Goal: Task Accomplishment & Management: Complete application form

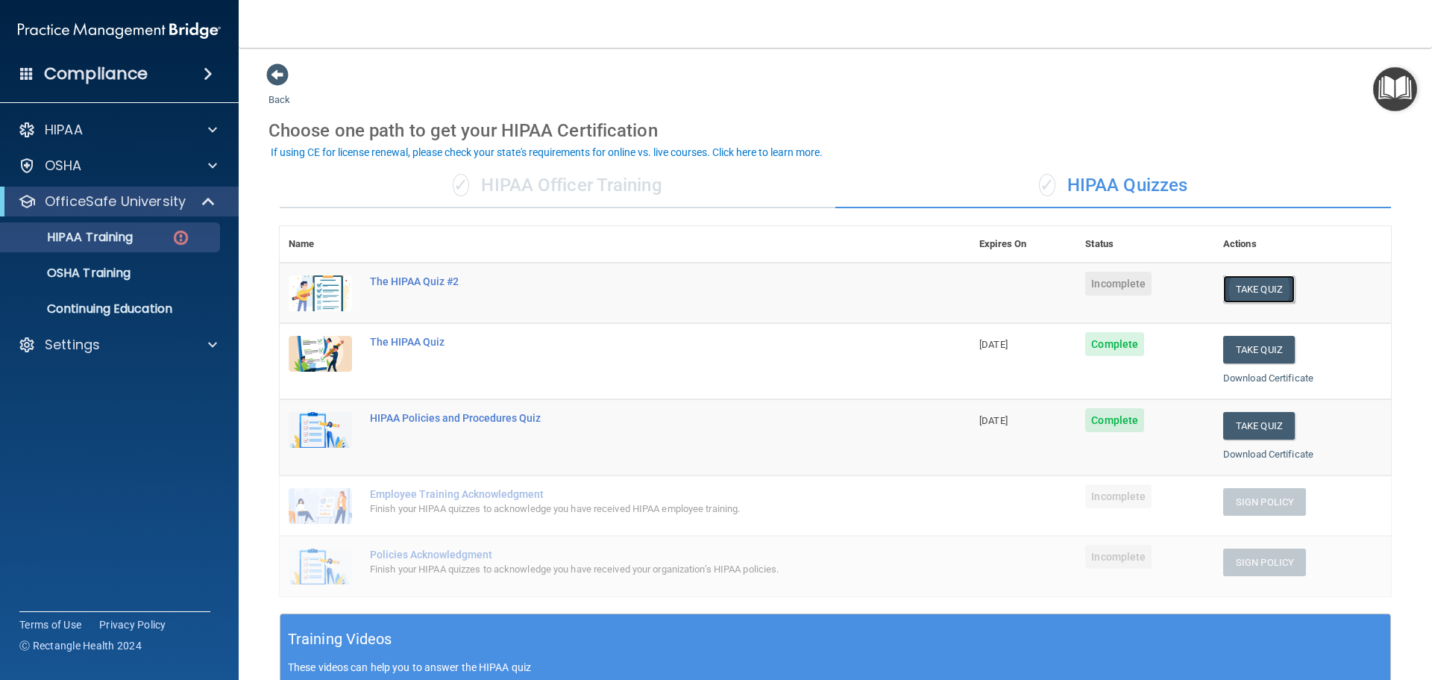
click at [1260, 286] on button "Take Quiz" at bounding box center [1260, 289] width 72 height 28
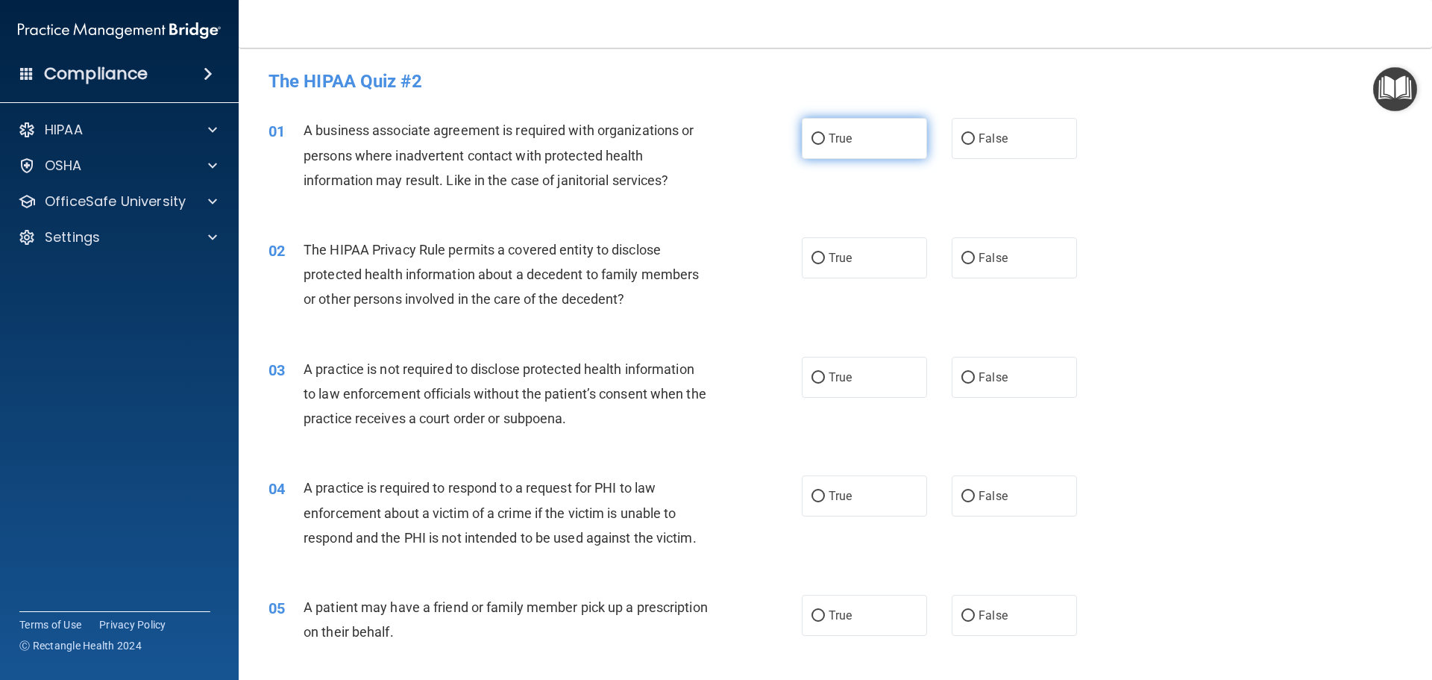
click at [885, 139] on label "True" at bounding box center [864, 138] width 125 height 41
click at [825, 139] on input "True" at bounding box center [818, 139] width 13 height 11
radio input "true"
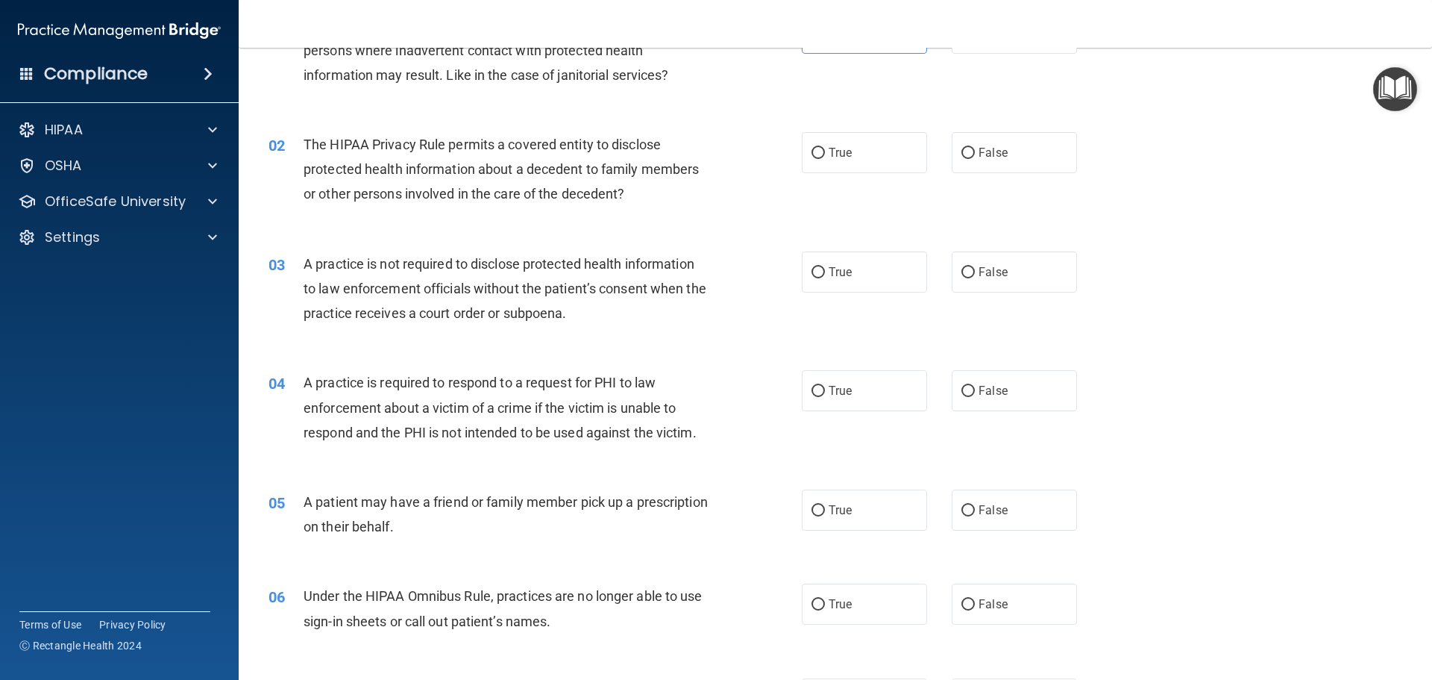
scroll to position [149, 0]
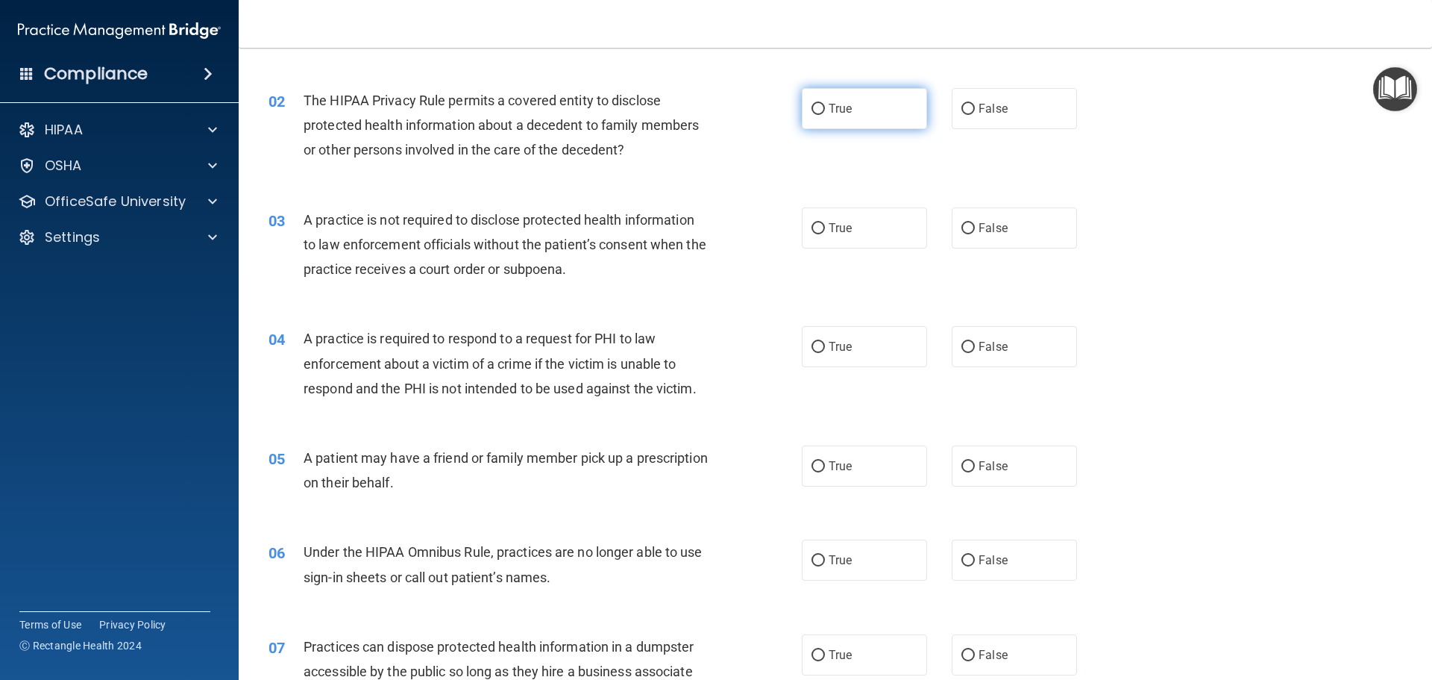
click at [884, 122] on label "True" at bounding box center [864, 108] width 125 height 41
click at [825, 115] on input "True" at bounding box center [818, 109] width 13 height 11
radio input "true"
click at [969, 228] on label "False" at bounding box center [1014, 227] width 125 height 41
click at [969, 228] on input "False" at bounding box center [968, 228] width 13 height 11
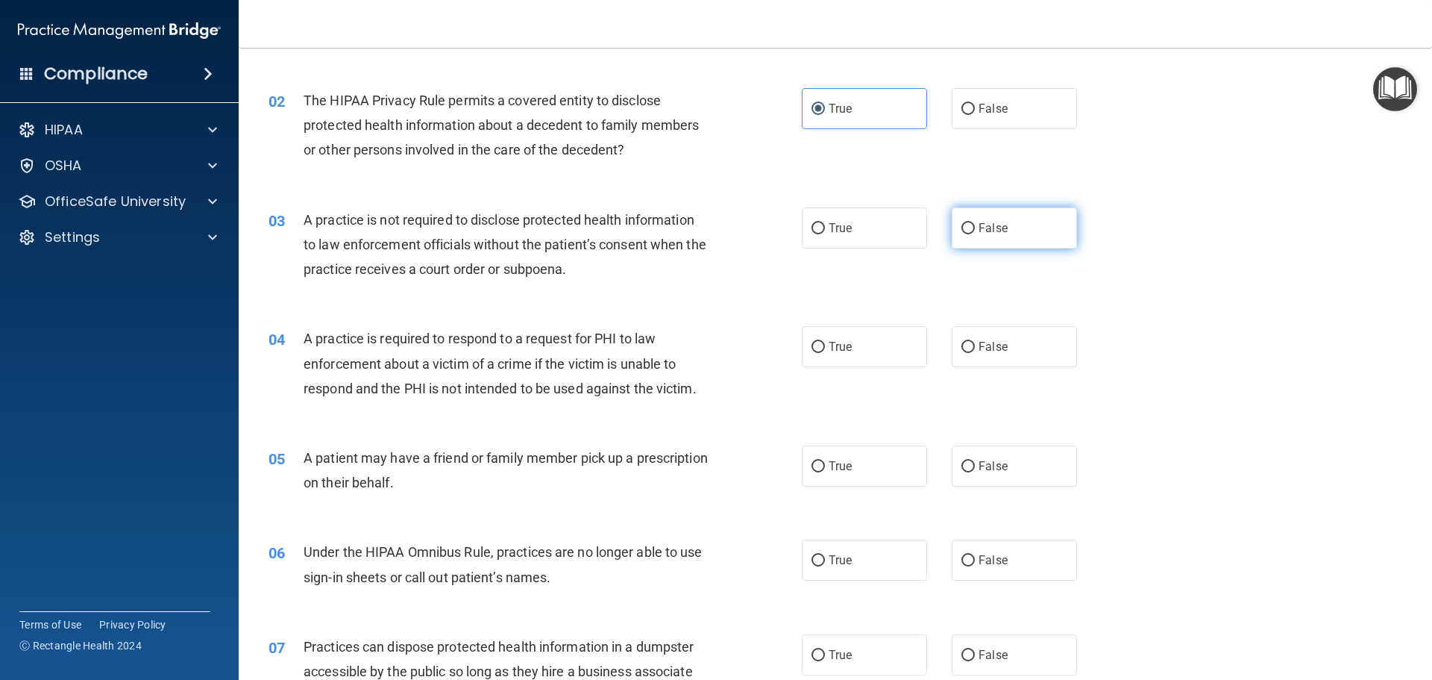
radio input "true"
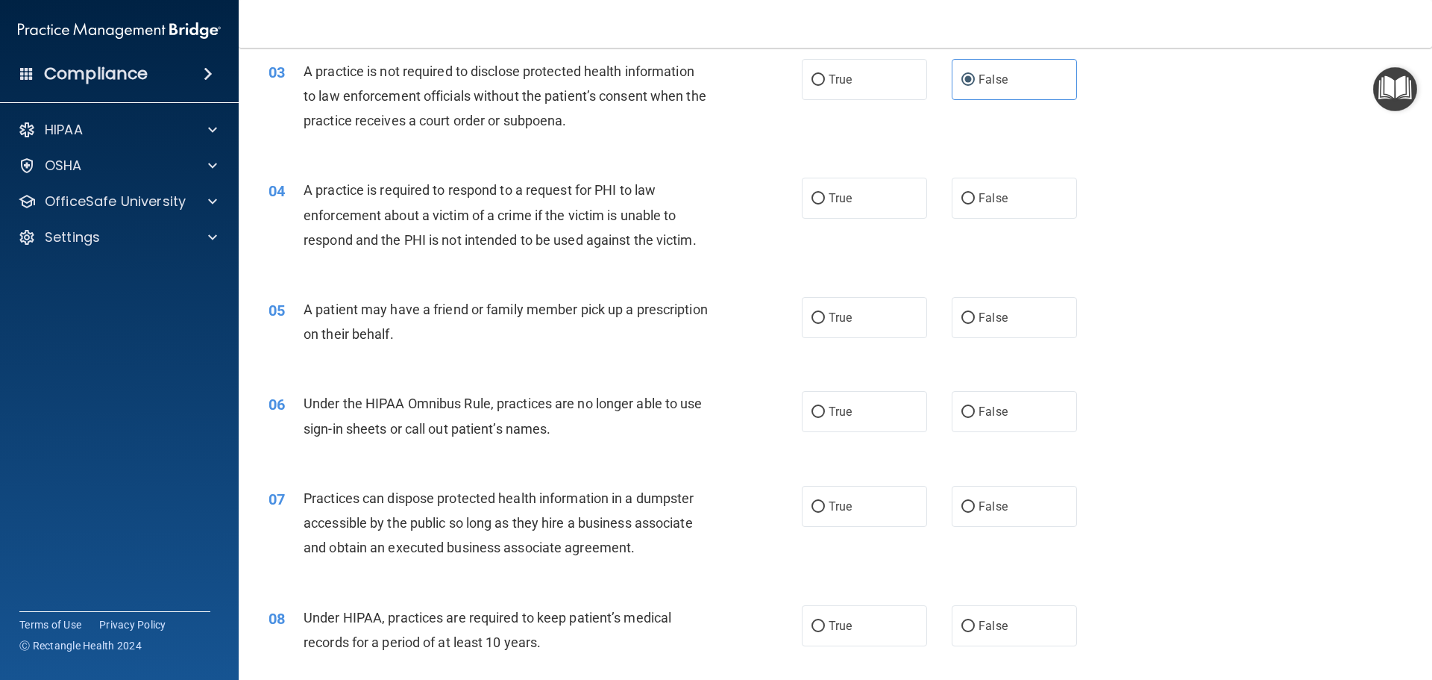
scroll to position [298, 0]
click at [888, 190] on label "True" at bounding box center [864, 197] width 125 height 41
click at [825, 192] on input "True" at bounding box center [818, 197] width 13 height 11
radio input "true"
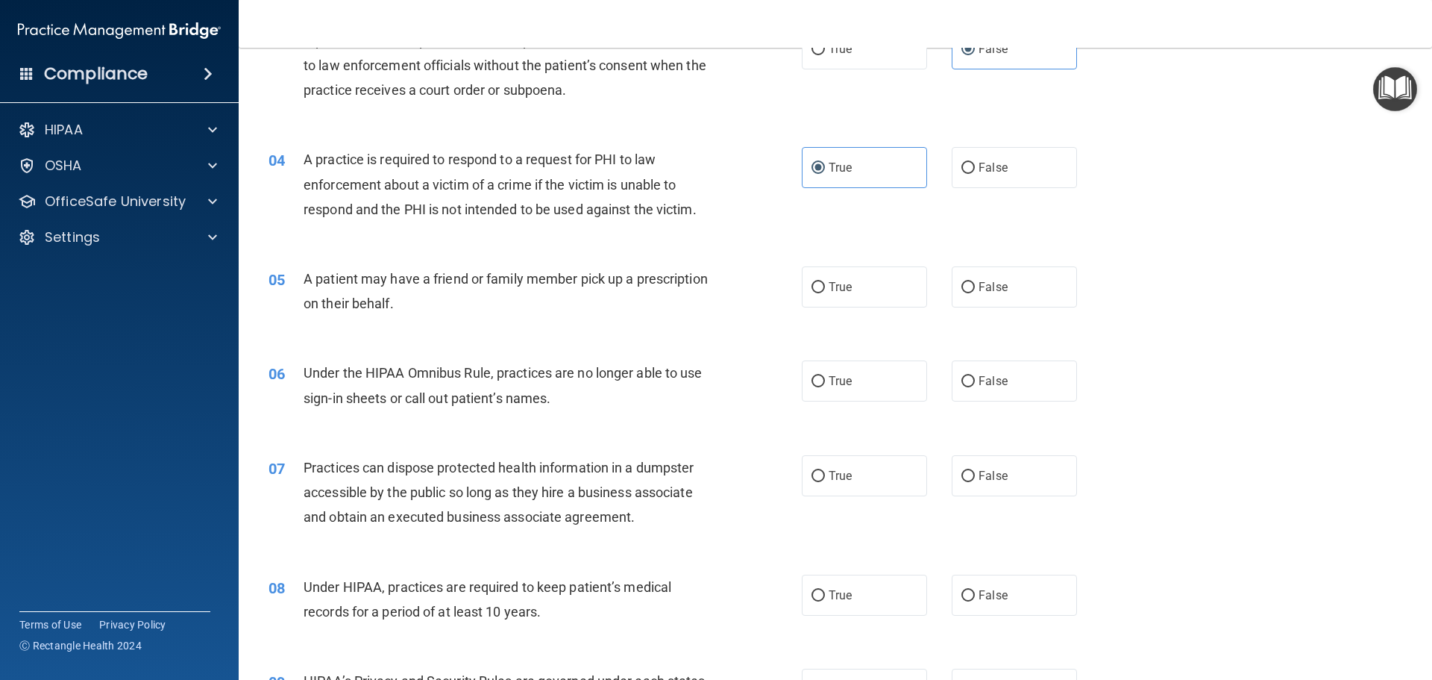
scroll to position [373, 0]
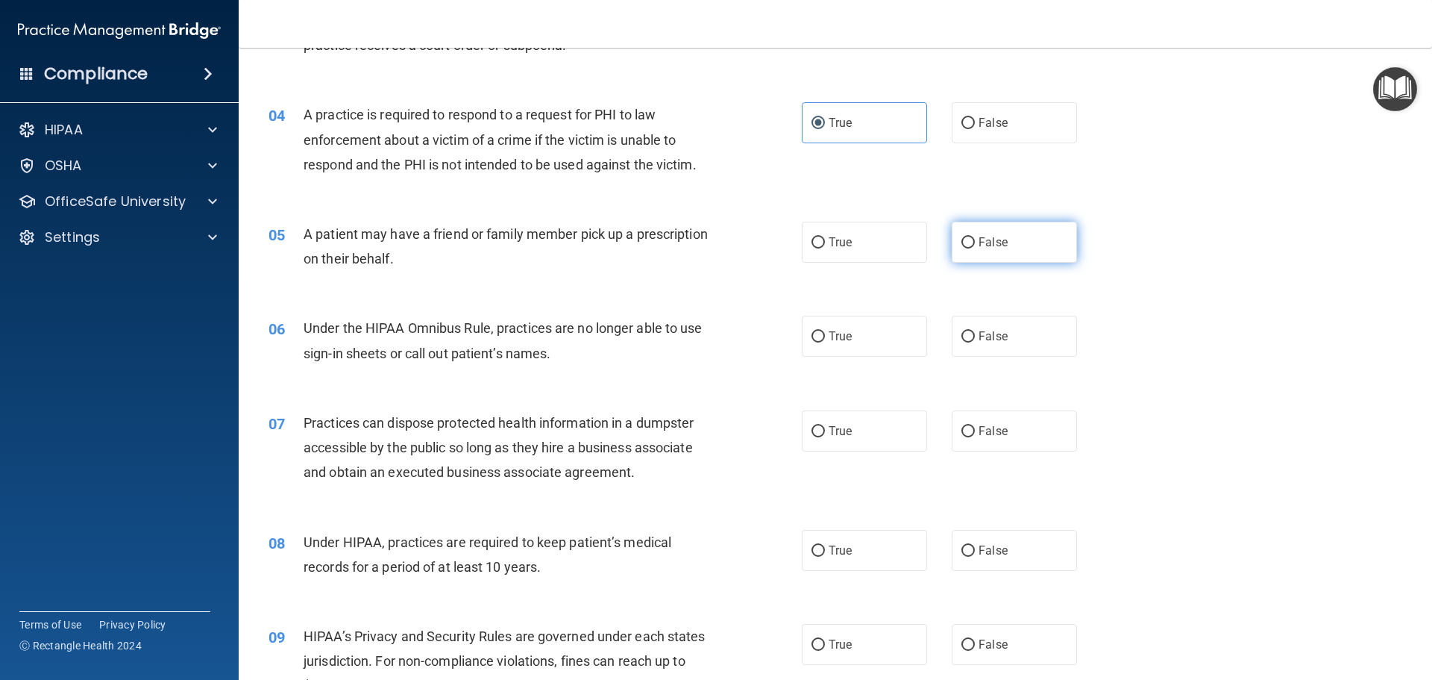
drag, startPoint x: 972, startPoint y: 254, endPoint x: 965, endPoint y: 258, distance: 8.7
click at [973, 254] on label "False" at bounding box center [1014, 242] width 125 height 41
click at [973, 248] on input "False" at bounding box center [968, 242] width 13 height 11
radio input "true"
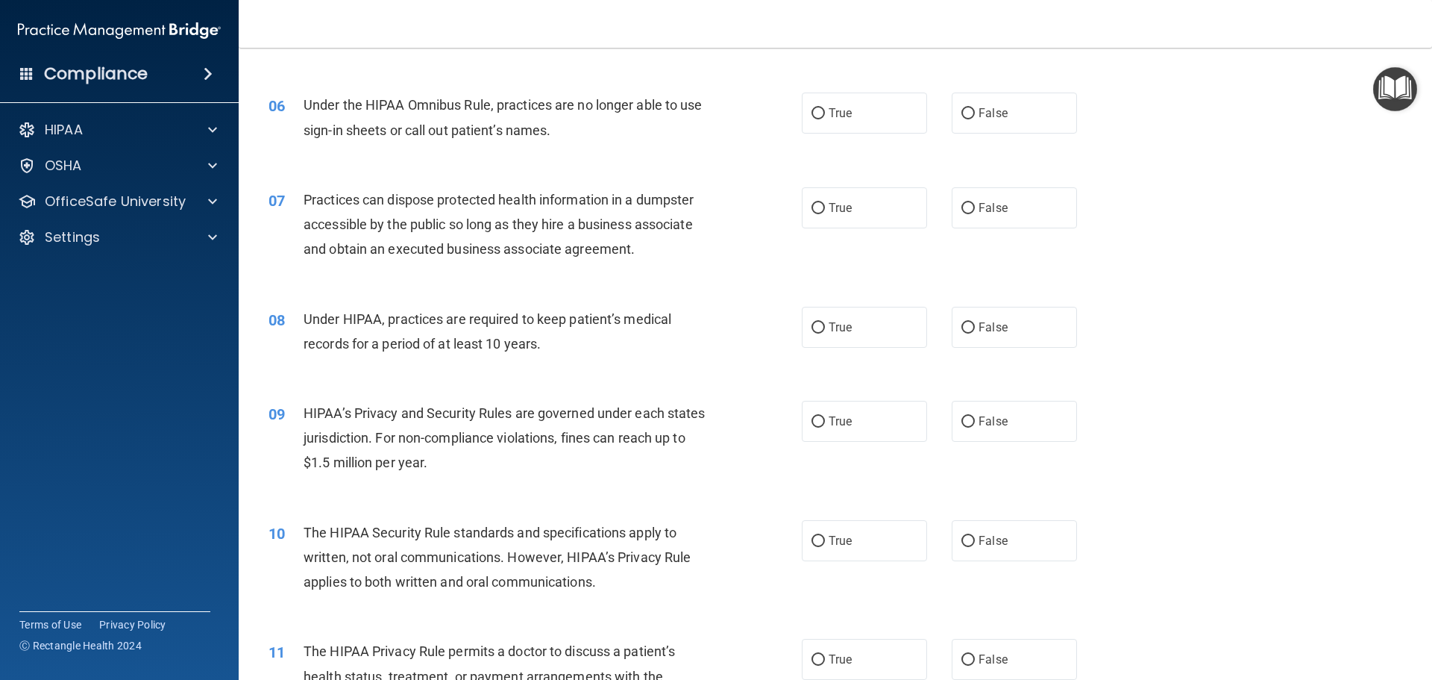
scroll to position [597, 0]
click at [907, 110] on label "True" at bounding box center [864, 112] width 125 height 41
click at [825, 110] on input "True" at bounding box center [818, 112] width 13 height 11
radio input "true"
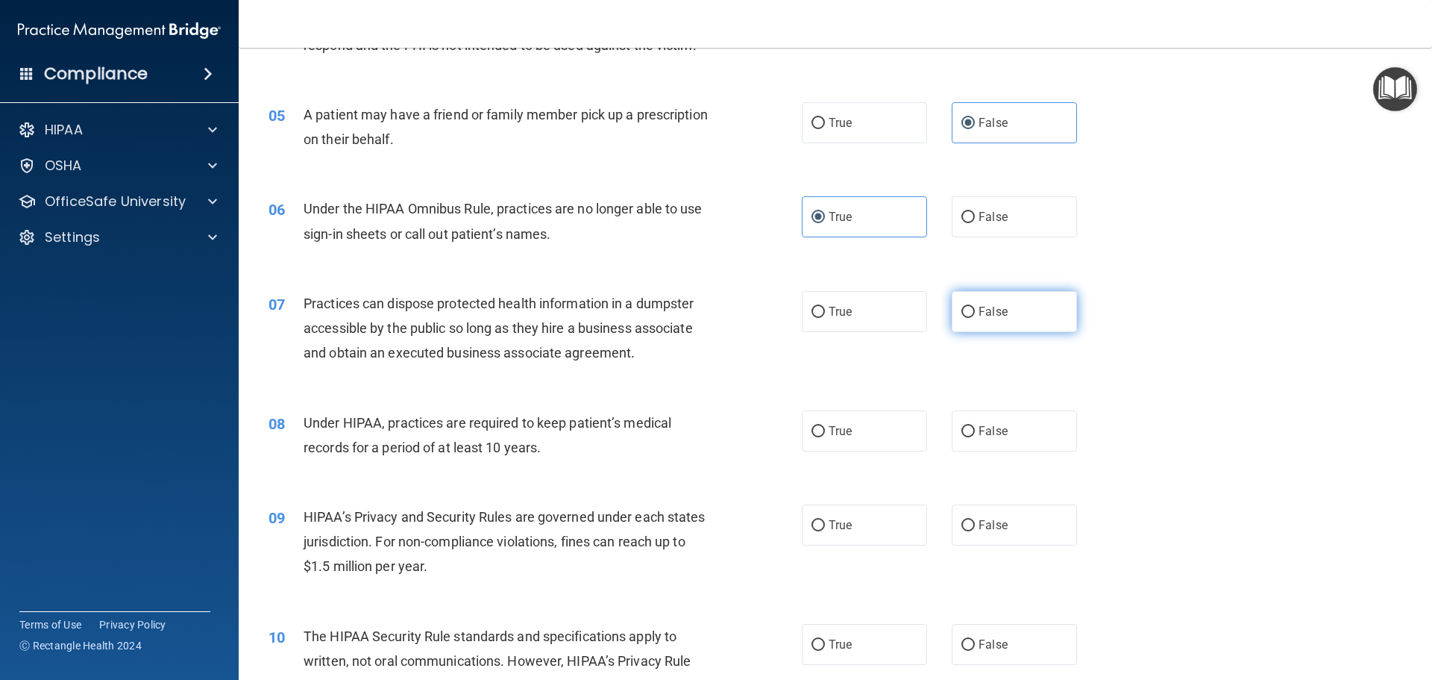
scroll to position [522, 0]
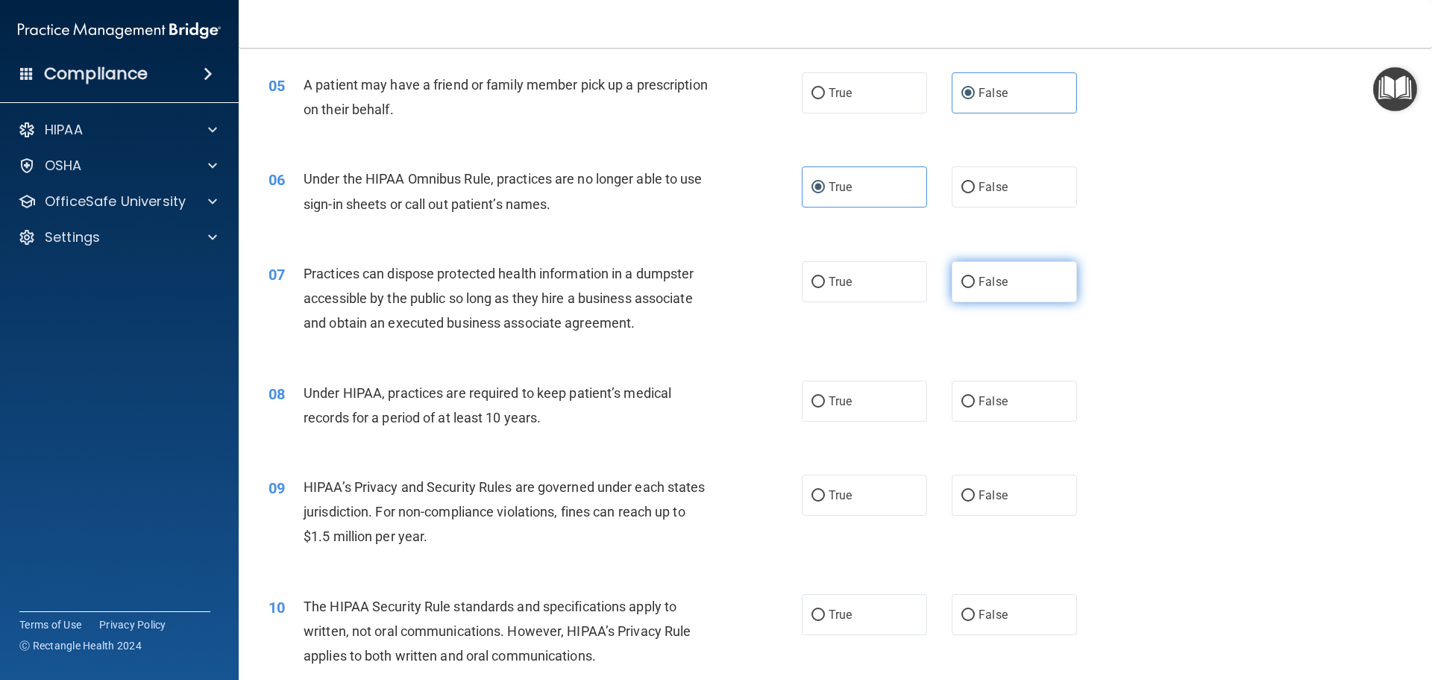
click at [987, 276] on span "False" at bounding box center [993, 282] width 29 height 14
click at [975, 277] on input "False" at bounding box center [968, 282] width 13 height 11
radio input "true"
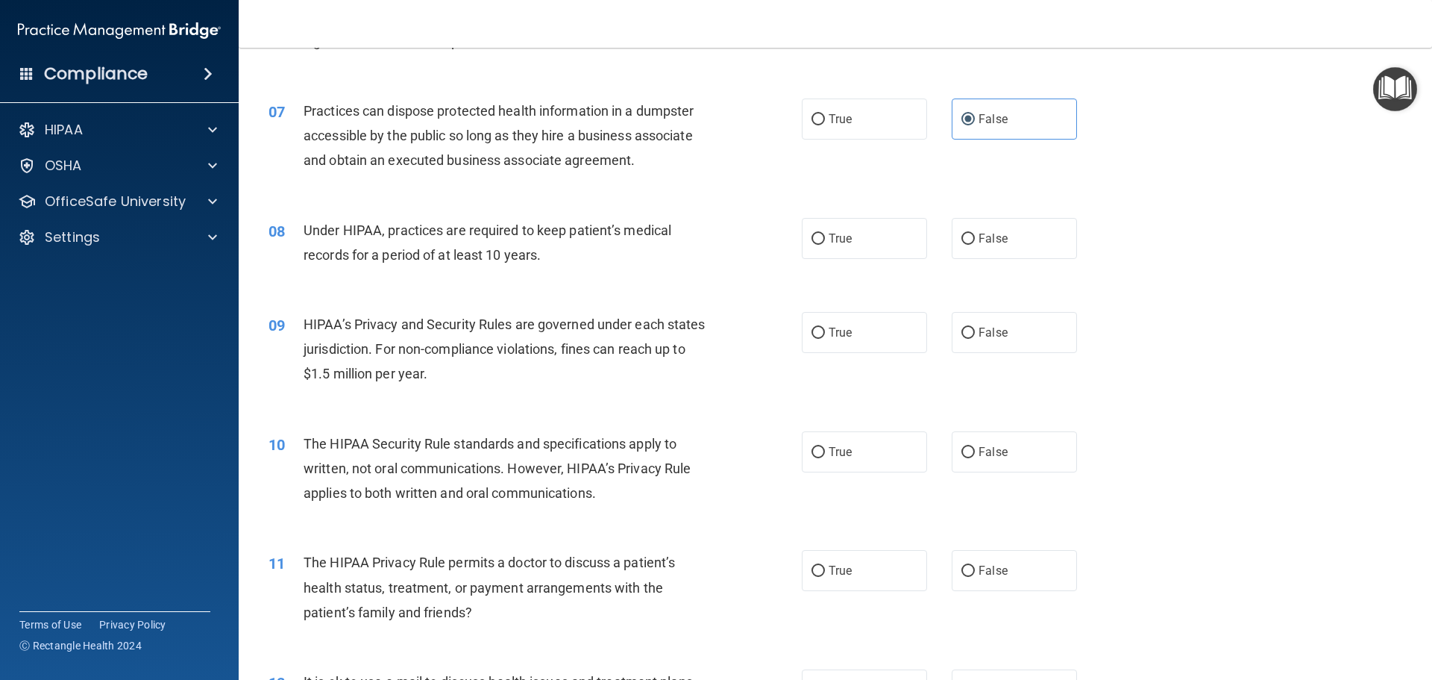
scroll to position [671, 0]
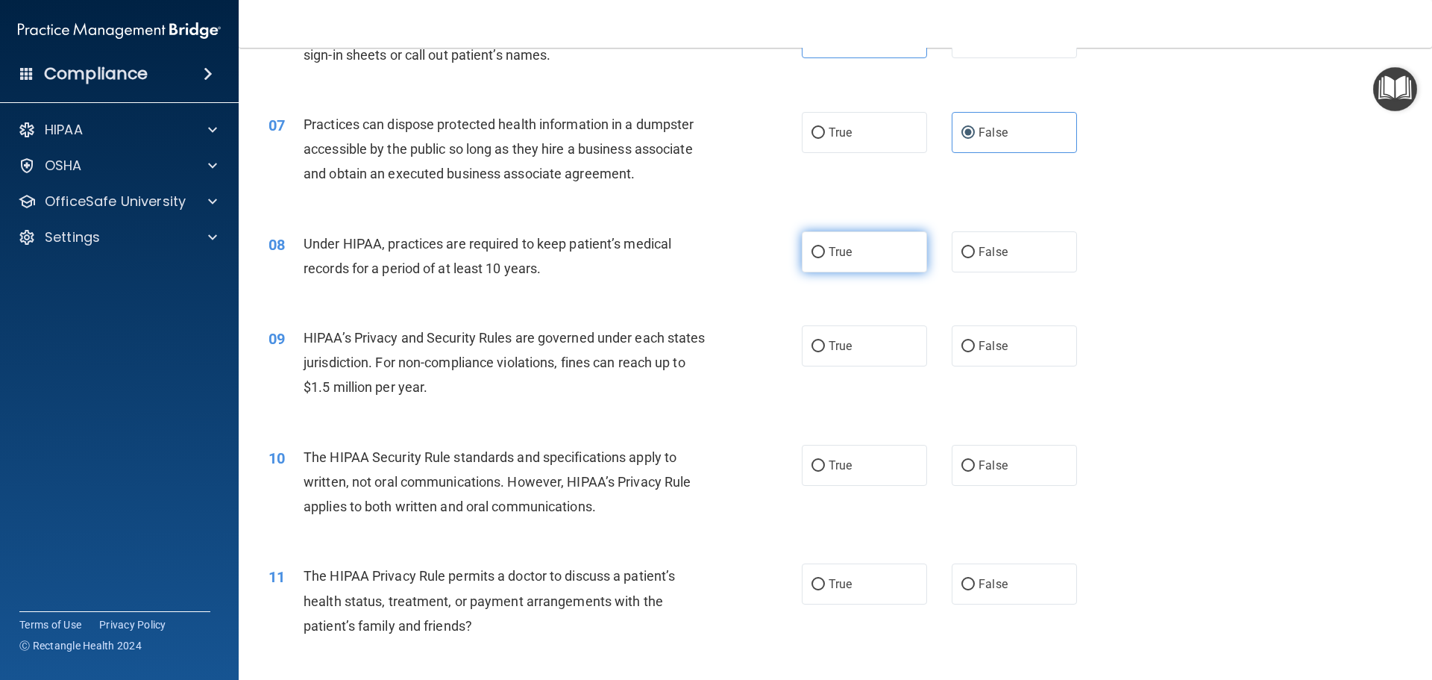
click at [818, 260] on label "True" at bounding box center [864, 251] width 125 height 41
click at [818, 258] on input "True" at bounding box center [818, 252] width 13 height 11
radio input "true"
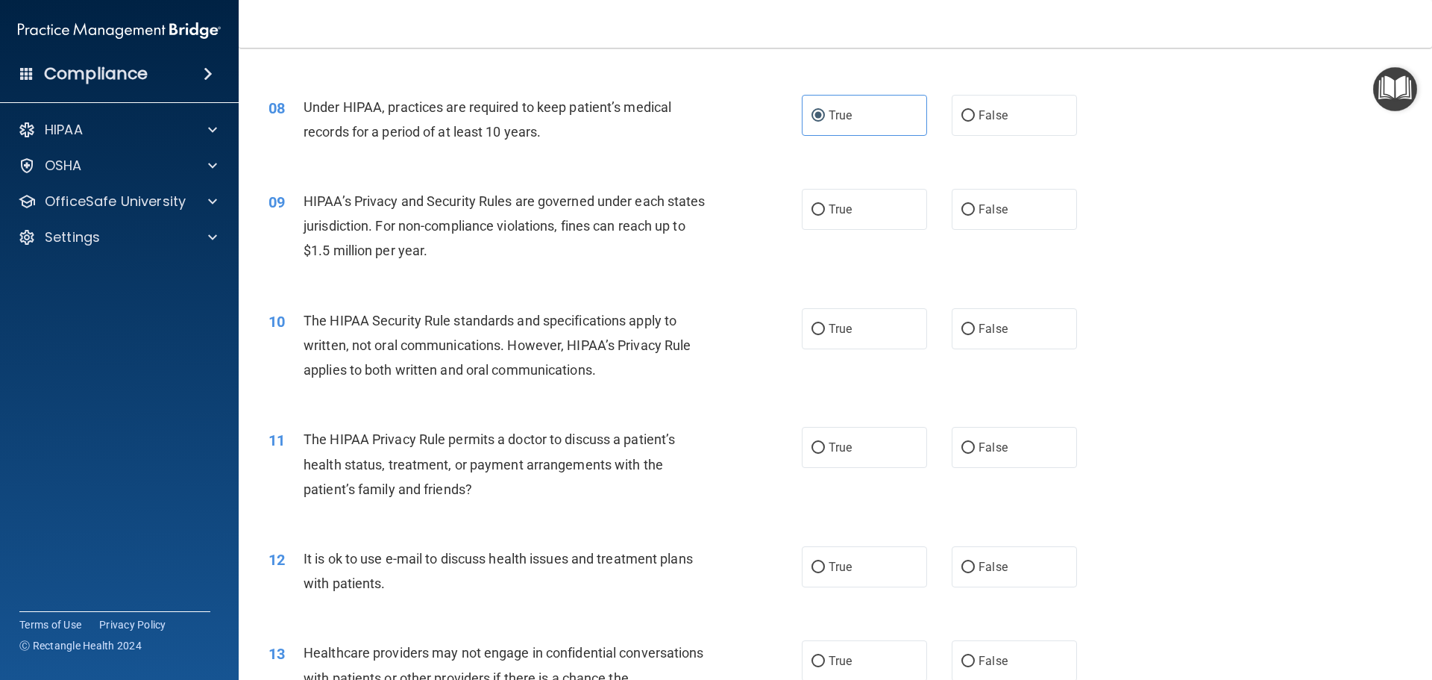
scroll to position [821, 0]
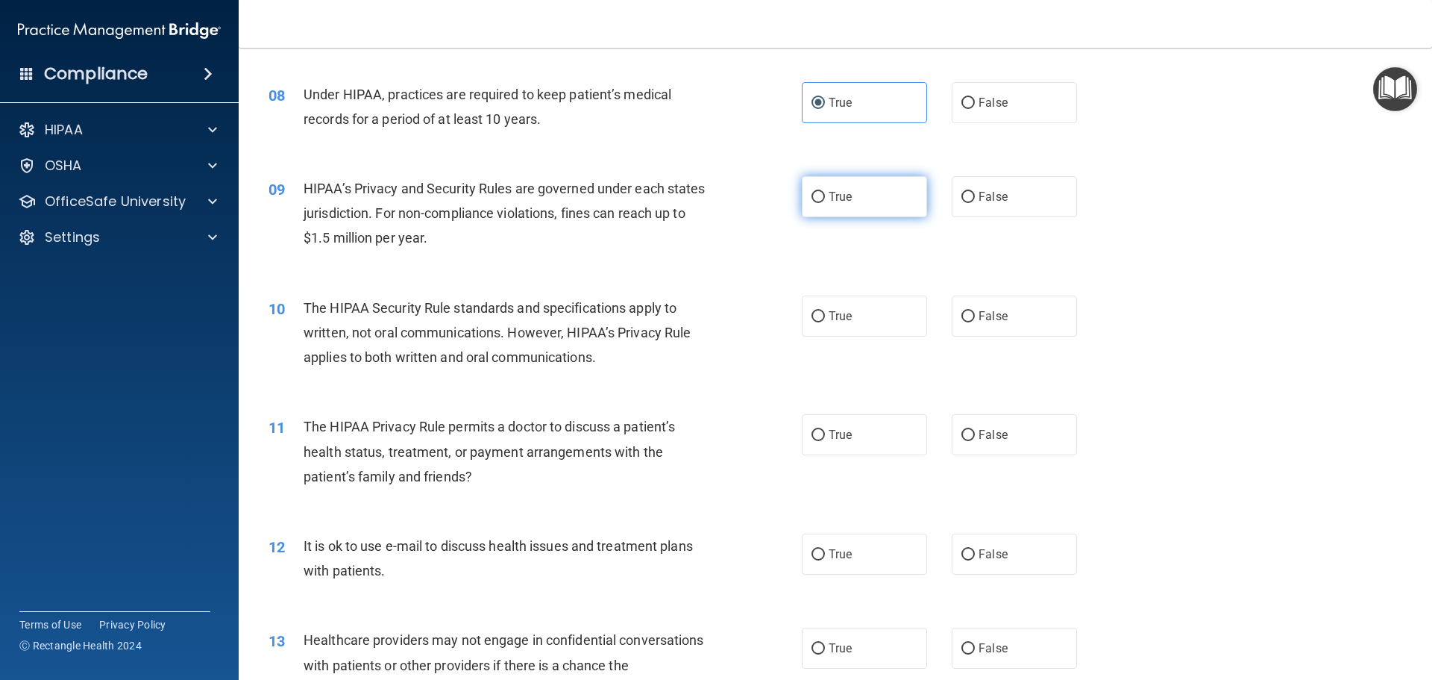
click at [842, 197] on span "True" at bounding box center [840, 197] width 23 height 14
click at [825, 197] on input "True" at bounding box center [818, 197] width 13 height 11
radio input "true"
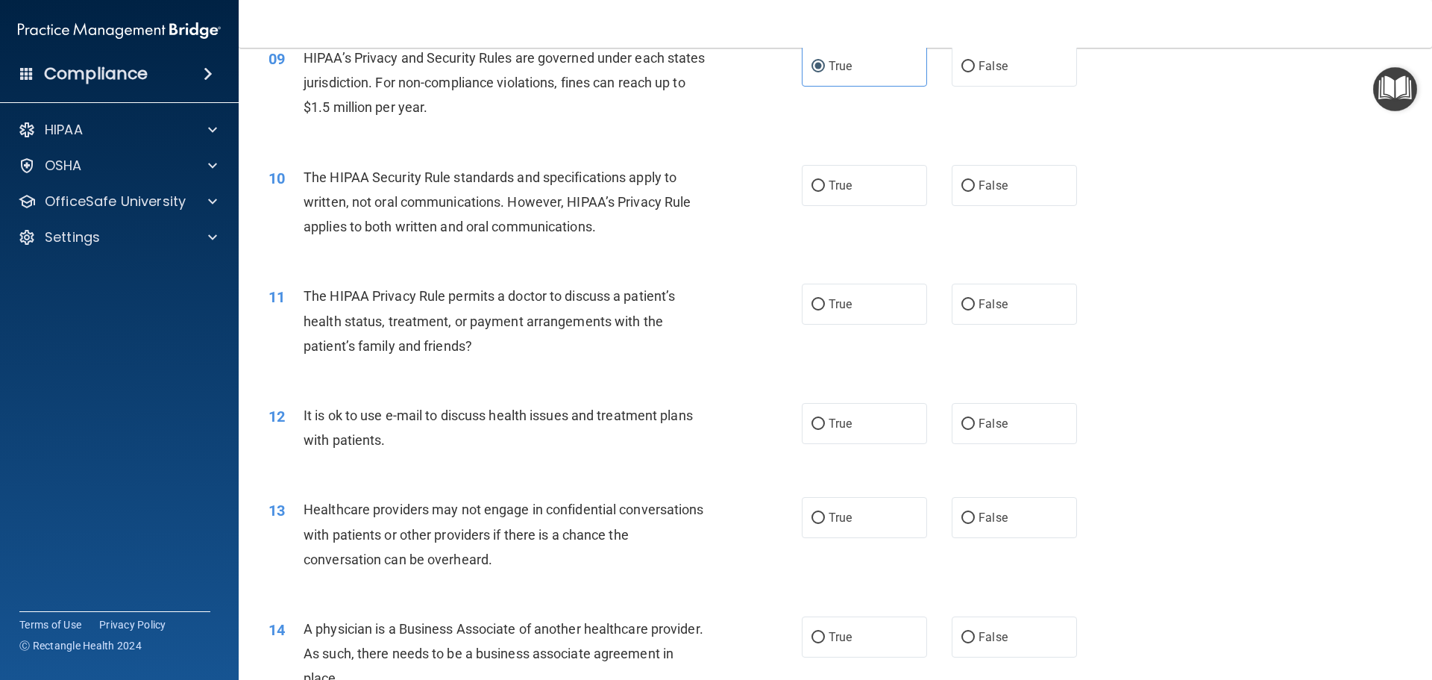
scroll to position [970, 0]
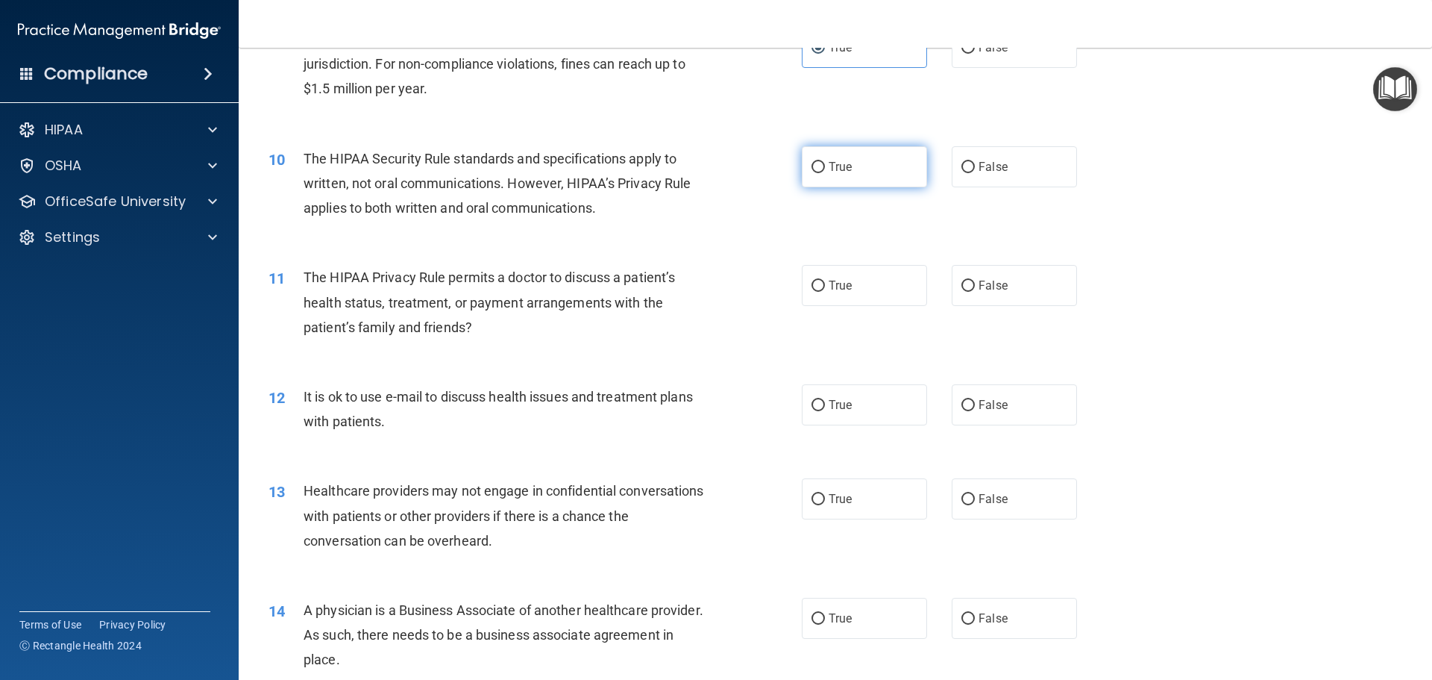
click at [829, 163] on span "True" at bounding box center [840, 167] width 23 height 14
click at [824, 163] on input "True" at bounding box center [818, 167] width 13 height 11
radio input "true"
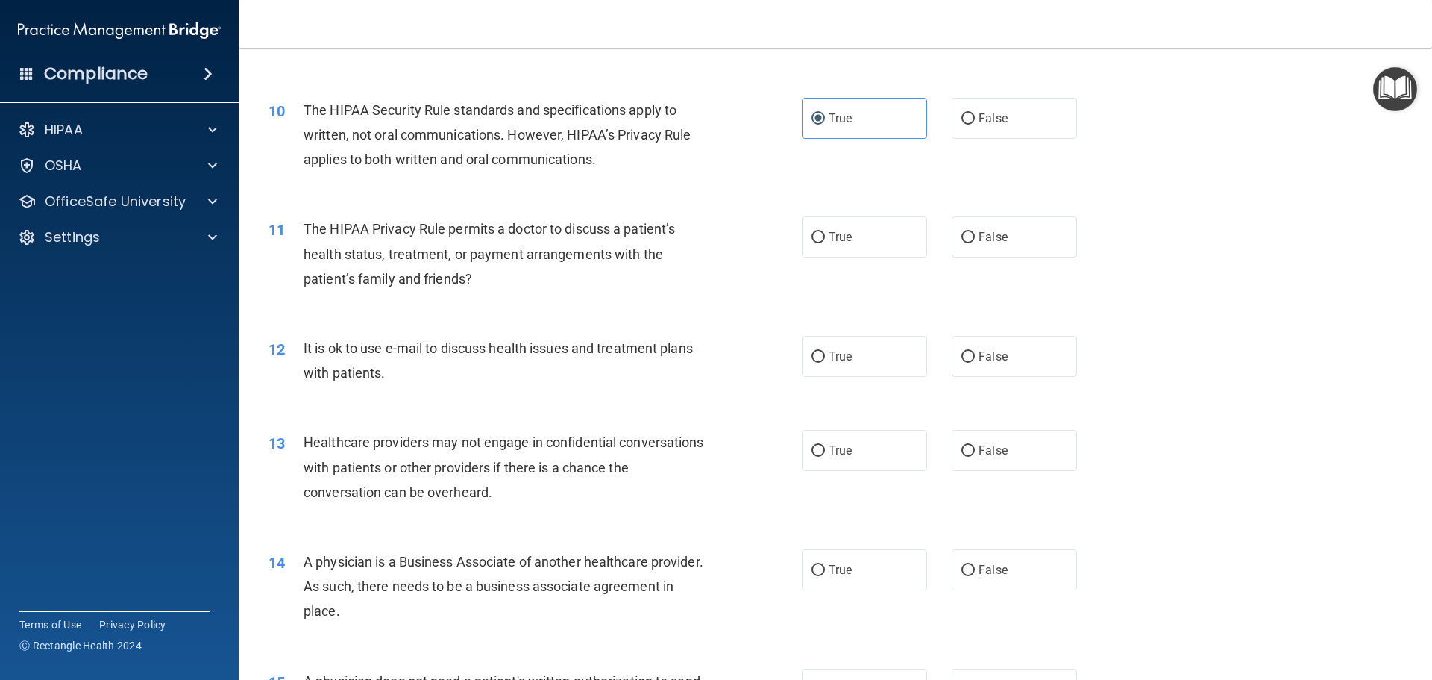
scroll to position [1119, 0]
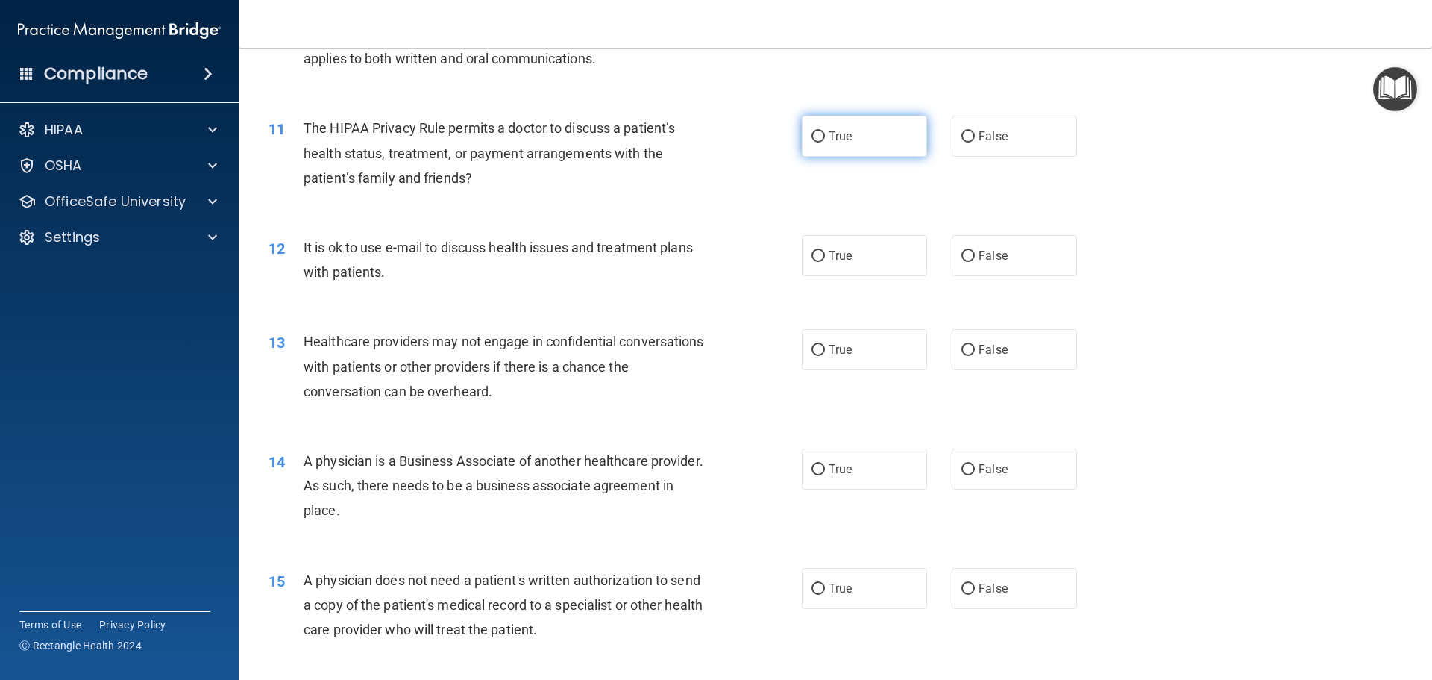
click at [833, 137] on span "True" at bounding box center [840, 136] width 23 height 14
click at [825, 137] on input "True" at bounding box center [818, 136] width 13 height 11
radio input "true"
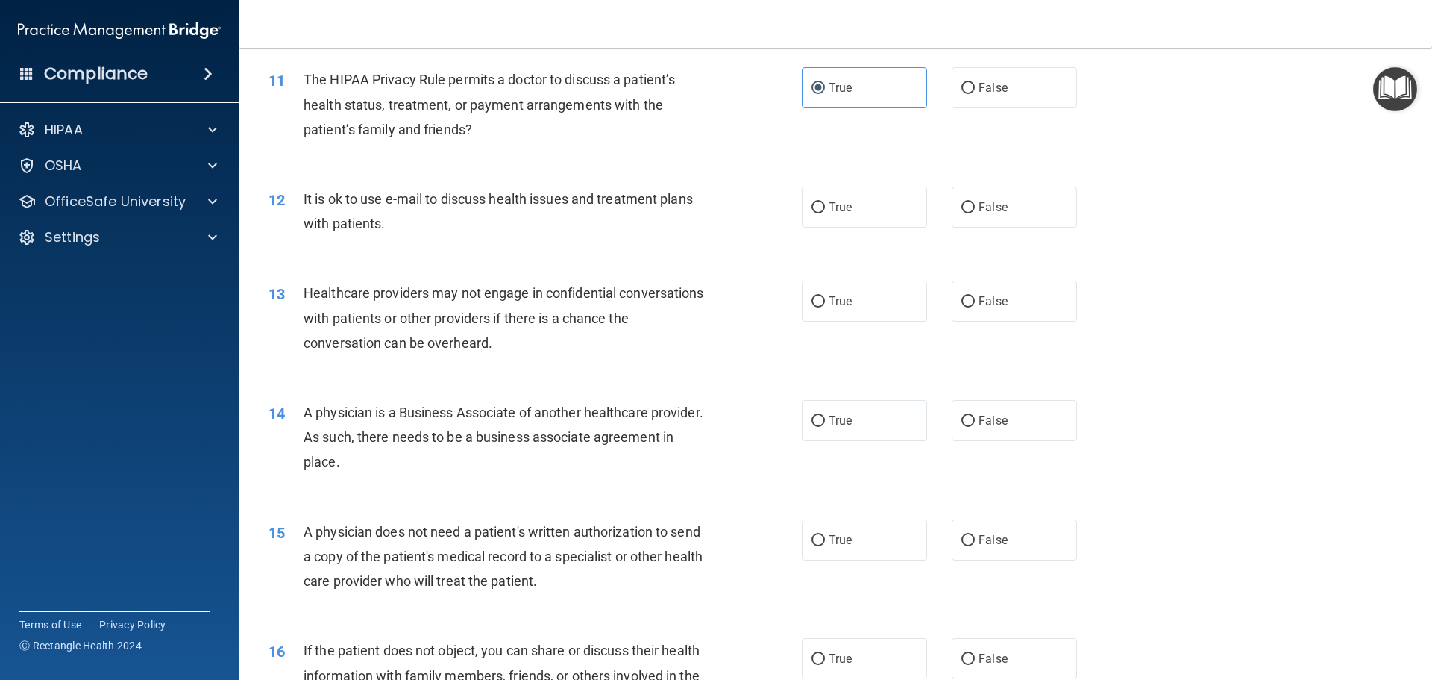
scroll to position [1194, 0]
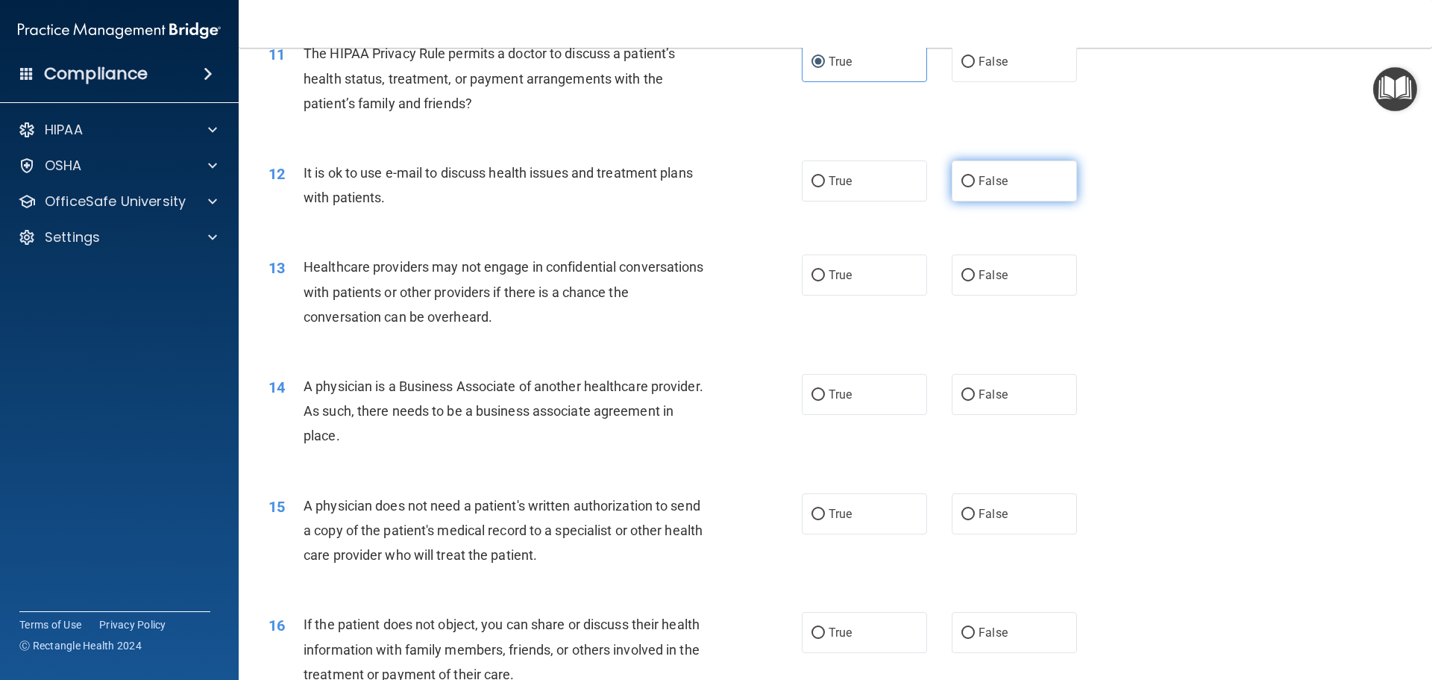
click at [1008, 162] on label "False" at bounding box center [1014, 180] width 125 height 41
click at [975, 176] on input "False" at bounding box center [968, 181] width 13 height 11
radio input "true"
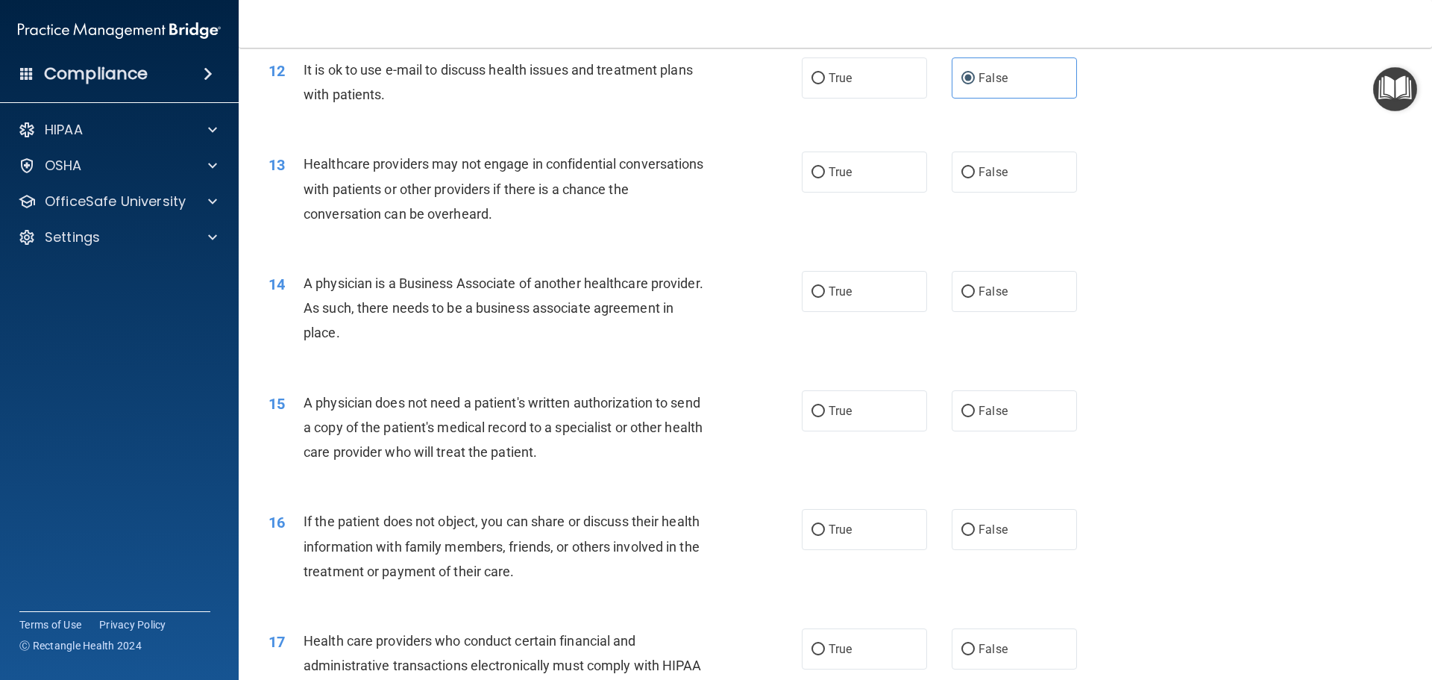
scroll to position [1343, 0]
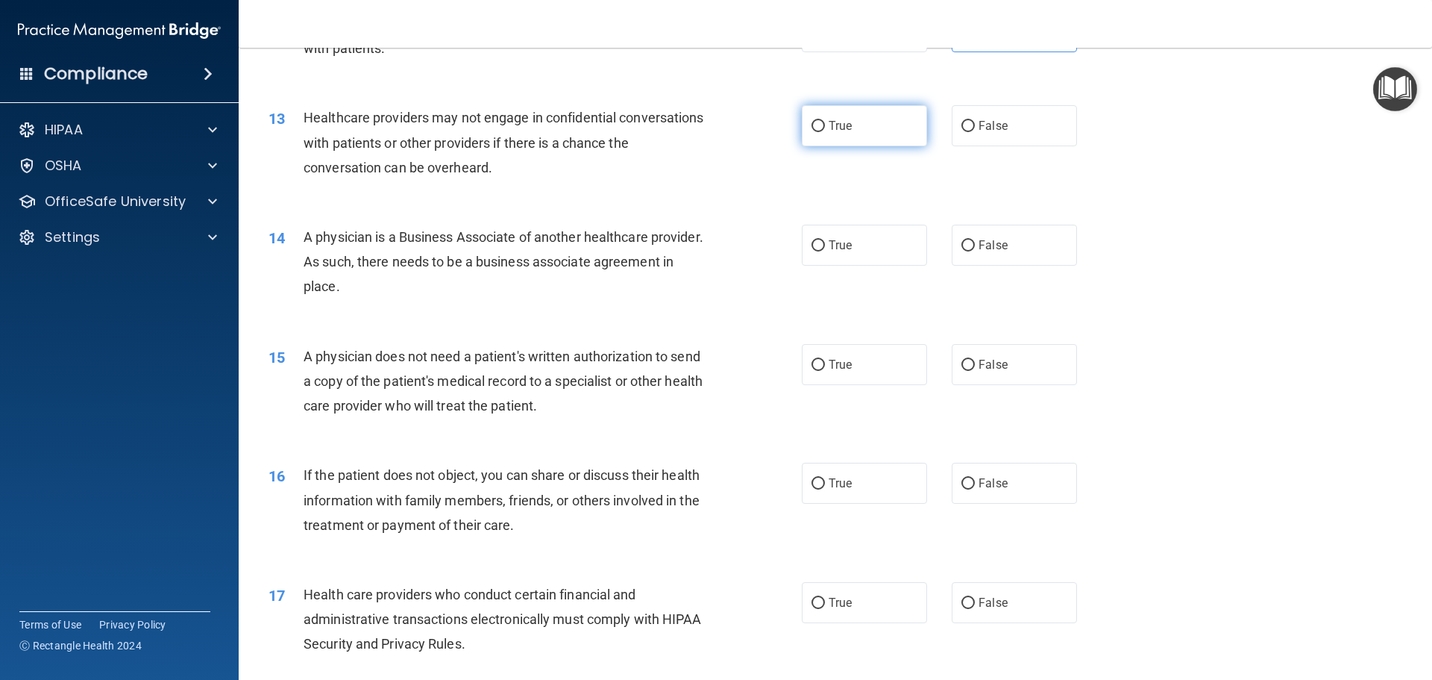
click at [881, 130] on label "True" at bounding box center [864, 125] width 125 height 41
click at [825, 130] on input "True" at bounding box center [818, 126] width 13 height 11
radio input "true"
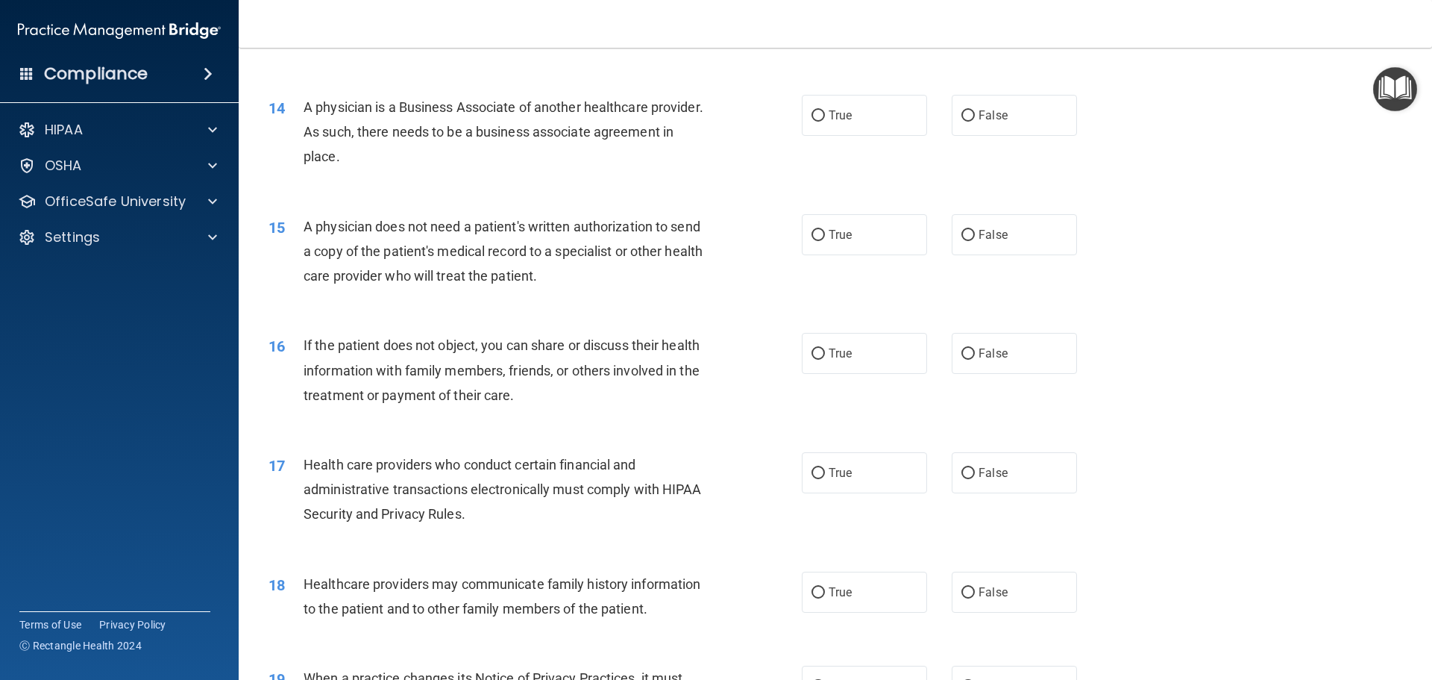
scroll to position [1418, 0]
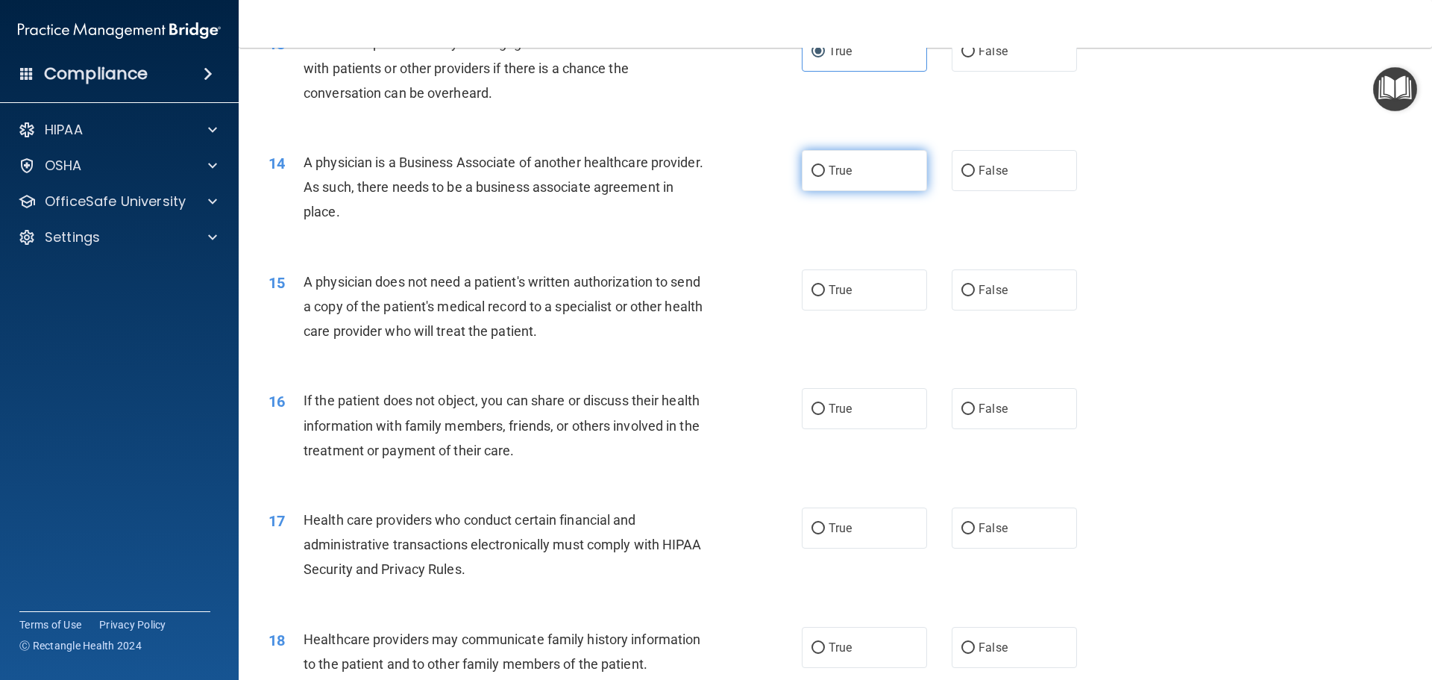
click at [874, 171] on label "True" at bounding box center [864, 170] width 125 height 41
click at [825, 171] on input "True" at bounding box center [818, 171] width 13 height 11
radio input "true"
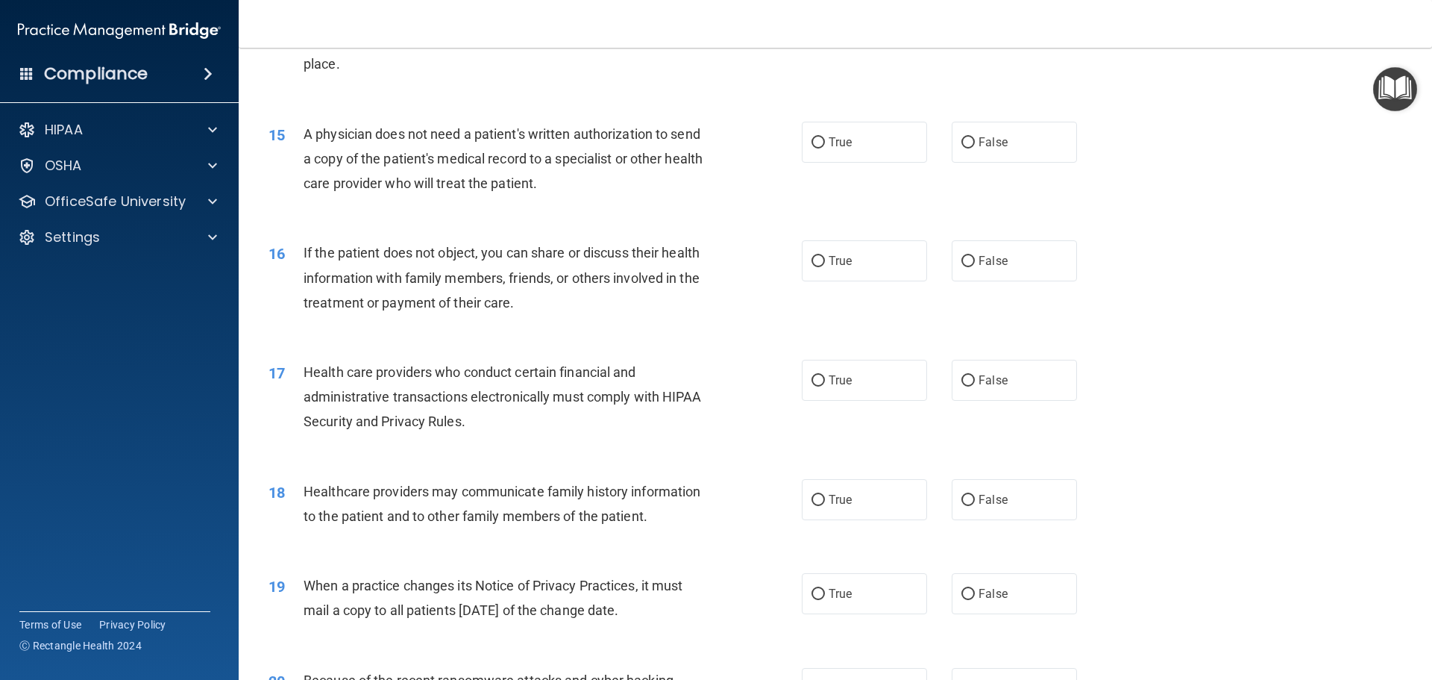
scroll to position [1567, 0]
click at [909, 148] on label "True" at bounding box center [864, 140] width 125 height 41
click at [825, 147] on input "True" at bounding box center [818, 141] width 13 height 11
radio input "true"
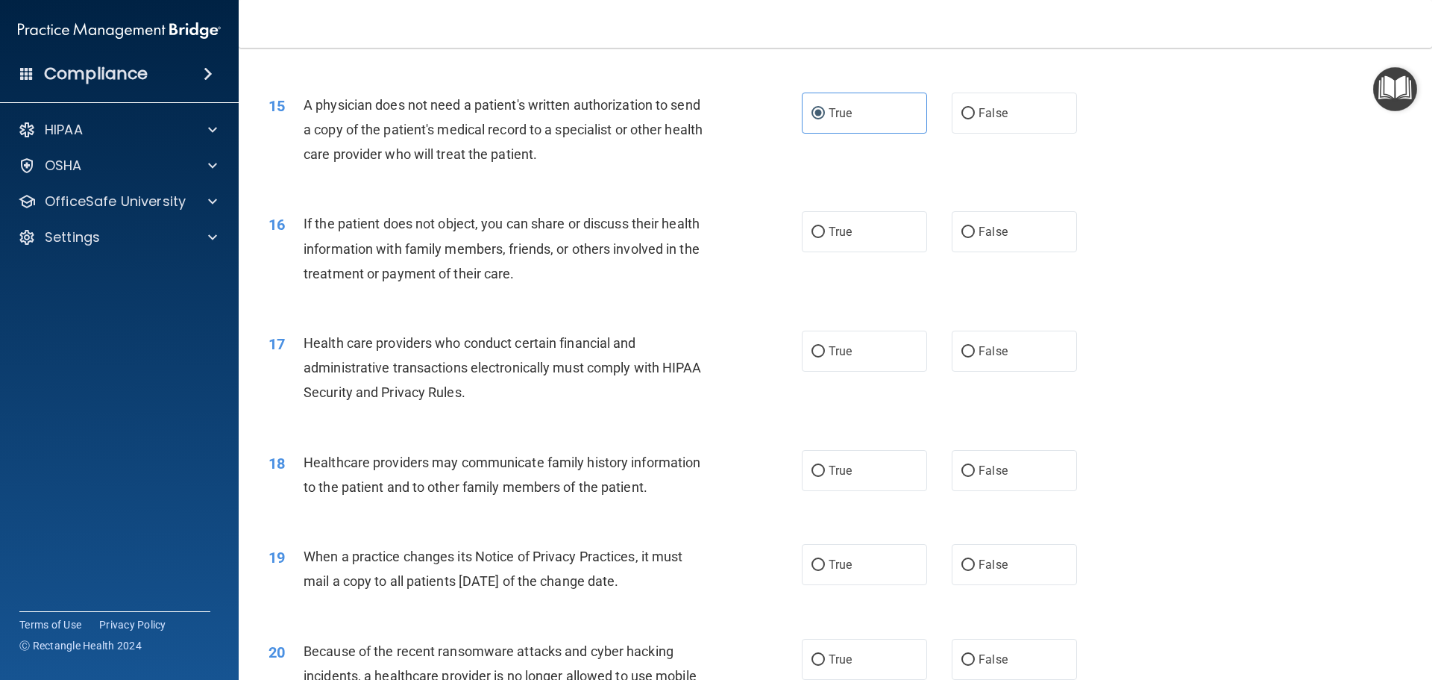
scroll to position [1641, 0]
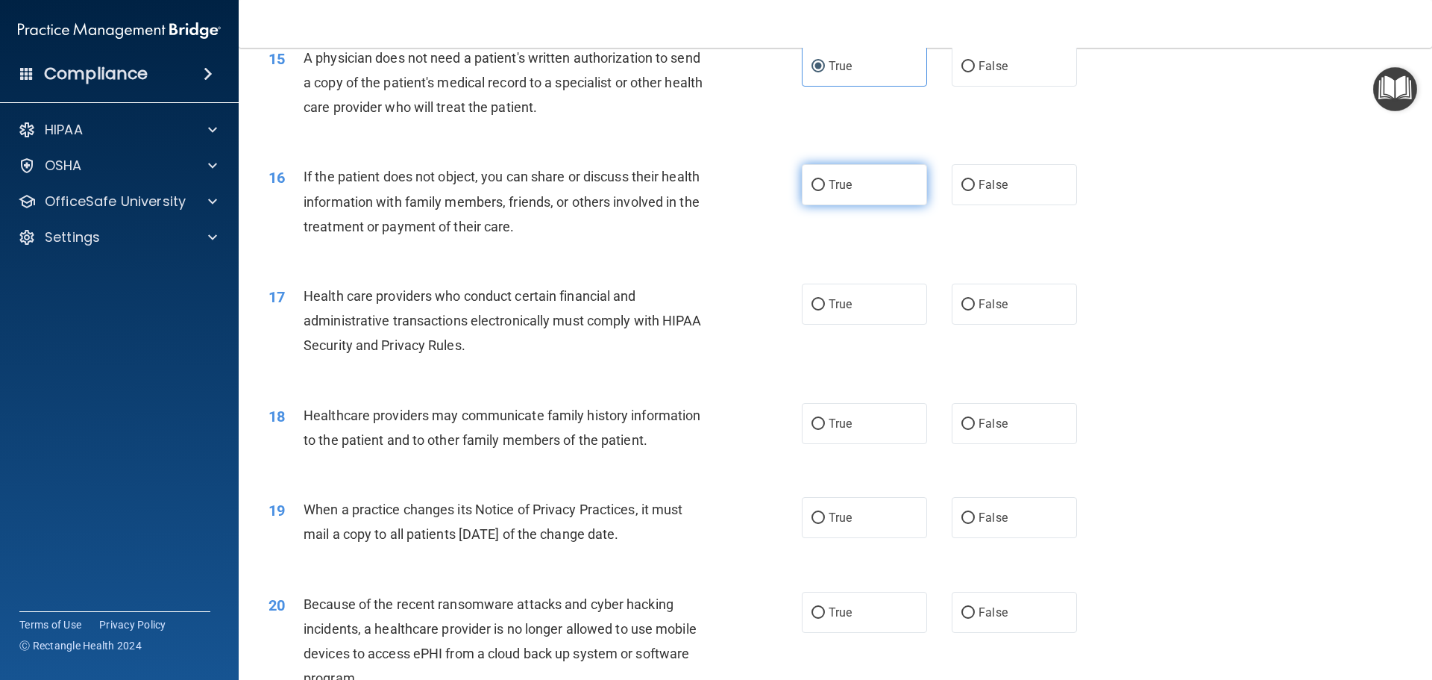
click at [915, 192] on label "True" at bounding box center [864, 184] width 125 height 41
click at [825, 191] on input "True" at bounding box center [818, 185] width 13 height 11
radio input "true"
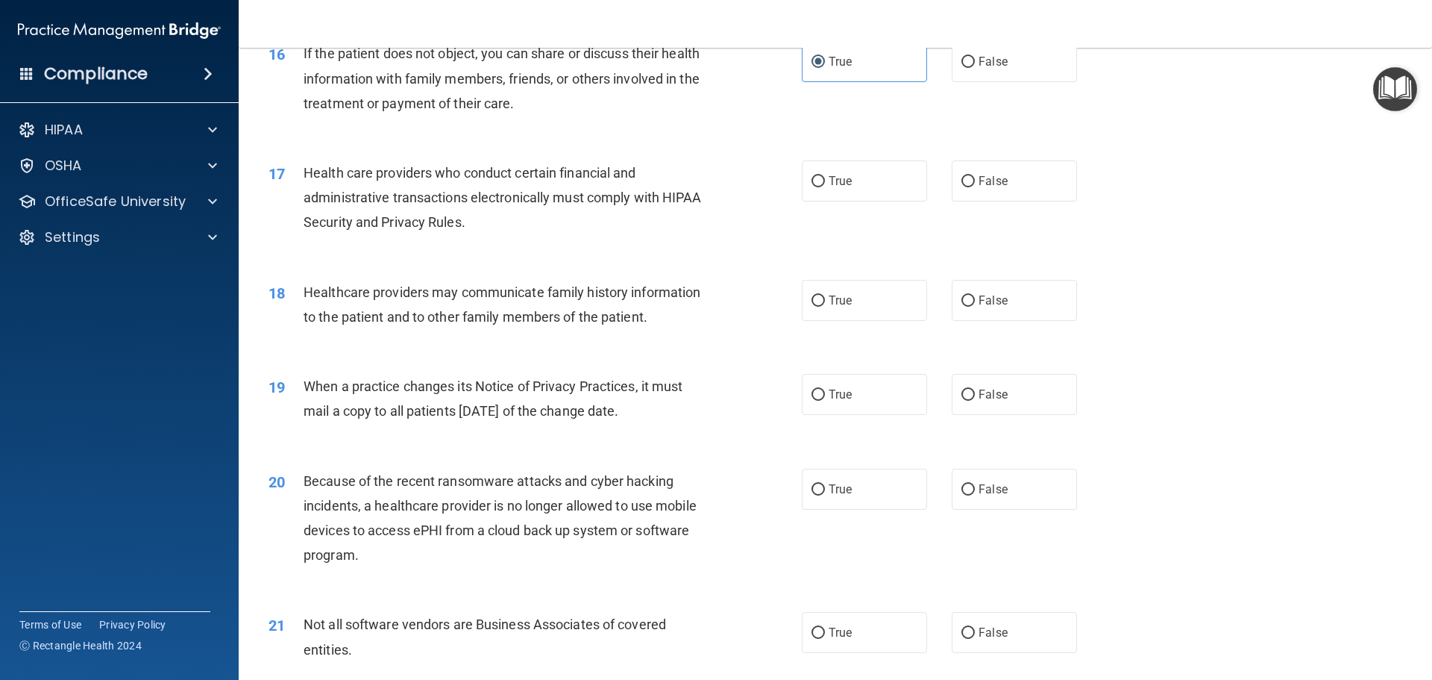
scroll to position [1791, 0]
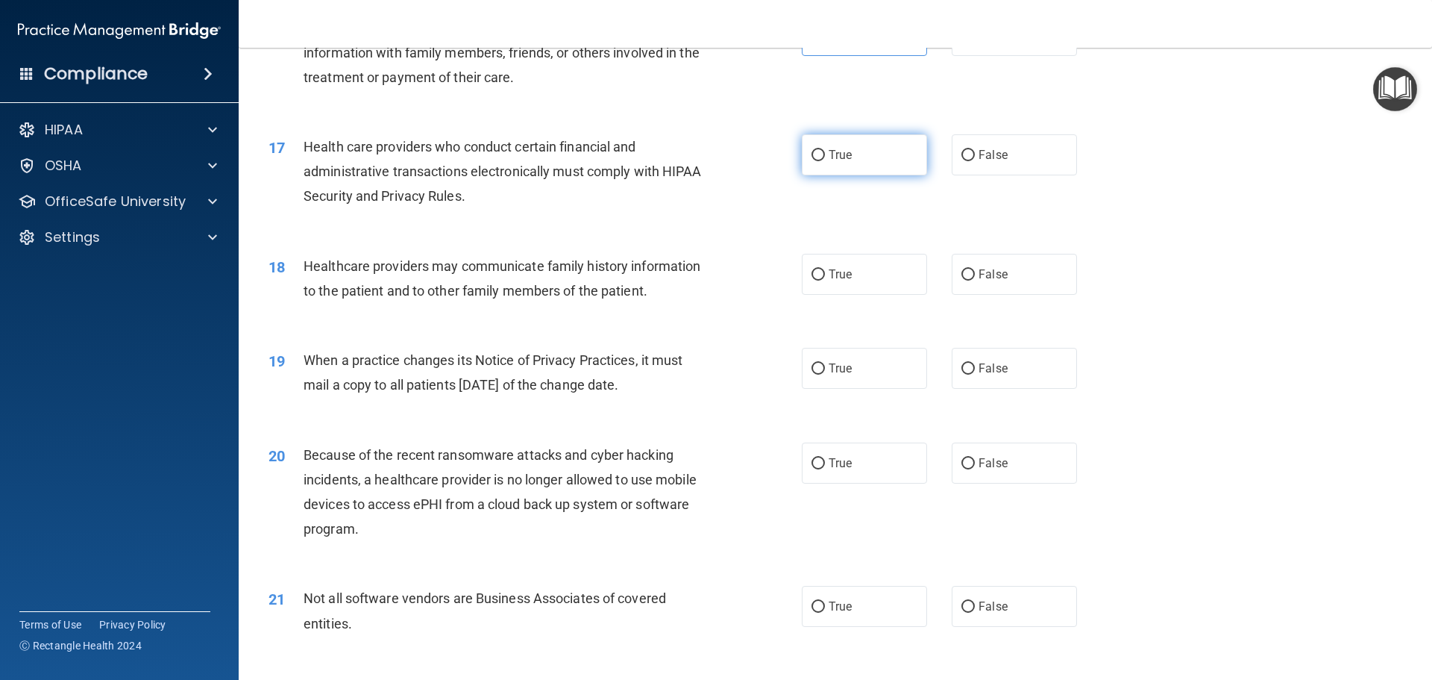
click at [855, 158] on label "True" at bounding box center [864, 154] width 125 height 41
click at [825, 158] on input "True" at bounding box center [818, 155] width 13 height 11
radio input "true"
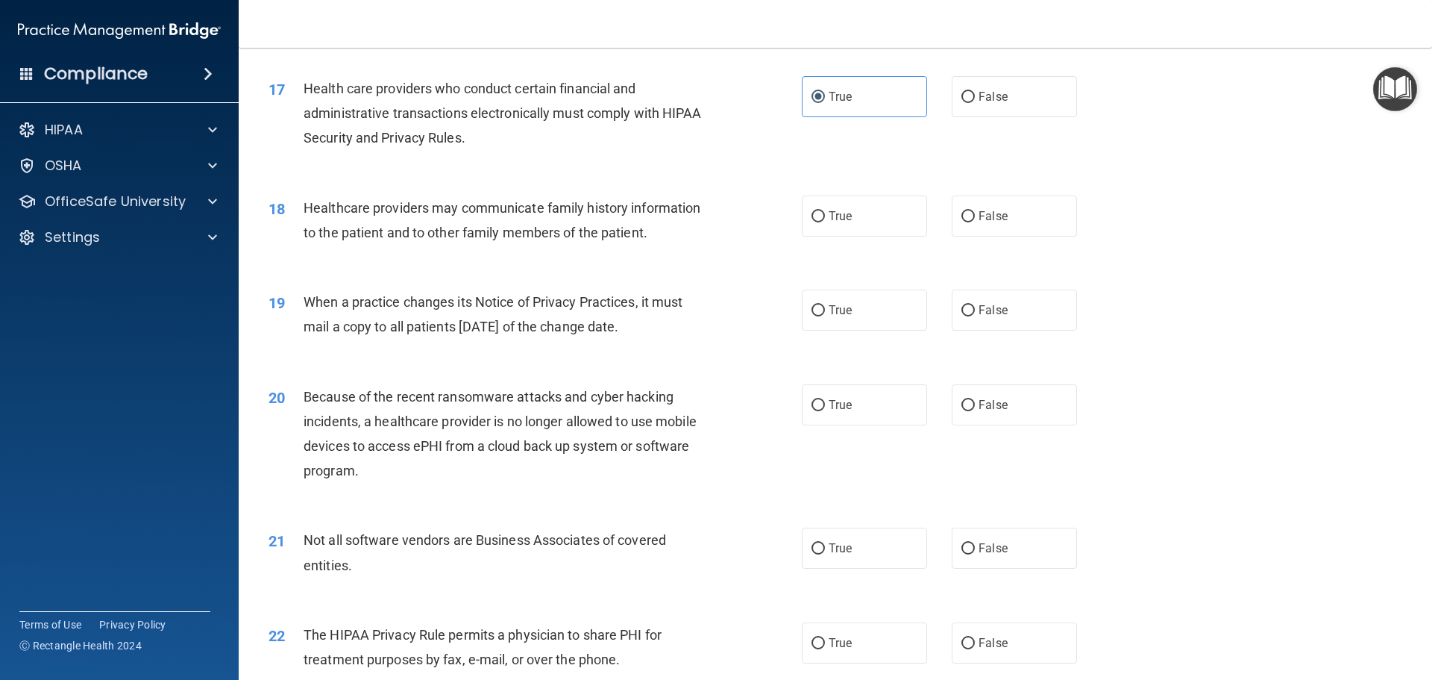
scroll to position [1940, 0]
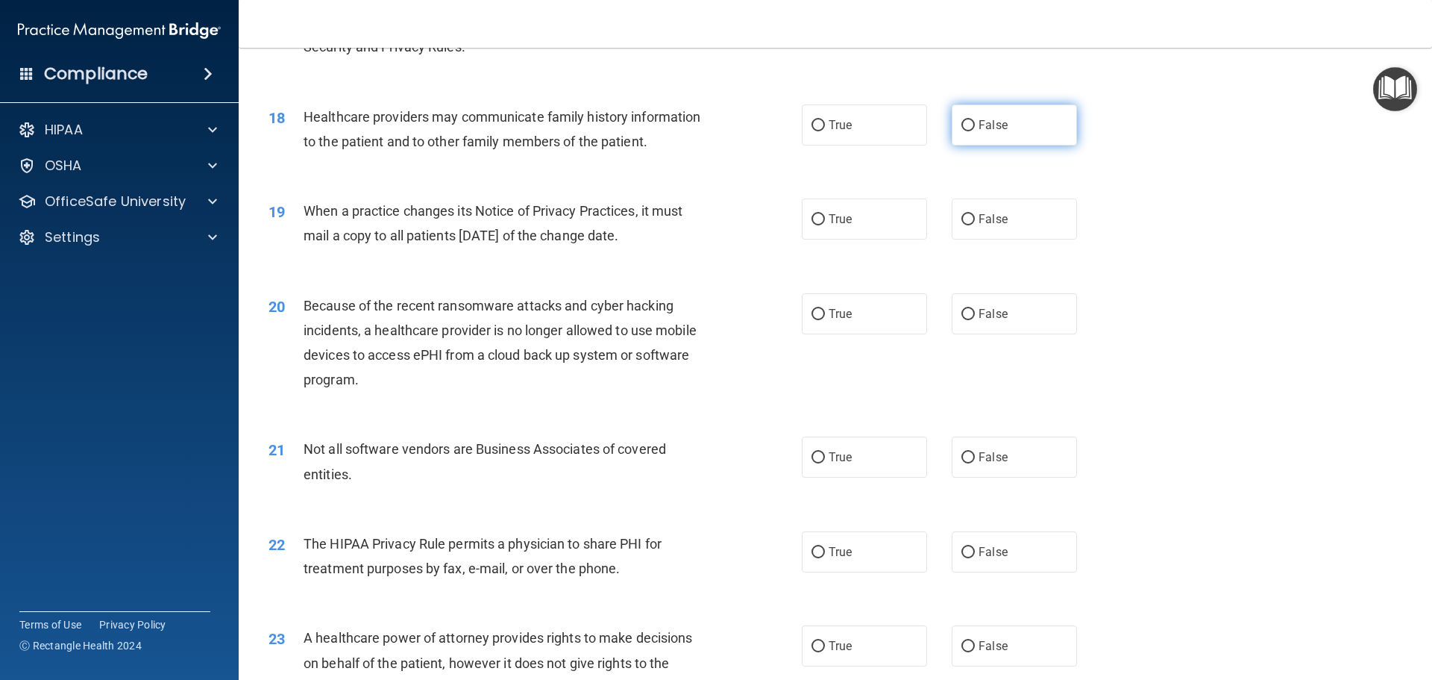
click at [1012, 131] on label "False" at bounding box center [1014, 124] width 125 height 41
click at [975, 131] on input "False" at bounding box center [968, 125] width 13 height 11
radio input "true"
click at [979, 223] on span "False" at bounding box center [993, 219] width 29 height 14
click at [975, 223] on input "False" at bounding box center [968, 219] width 13 height 11
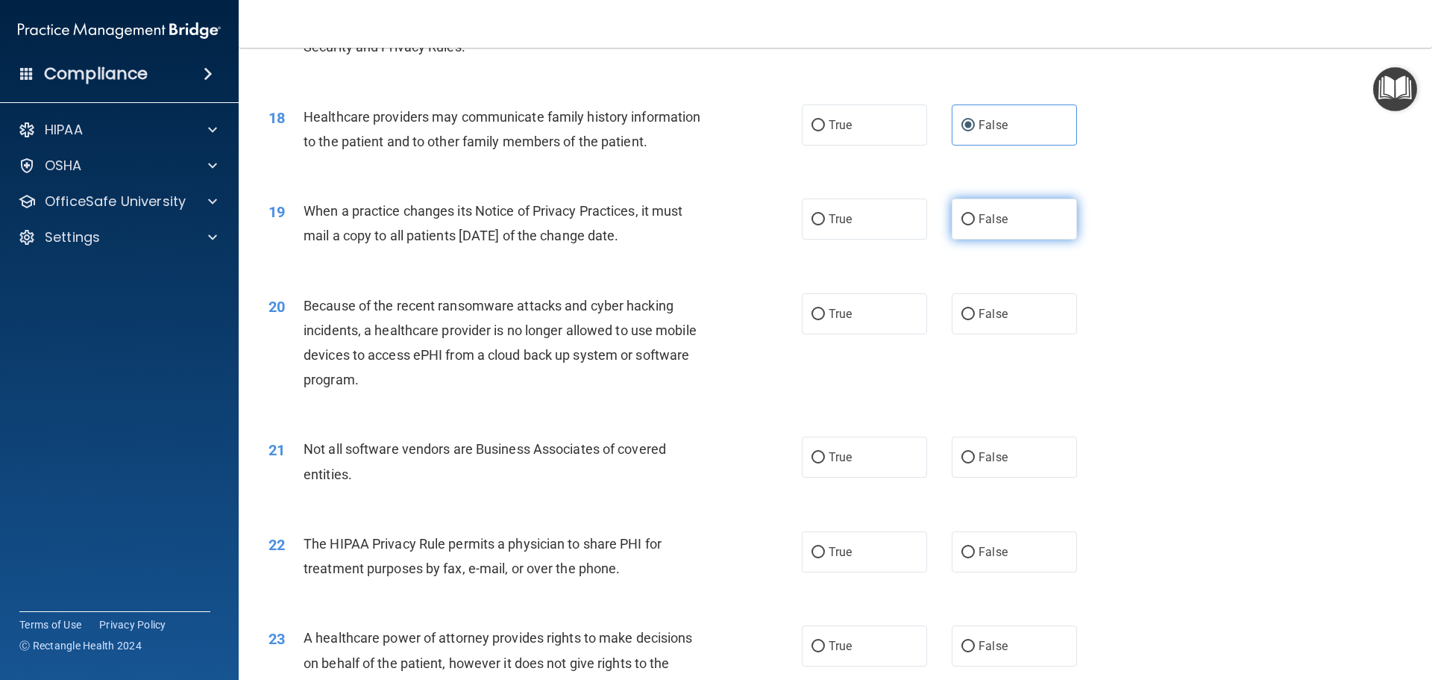
radio input "true"
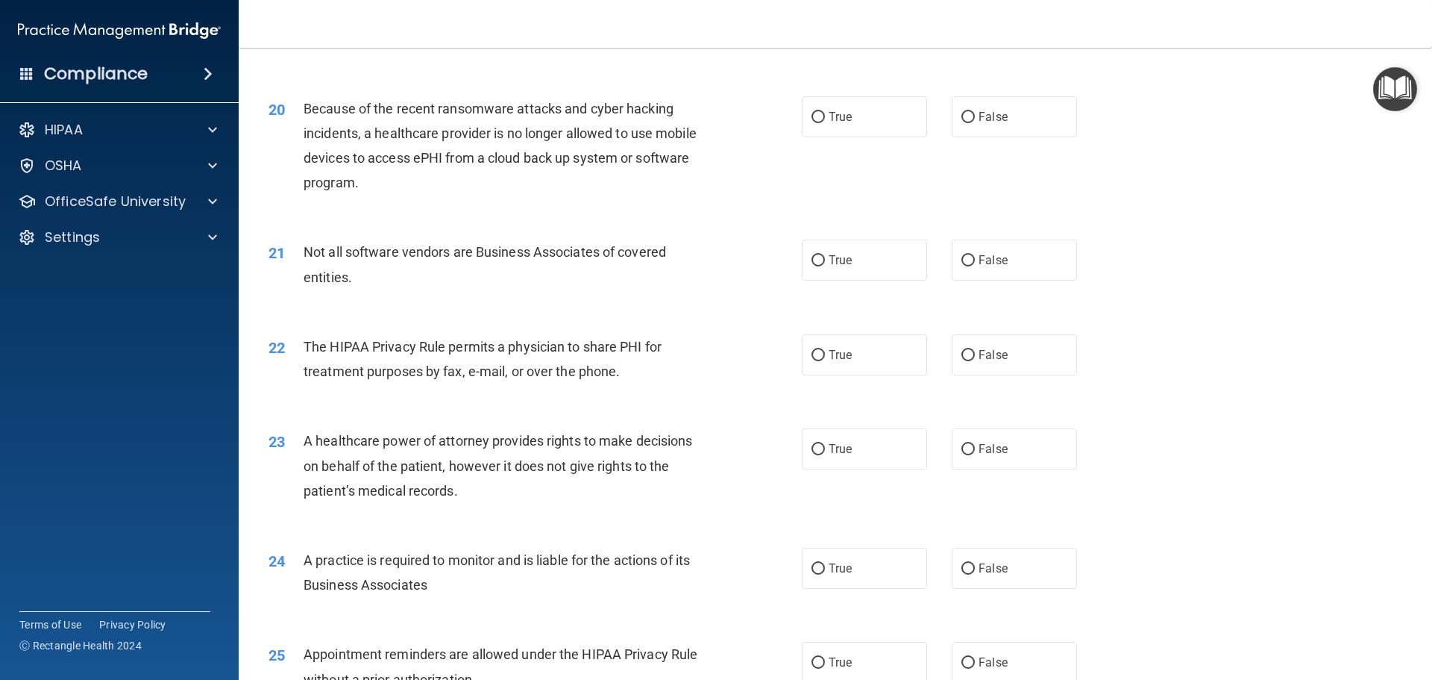
scroll to position [2164, 0]
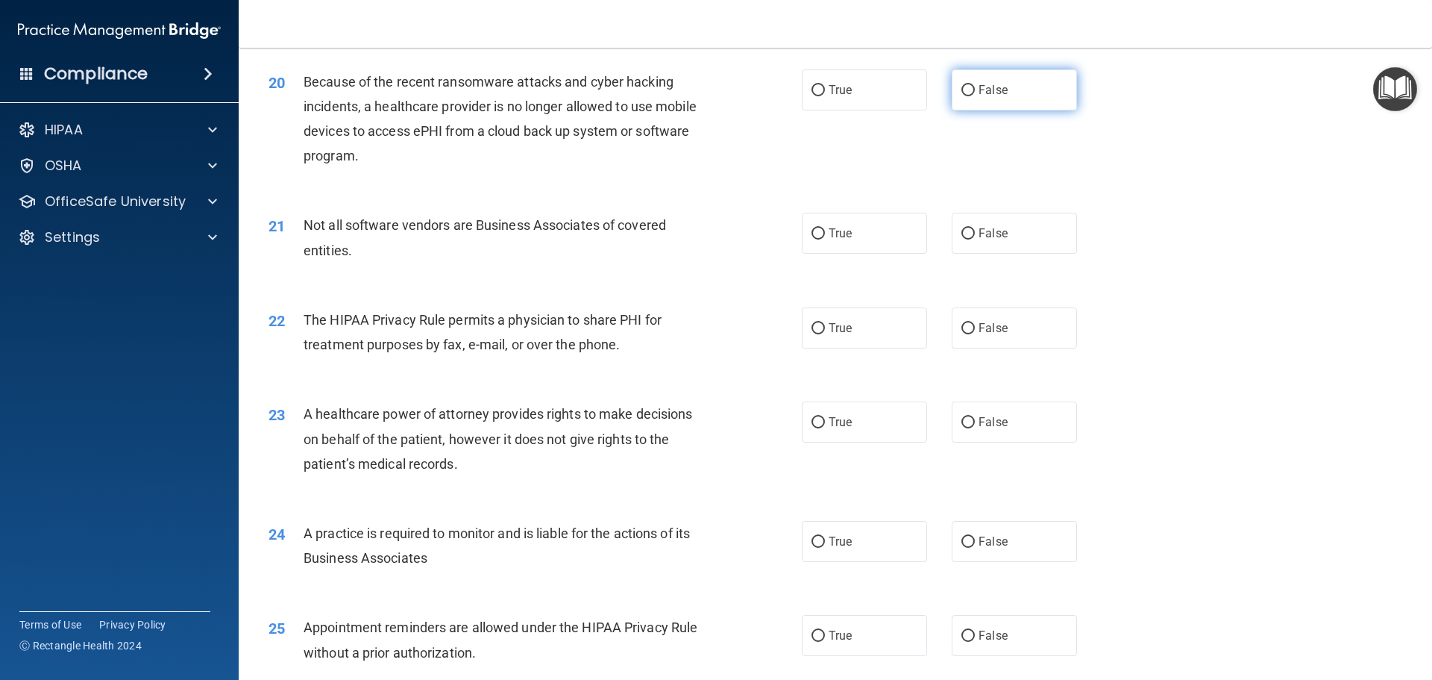
click at [968, 82] on label "False" at bounding box center [1014, 89] width 125 height 41
click at [968, 85] on input "False" at bounding box center [968, 90] width 13 height 11
radio input "true"
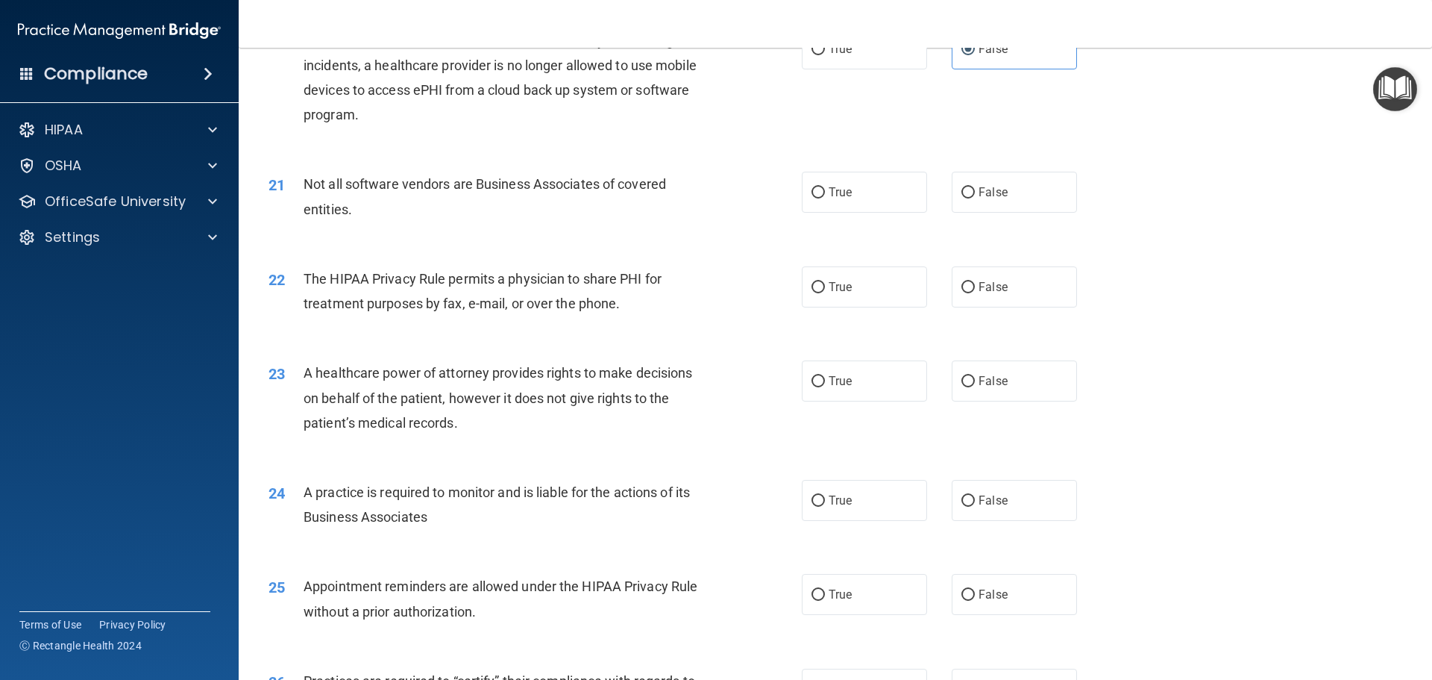
scroll to position [2238, 0]
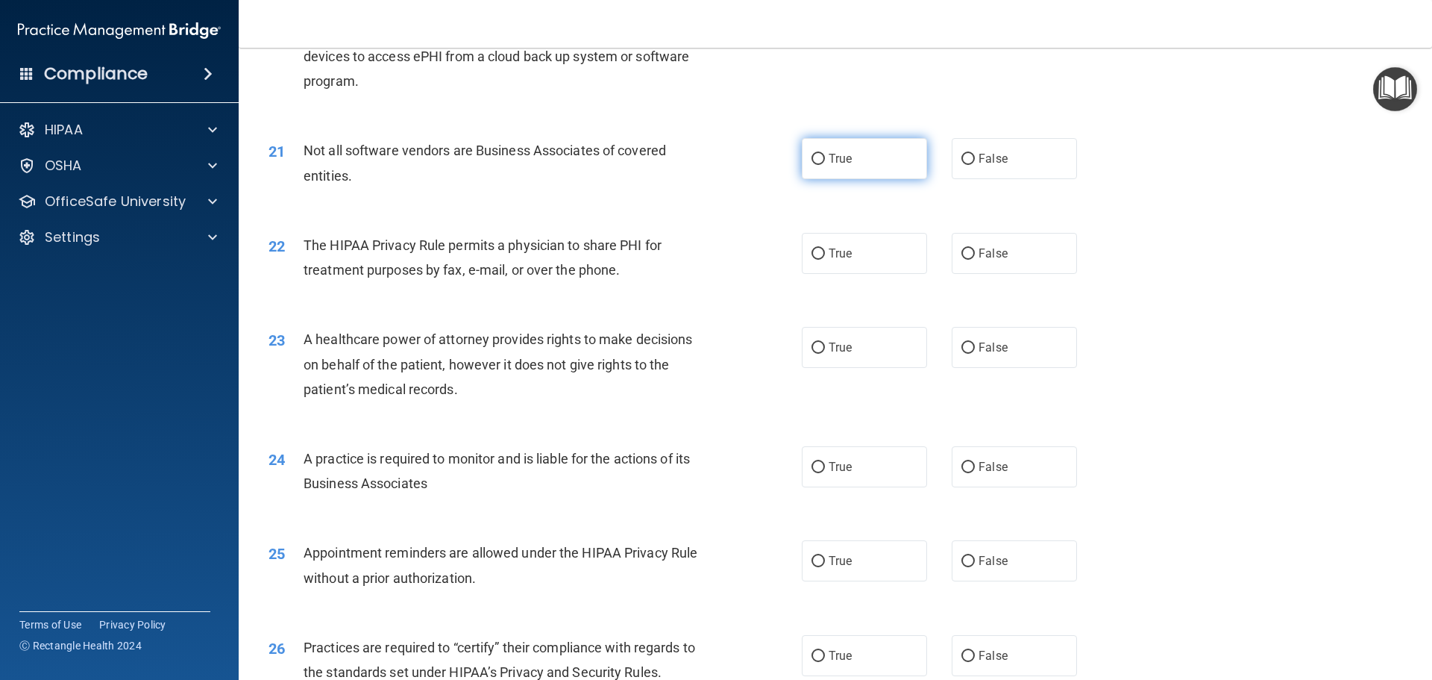
click at [898, 152] on label "True" at bounding box center [864, 158] width 125 height 41
click at [825, 154] on input "True" at bounding box center [818, 159] width 13 height 11
radio input "true"
click at [971, 243] on label "False" at bounding box center [1014, 253] width 125 height 41
click at [971, 248] on input "False" at bounding box center [968, 253] width 13 height 11
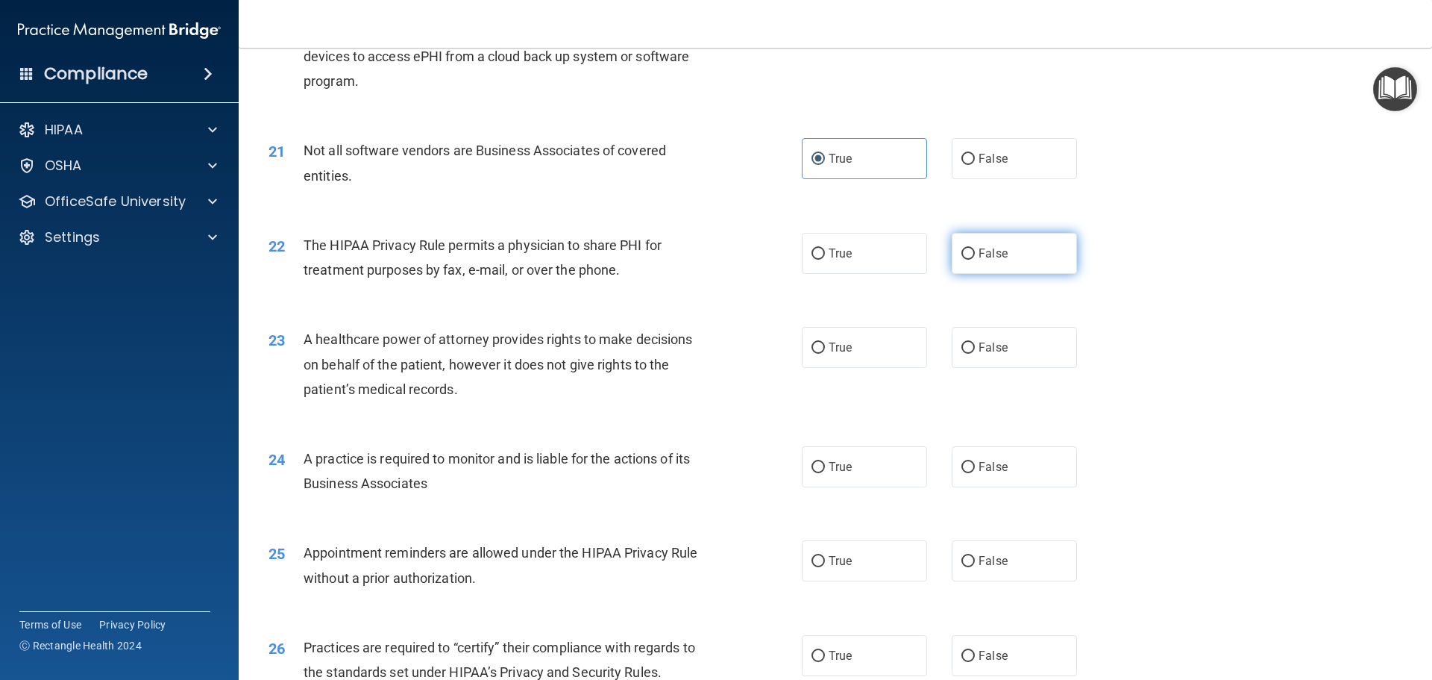
radio input "true"
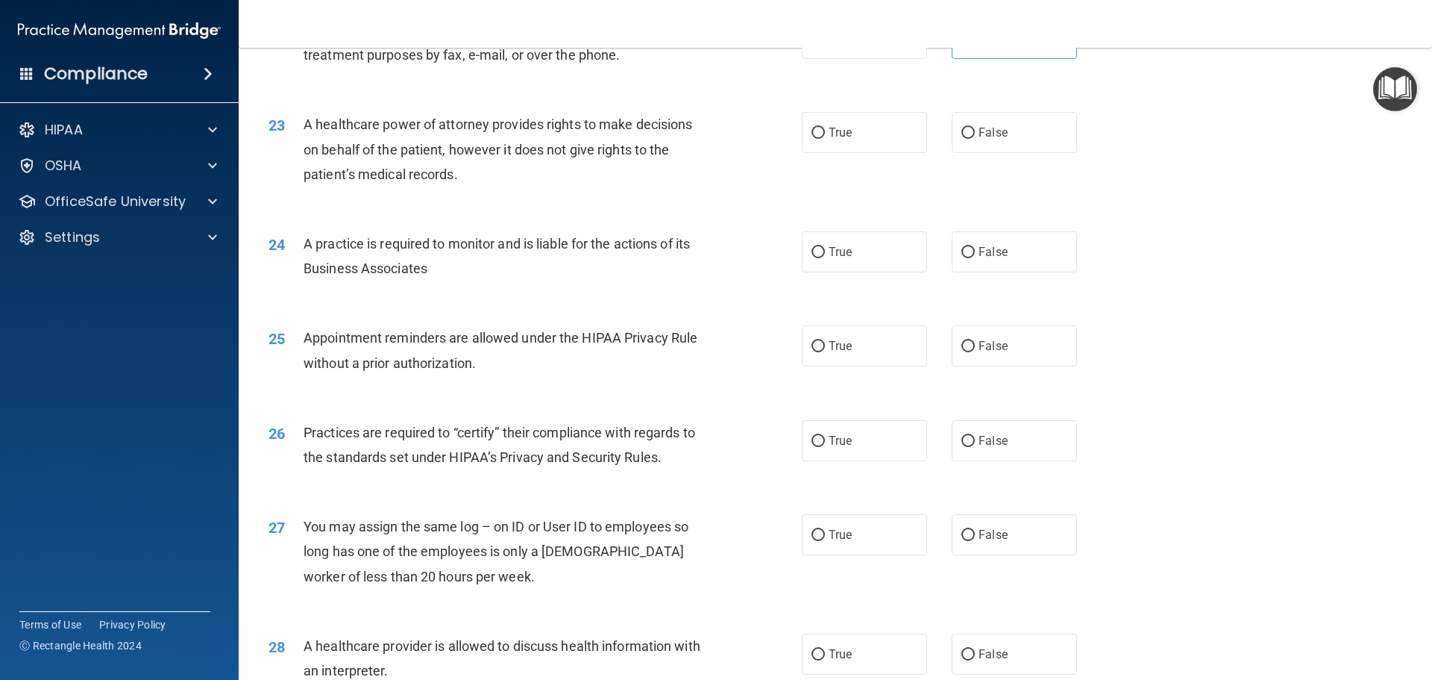
scroll to position [2462, 0]
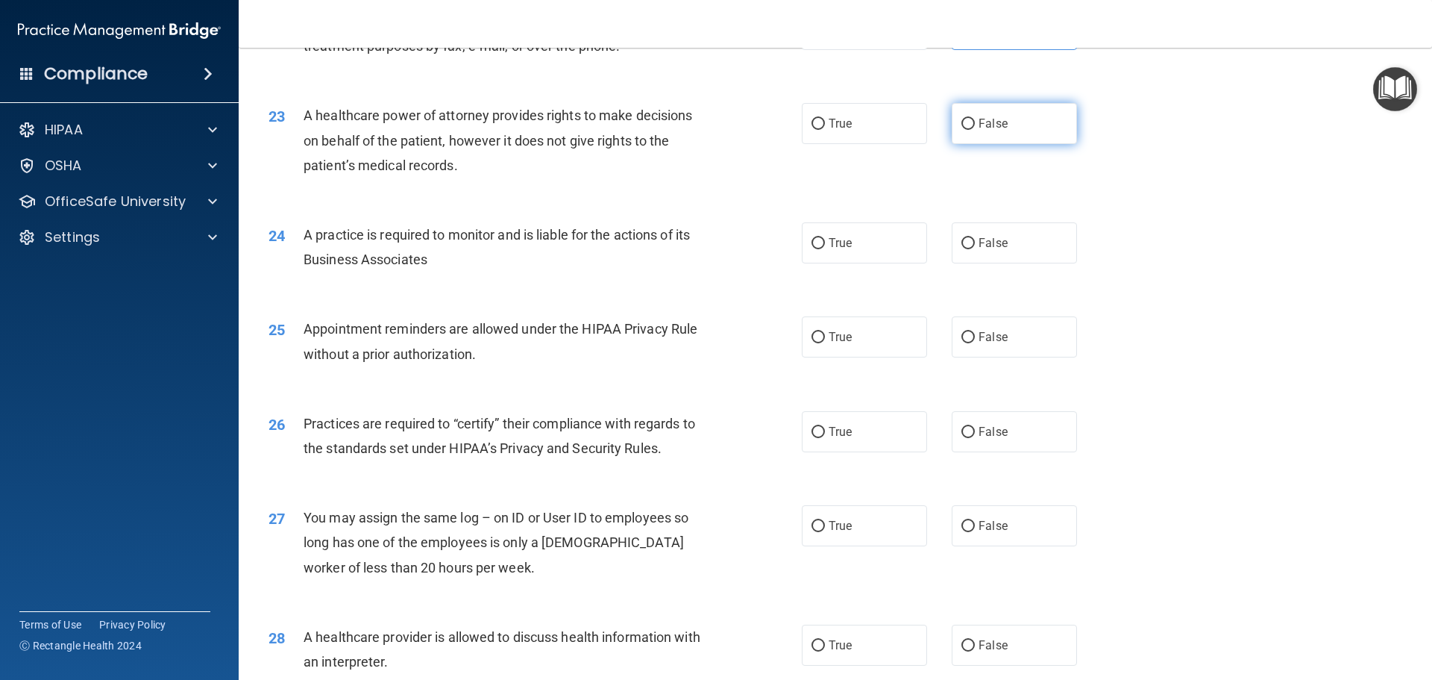
click at [982, 118] on span "False" at bounding box center [993, 123] width 29 height 14
click at [1014, 126] on label "False" at bounding box center [1014, 123] width 125 height 41
click at [975, 126] on input "False" at bounding box center [968, 124] width 13 height 11
radio input "true"
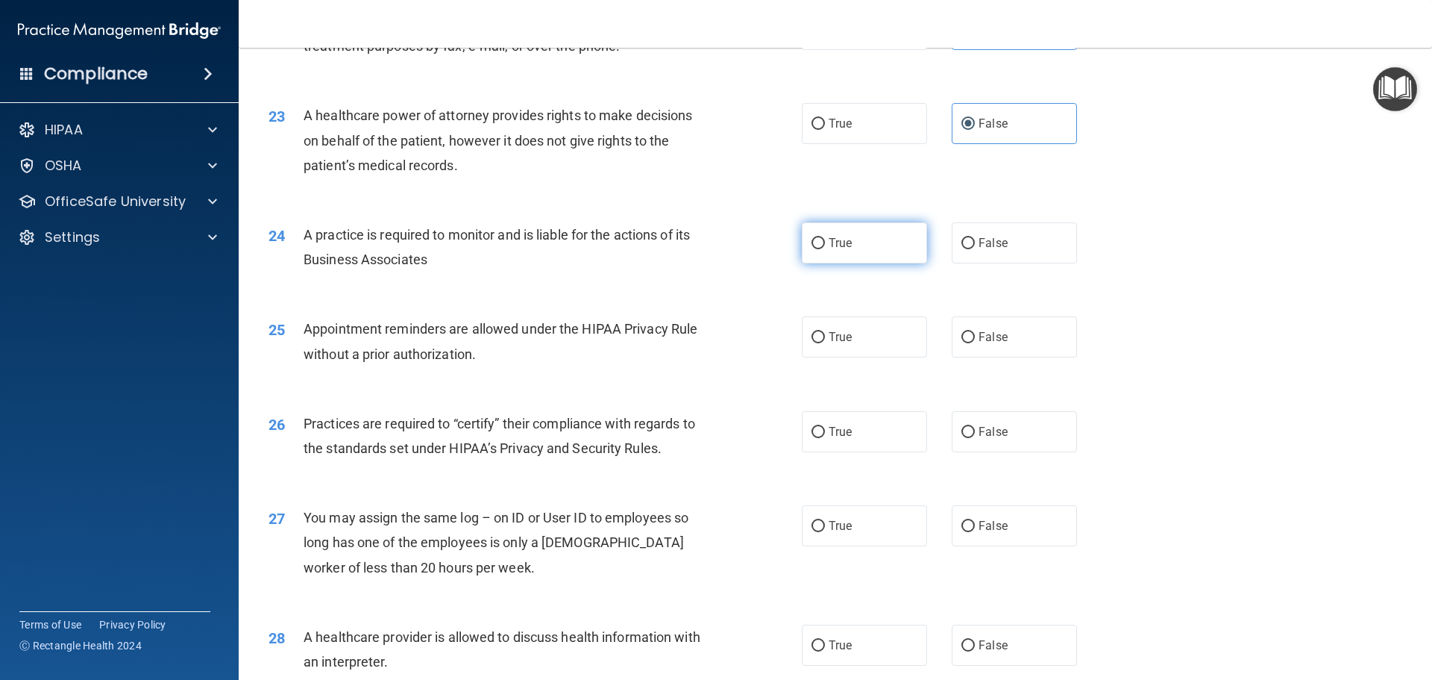
click at [873, 248] on label "True" at bounding box center [864, 242] width 125 height 41
click at [825, 248] on input "True" at bounding box center [818, 243] width 13 height 11
radio input "true"
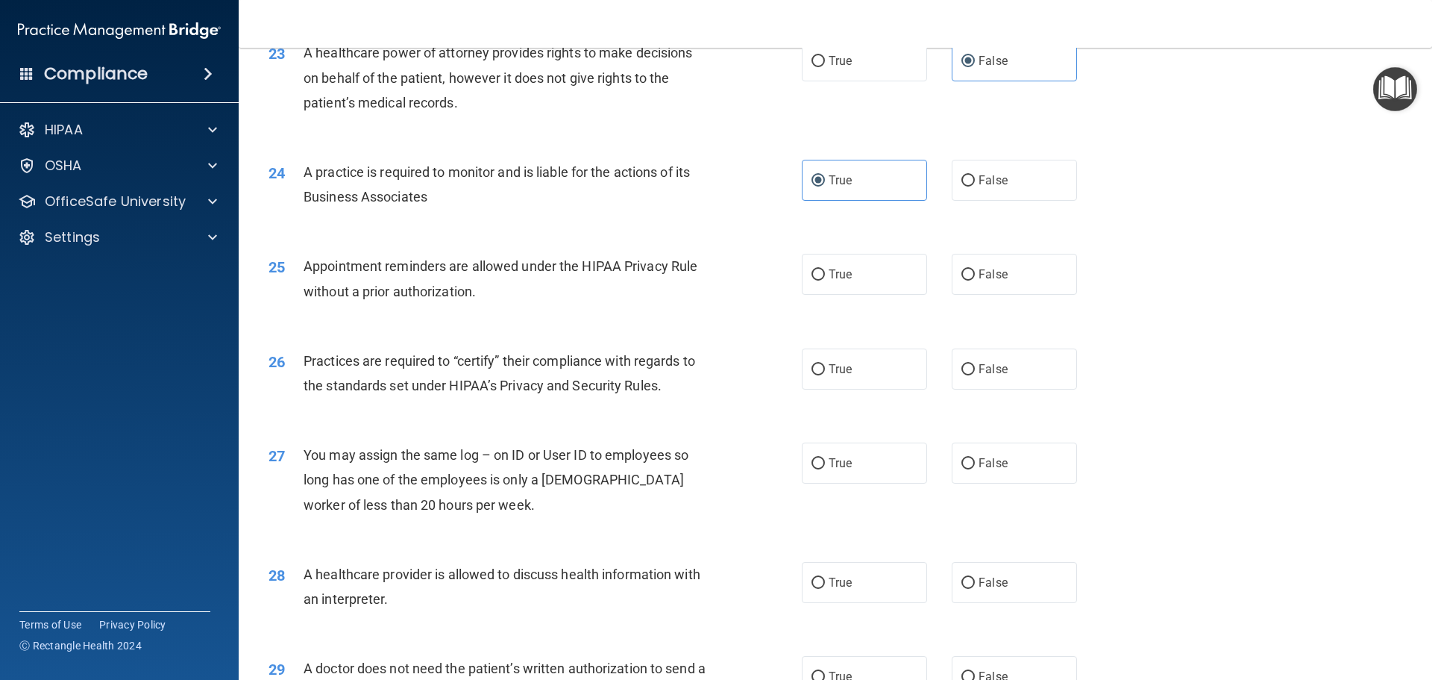
scroll to position [2686, 0]
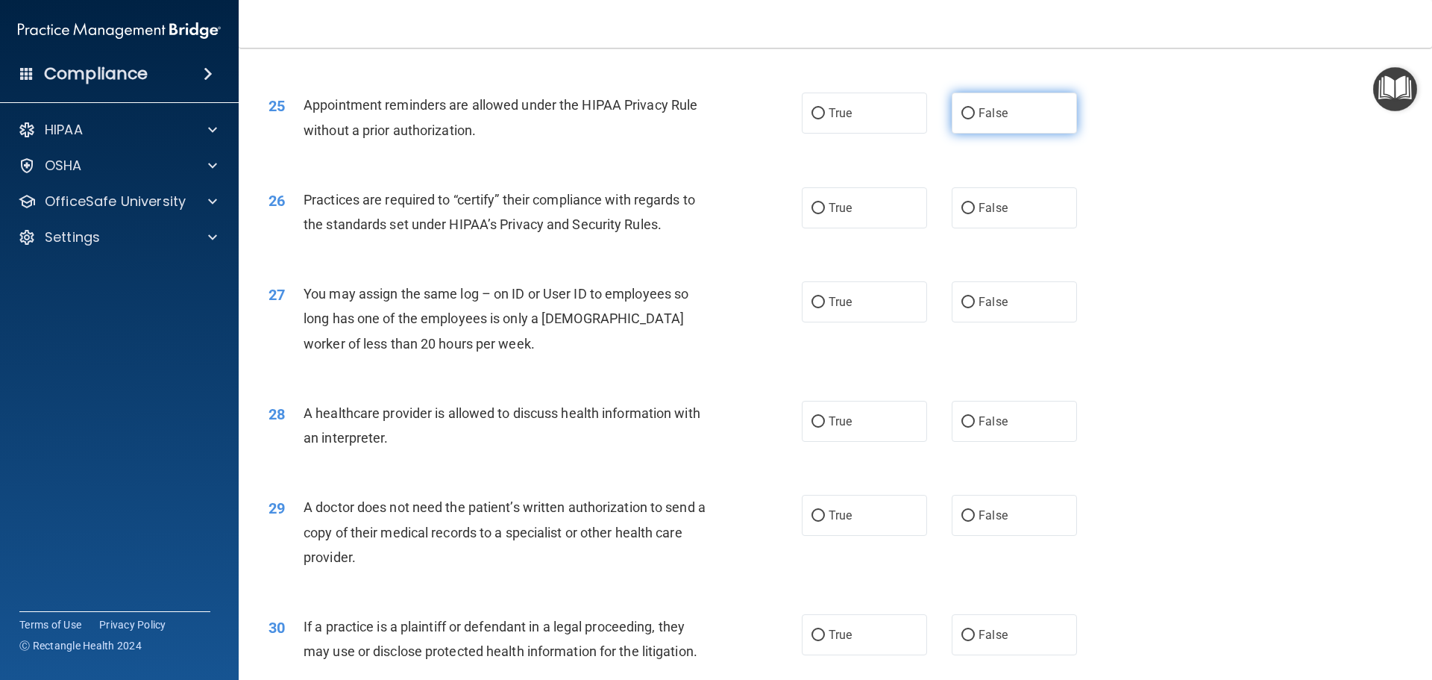
click at [966, 106] on label "False" at bounding box center [1014, 113] width 125 height 41
click at [966, 108] on input "False" at bounding box center [968, 113] width 13 height 11
radio input "true"
drag, startPoint x: 851, startPoint y: 217, endPoint x: 838, endPoint y: 221, distance: 13.2
click at [848, 218] on label "True" at bounding box center [864, 207] width 125 height 41
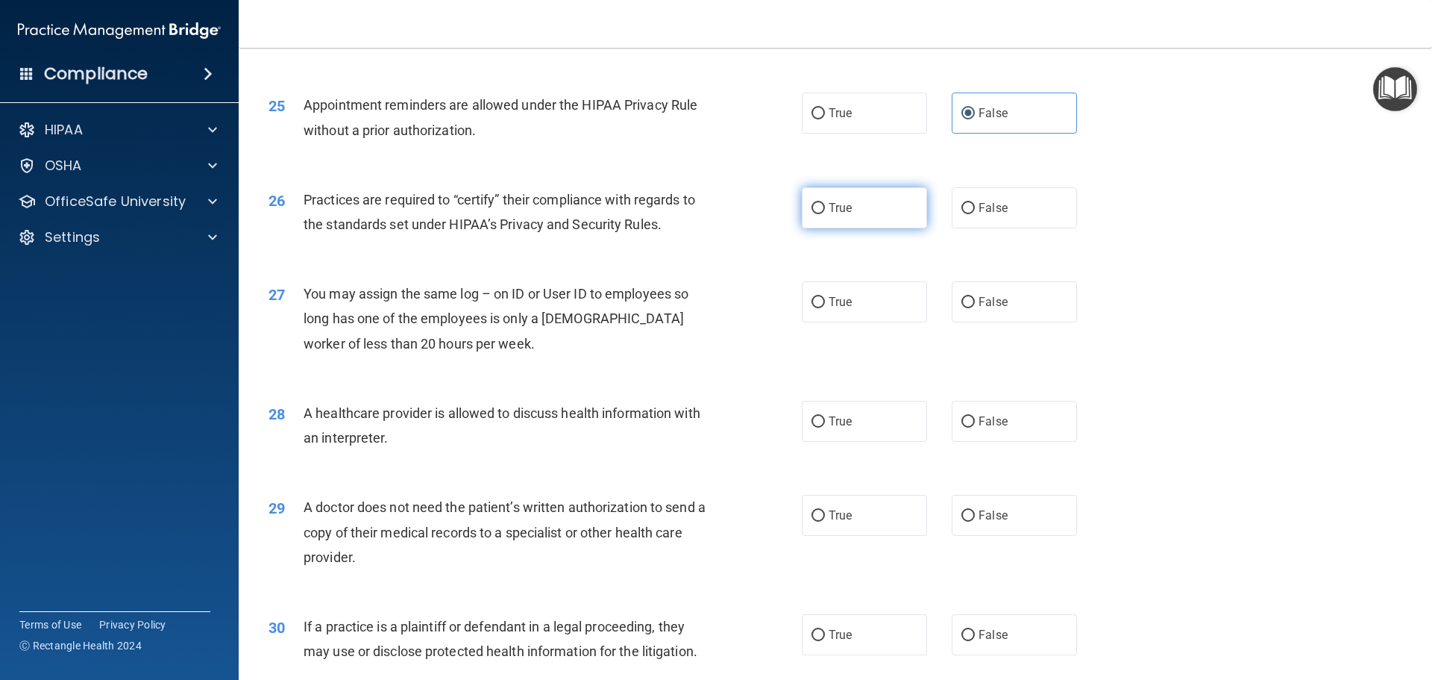
click at [825, 214] on input "True" at bounding box center [818, 208] width 13 height 11
radio input "true"
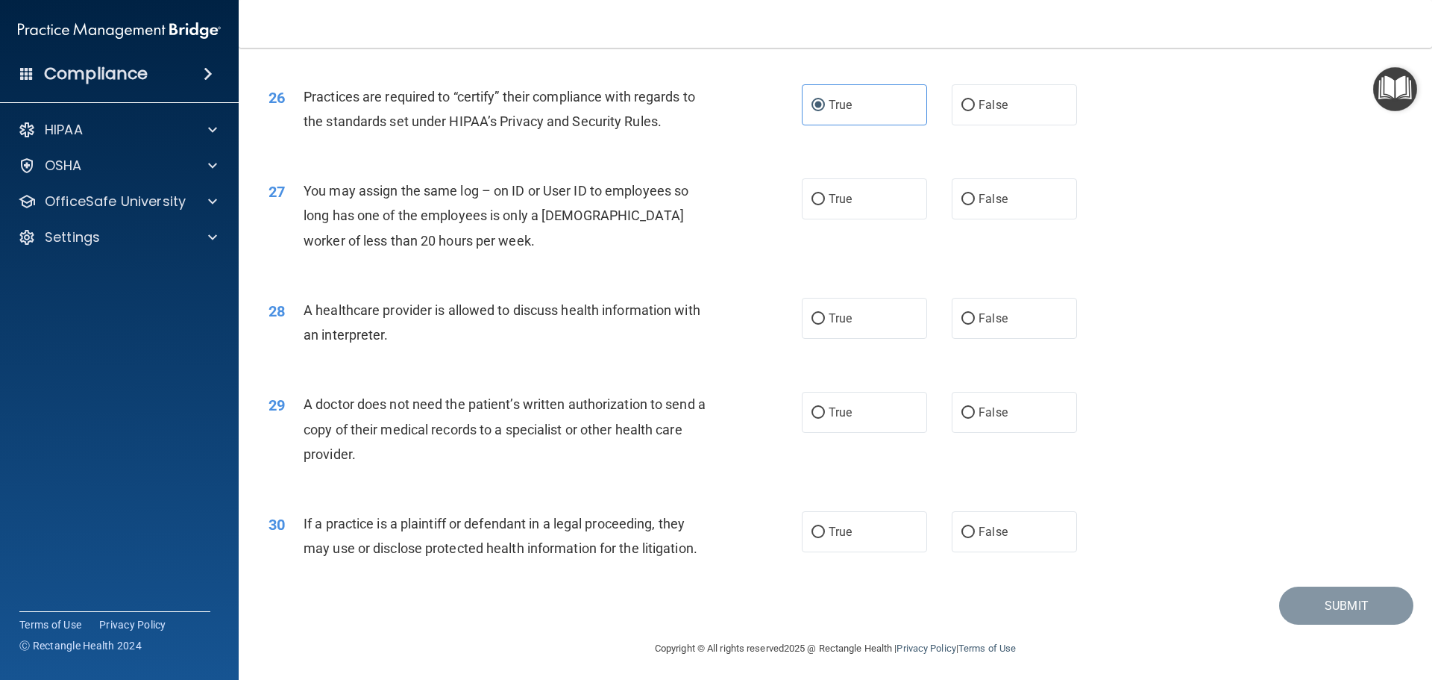
scroll to position [2793, 0]
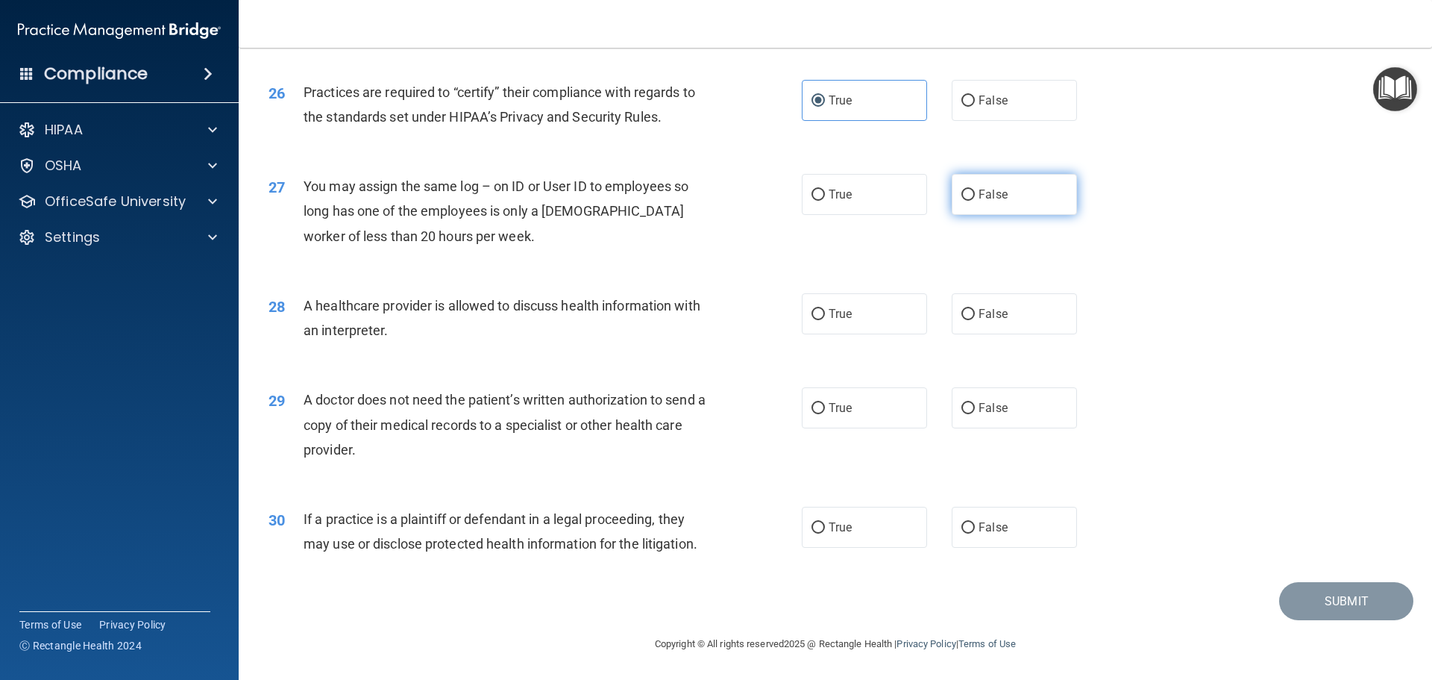
click at [1009, 204] on label "False" at bounding box center [1014, 194] width 125 height 41
click at [975, 201] on input "False" at bounding box center [968, 195] width 13 height 11
radio input "true"
click at [820, 325] on label "True" at bounding box center [864, 313] width 125 height 41
click at [820, 320] on input "True" at bounding box center [818, 314] width 13 height 11
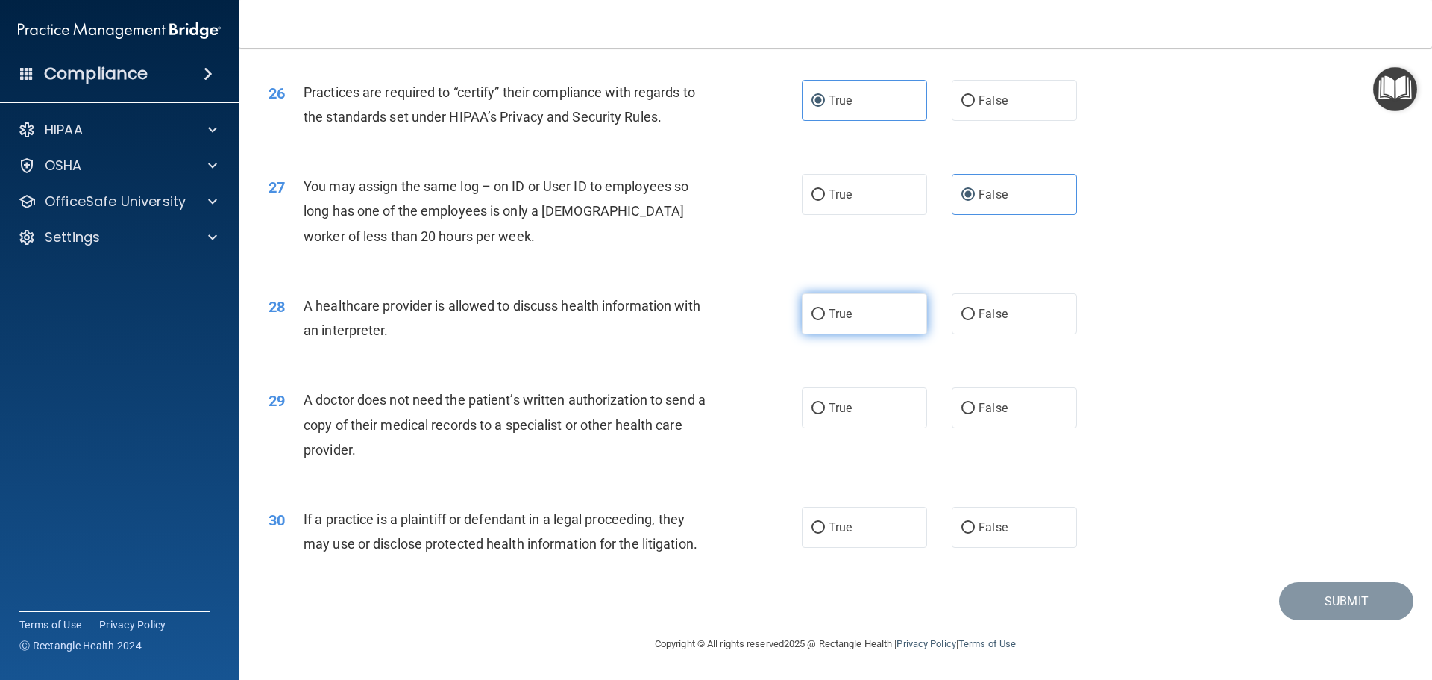
radio input "true"
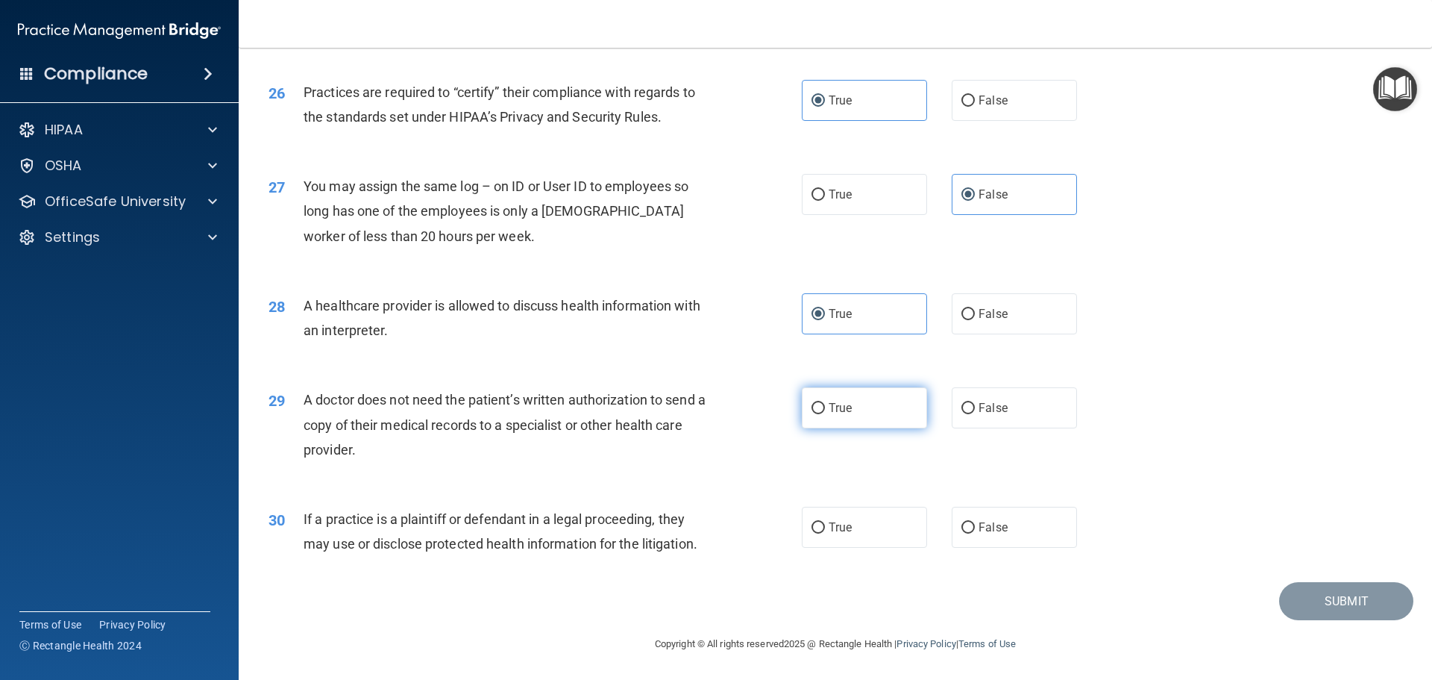
click at [835, 418] on label "True" at bounding box center [864, 407] width 125 height 41
click at [825, 414] on input "True" at bounding box center [818, 408] width 13 height 11
radio input "true"
click at [848, 526] on label "True" at bounding box center [864, 527] width 125 height 41
click at [825, 526] on input "True" at bounding box center [818, 527] width 13 height 11
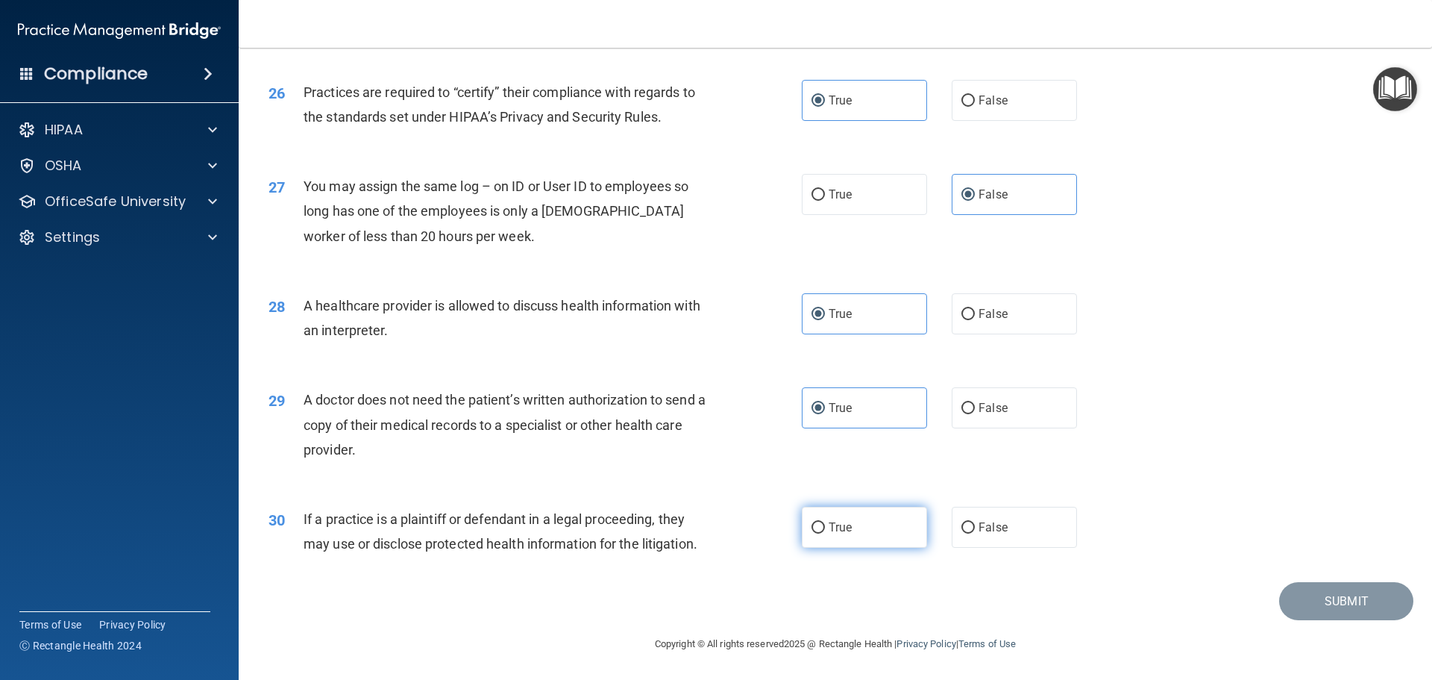
radio input "true"
click at [1344, 619] on button "Submit" at bounding box center [1347, 601] width 134 height 38
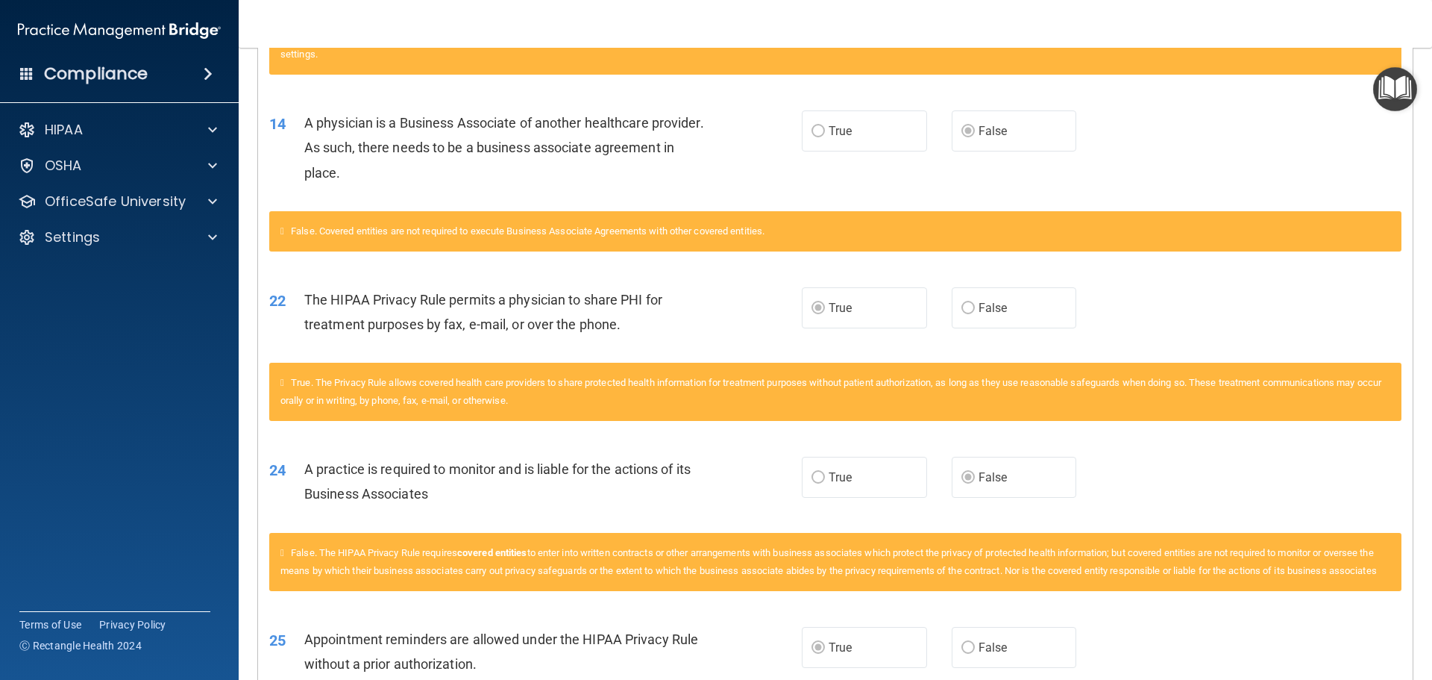
scroll to position [1500, 0]
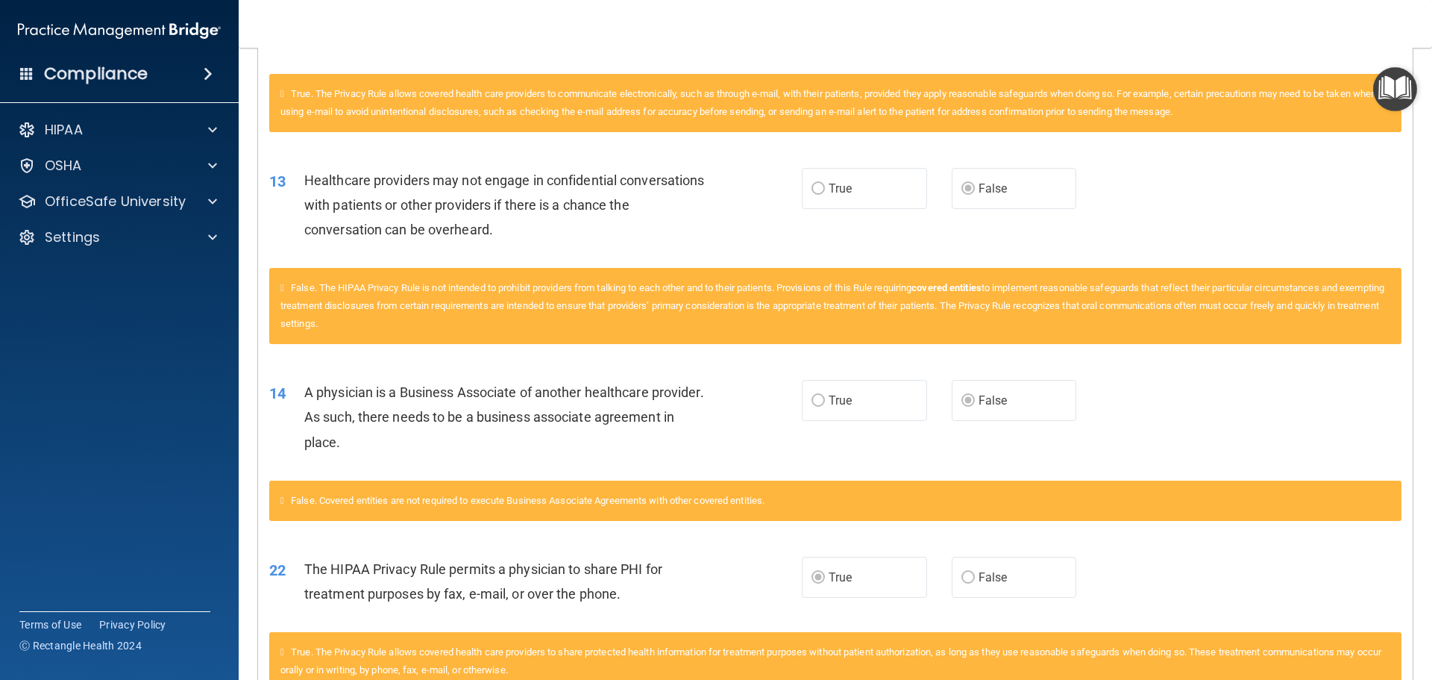
drag, startPoint x: 788, startPoint y: 319, endPoint x: 786, endPoint y: 431, distance: 112.7
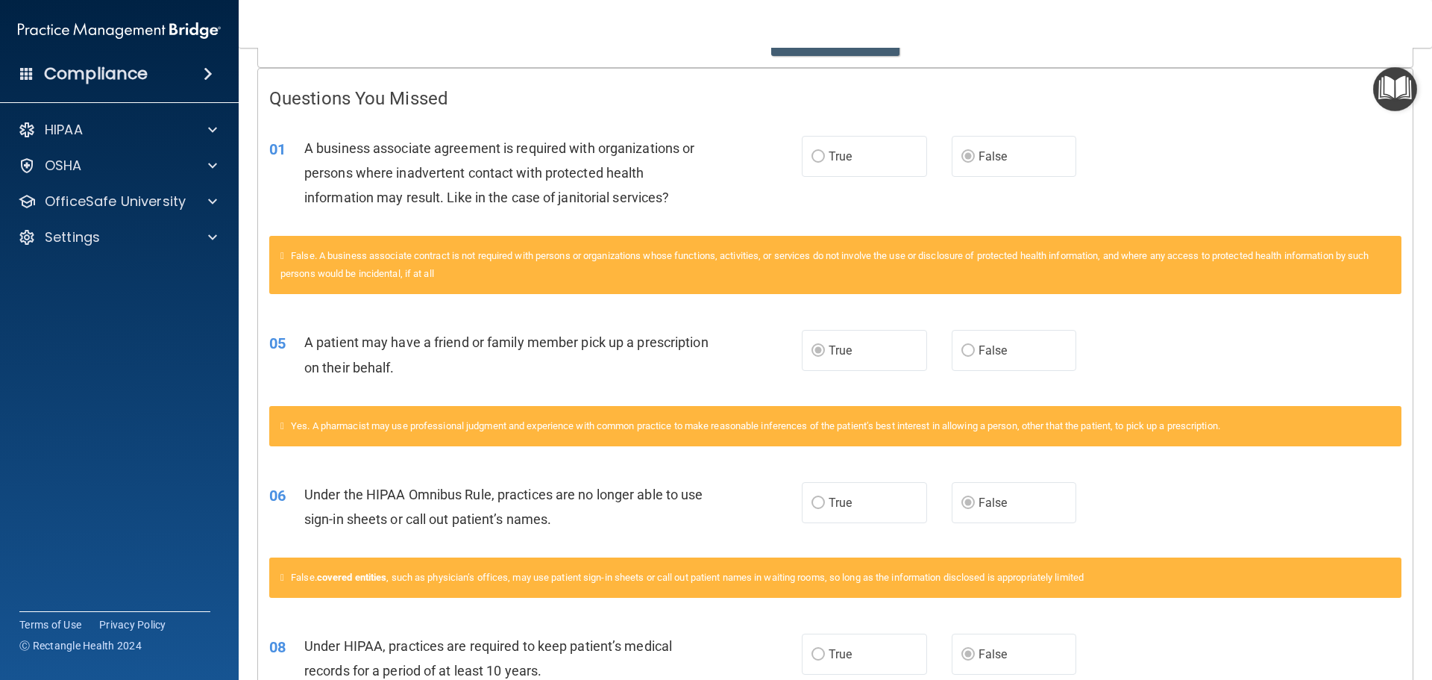
scroll to position [0, 0]
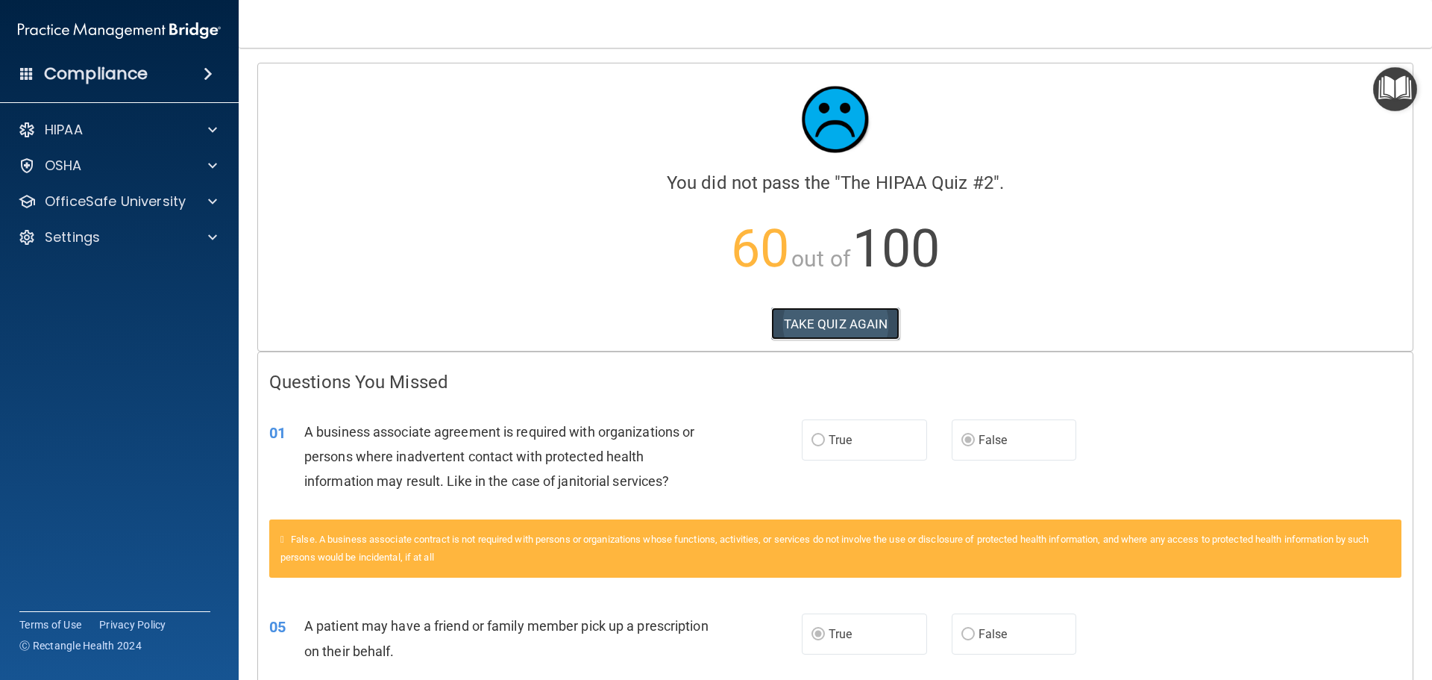
click at [836, 337] on button "TAKE QUIZ AGAIN" at bounding box center [835, 323] width 129 height 33
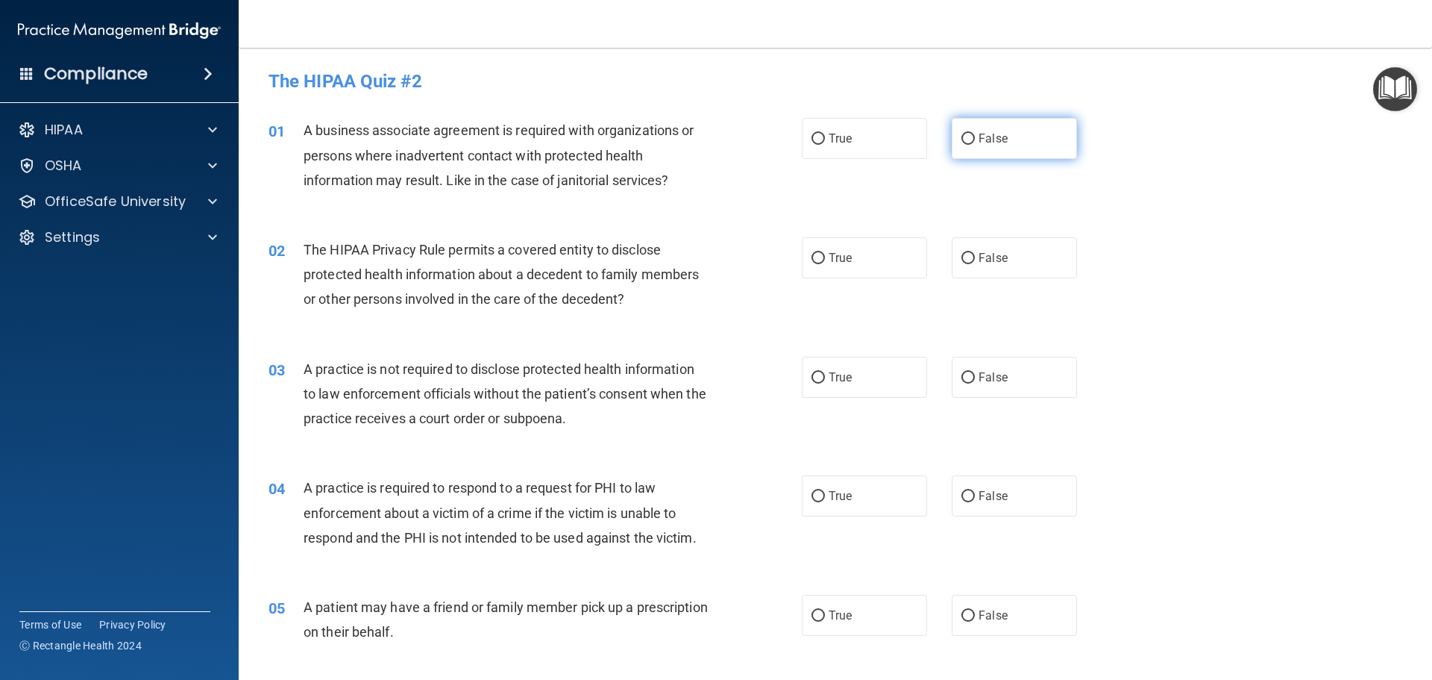
click at [1026, 140] on label "False" at bounding box center [1014, 138] width 125 height 41
click at [975, 140] on input "False" at bounding box center [968, 139] width 13 height 11
radio input "true"
click at [986, 266] on label "False" at bounding box center [1014, 257] width 125 height 41
click at [975, 264] on input "False" at bounding box center [968, 258] width 13 height 11
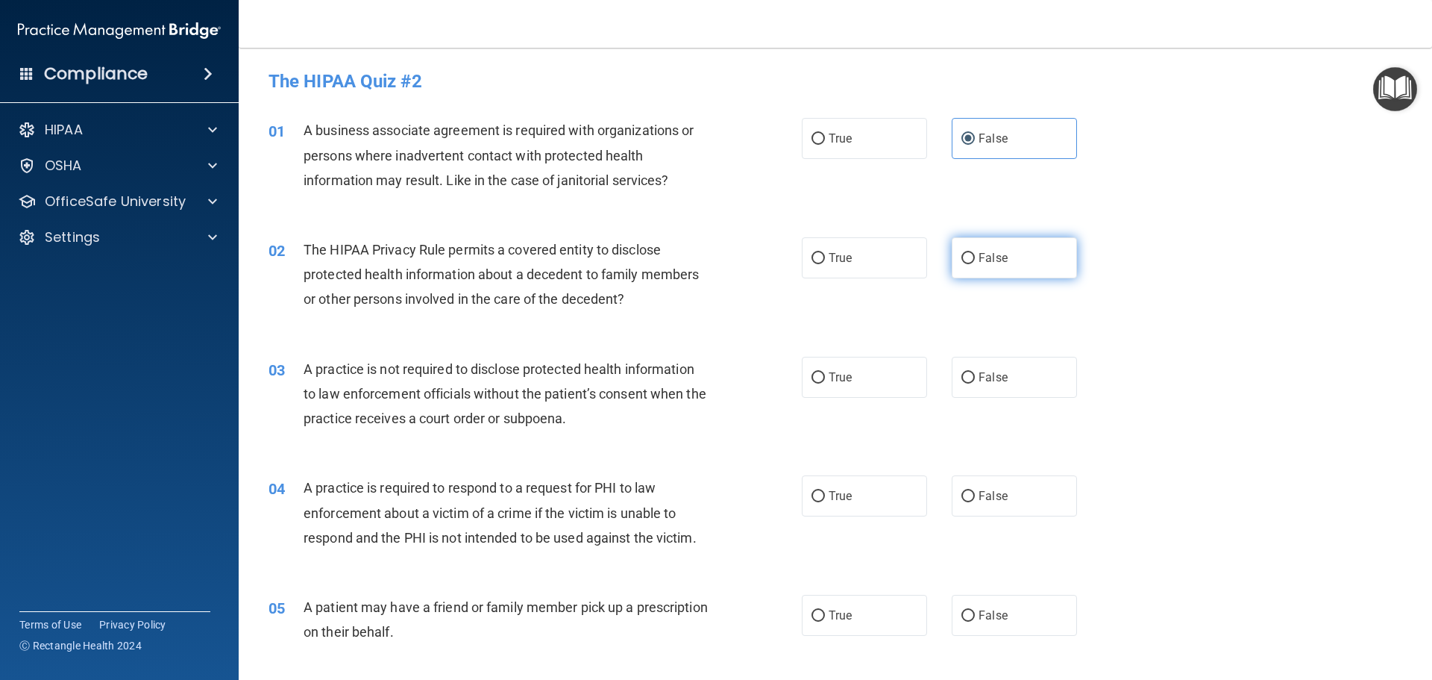
radio input "true"
click at [848, 263] on label "True" at bounding box center [864, 257] width 125 height 41
click at [825, 263] on input "True" at bounding box center [818, 258] width 13 height 11
radio input "true"
radio input "false"
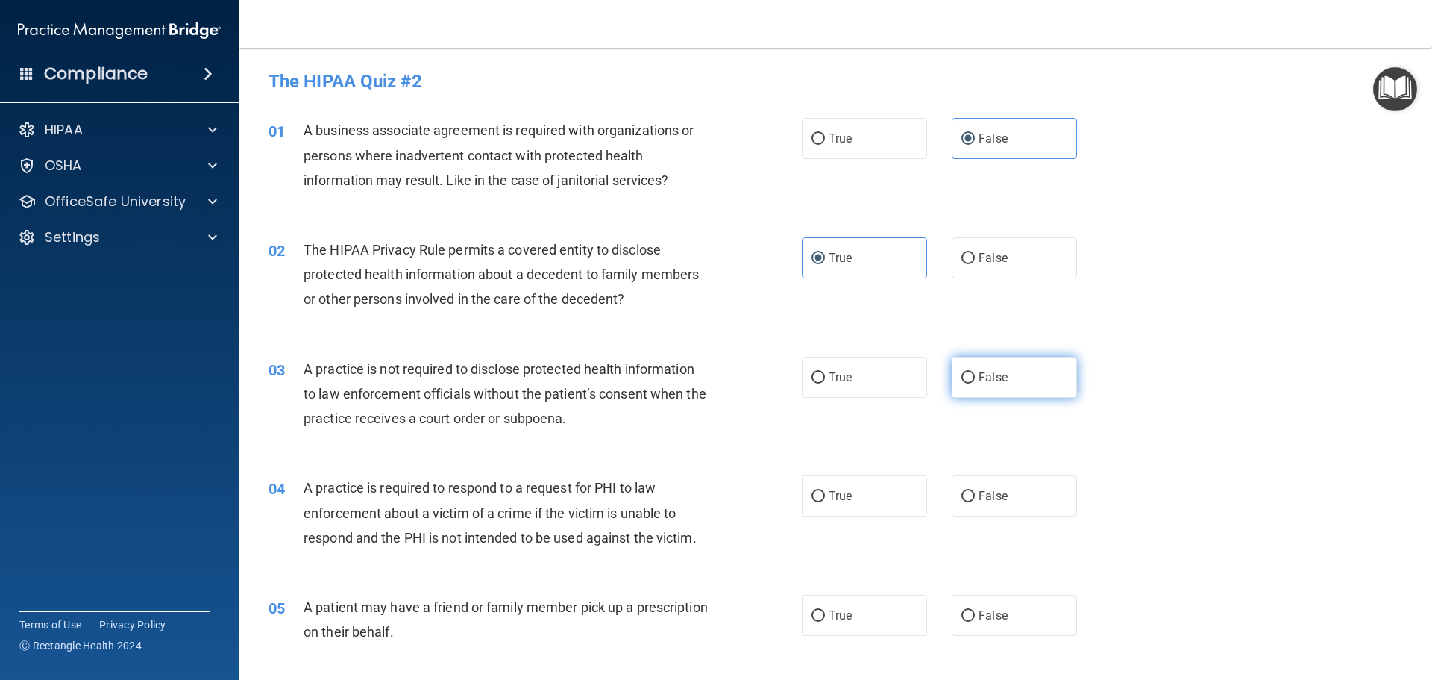
click at [998, 389] on label "False" at bounding box center [1014, 377] width 125 height 41
click at [975, 383] on input "False" at bounding box center [968, 377] width 13 height 11
radio input "true"
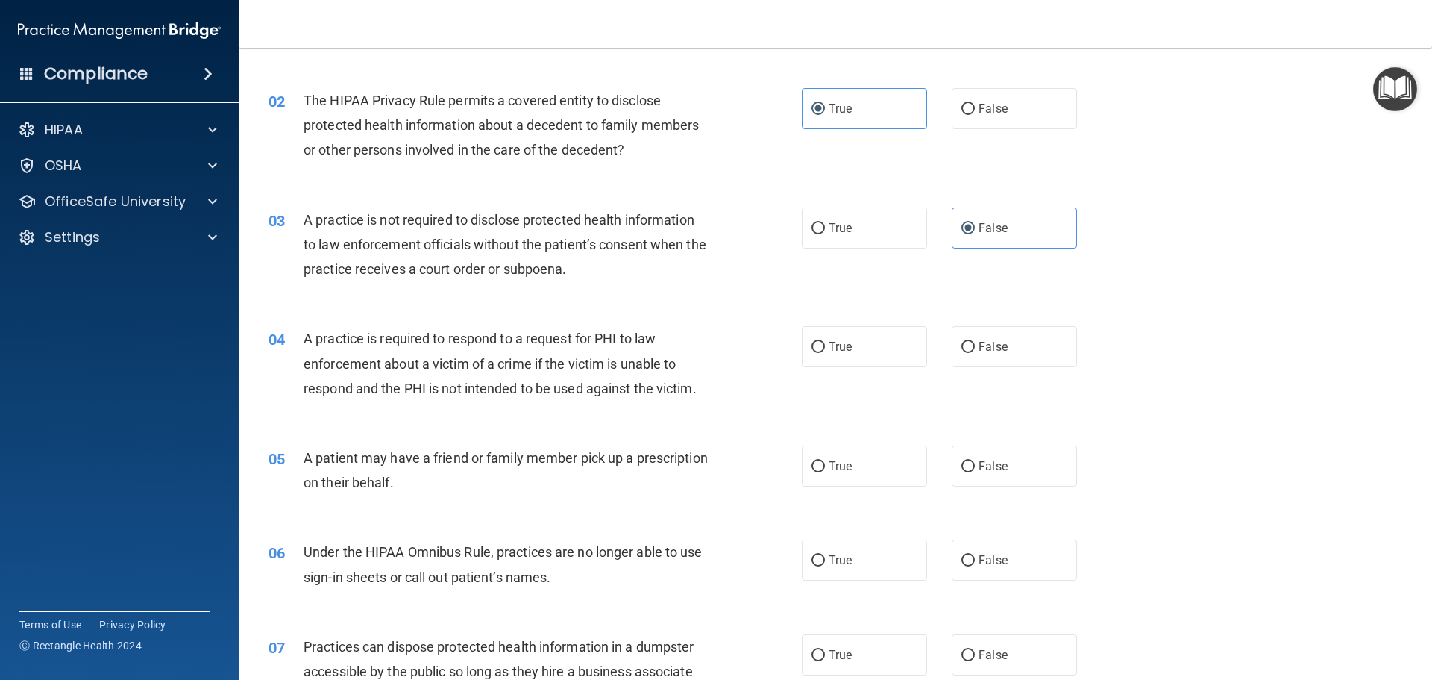
scroll to position [75, 0]
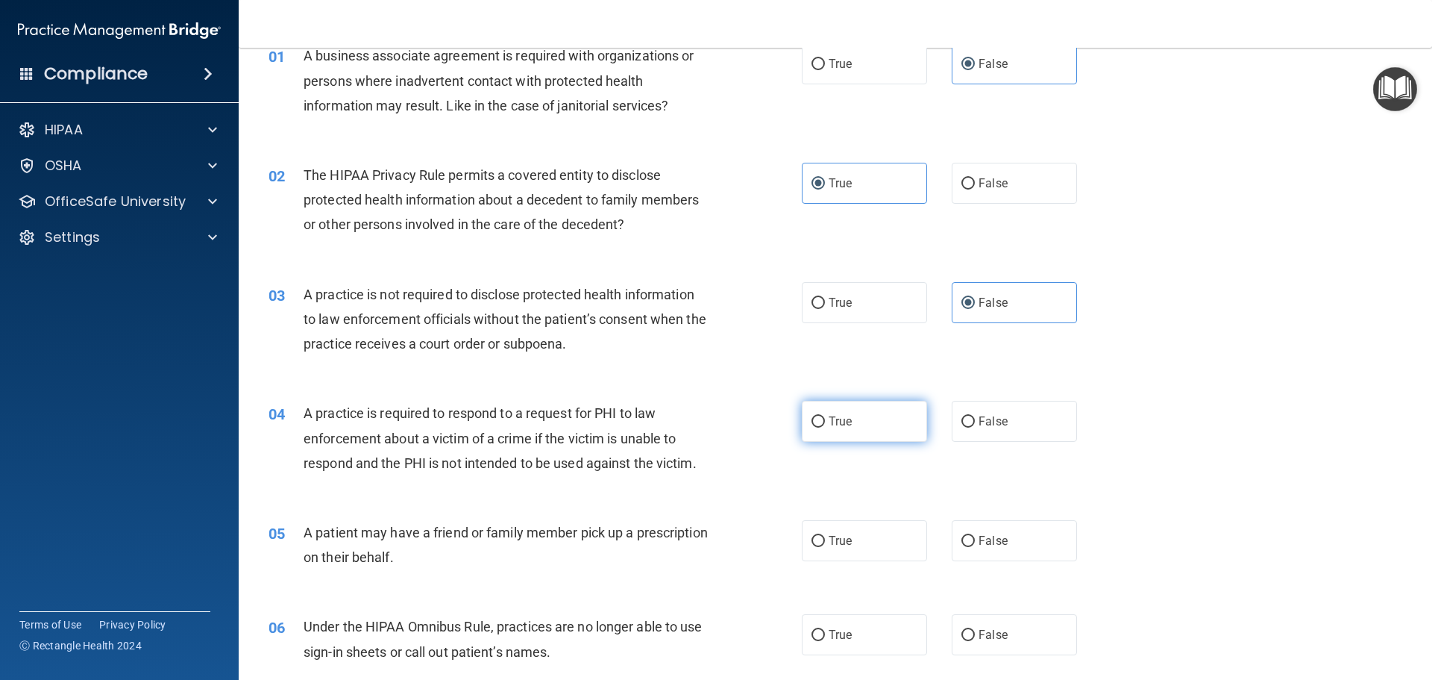
click at [853, 404] on label "True" at bounding box center [864, 421] width 125 height 41
click at [825, 416] on input "True" at bounding box center [818, 421] width 13 height 11
radio input "true"
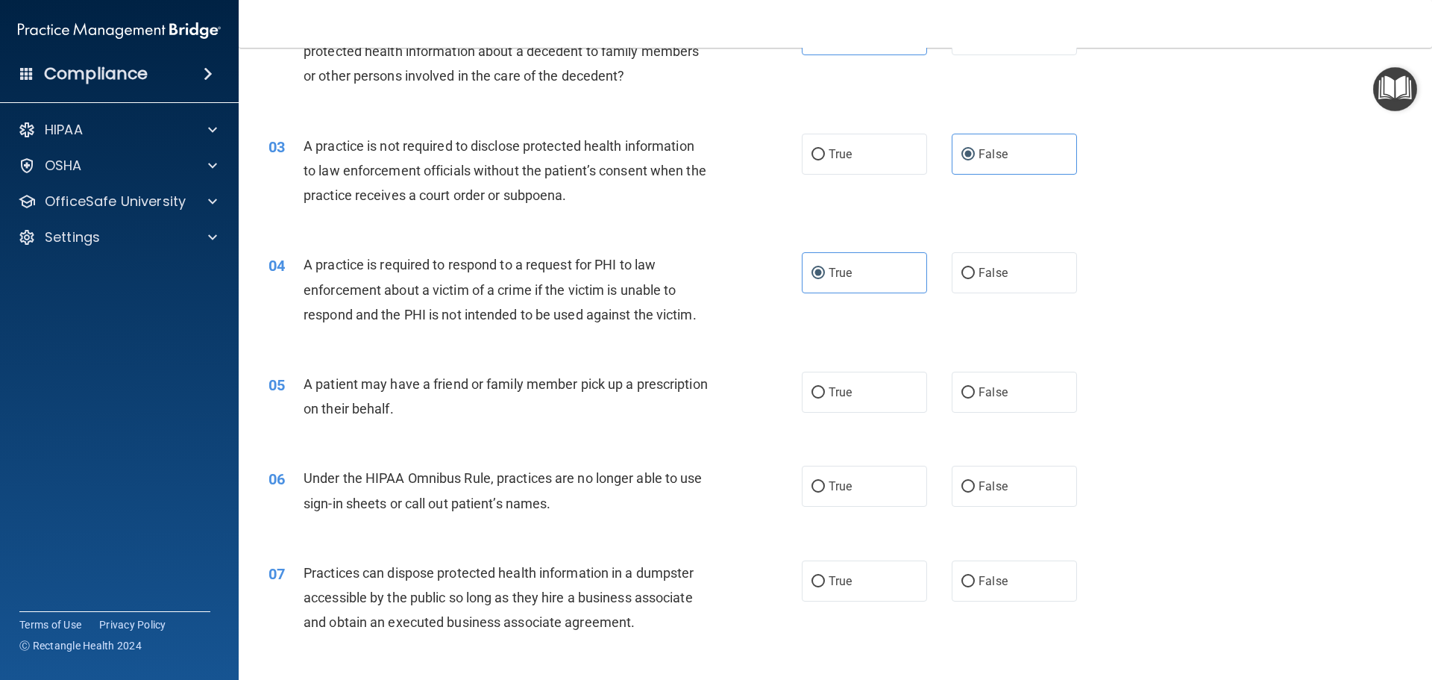
scroll to position [224, 0]
click at [862, 399] on label "True" at bounding box center [864, 391] width 125 height 41
click at [825, 398] on input "True" at bounding box center [818, 391] width 13 height 11
radio input "true"
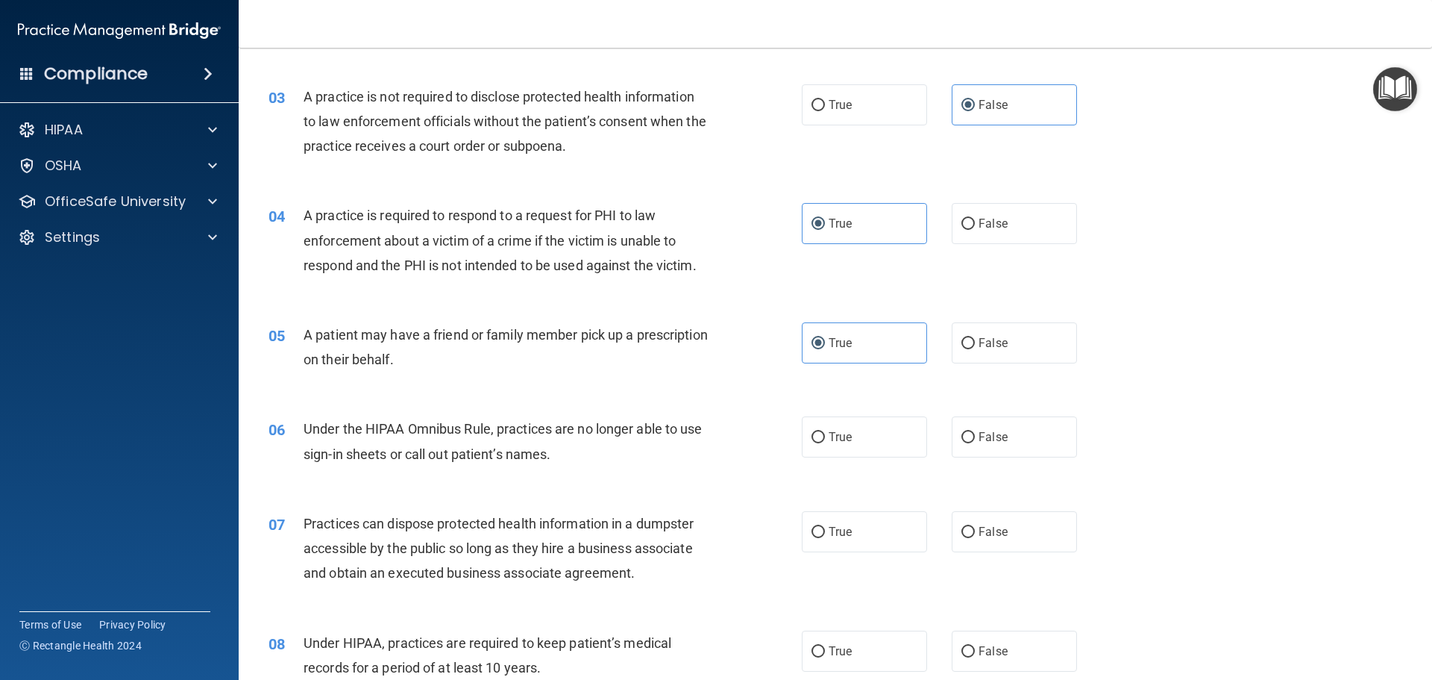
scroll to position [298, 0]
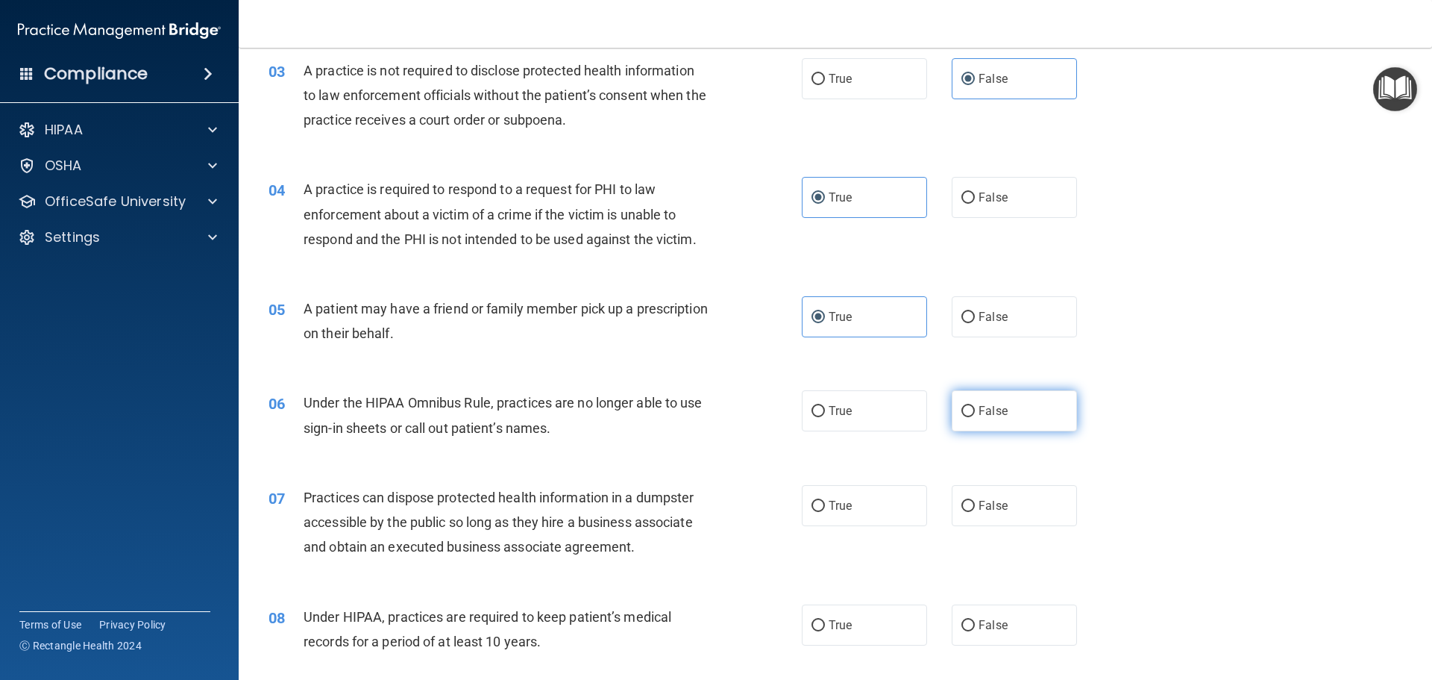
click at [990, 402] on label "False" at bounding box center [1014, 410] width 125 height 41
click at [975, 406] on input "False" at bounding box center [968, 411] width 13 height 11
radio input "true"
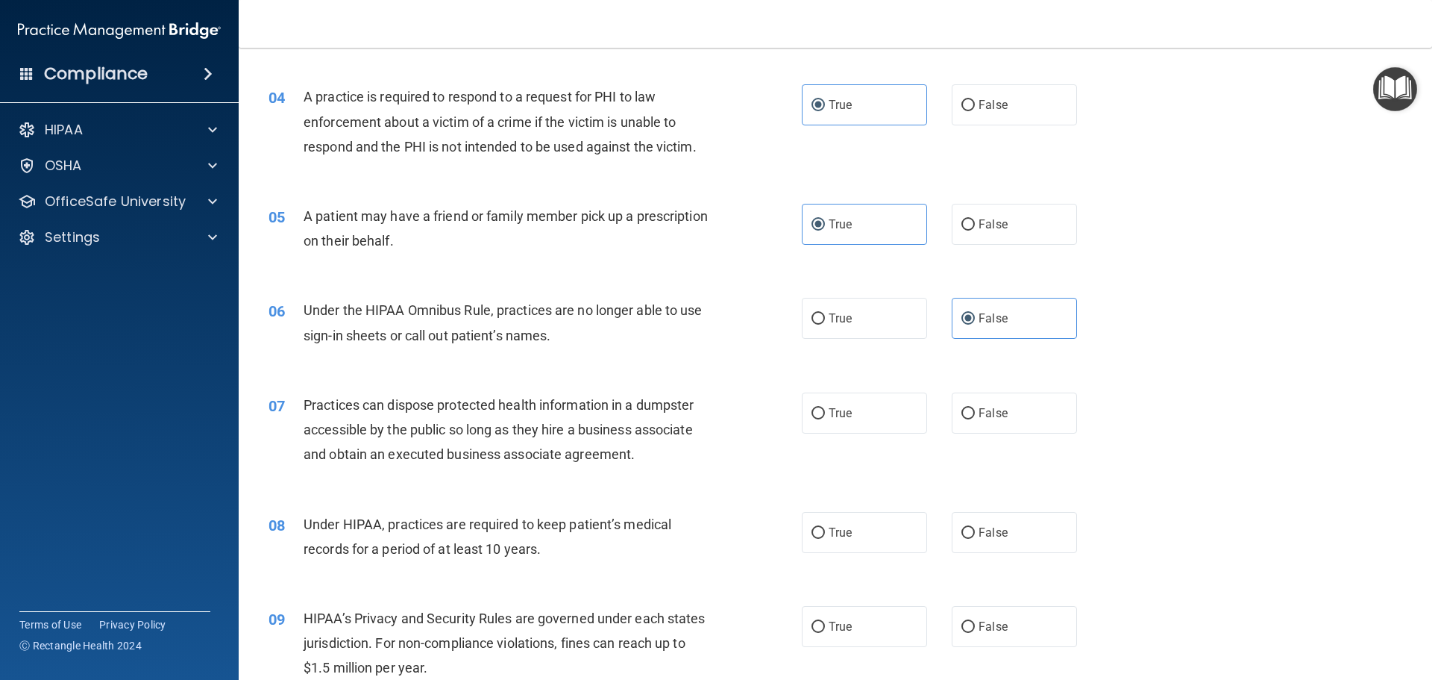
scroll to position [448, 0]
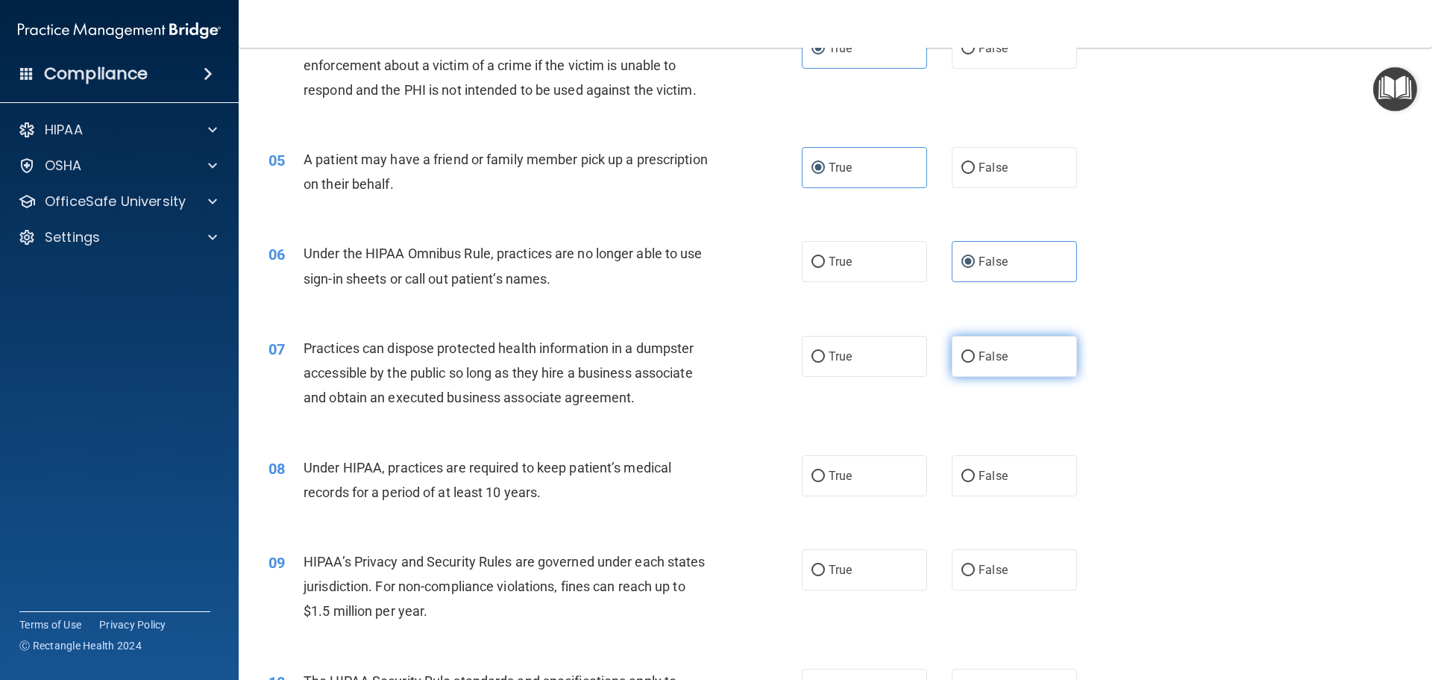
click at [982, 357] on span "False" at bounding box center [993, 356] width 29 height 14
click at [975, 357] on input "False" at bounding box center [968, 356] width 13 height 11
radio input "true"
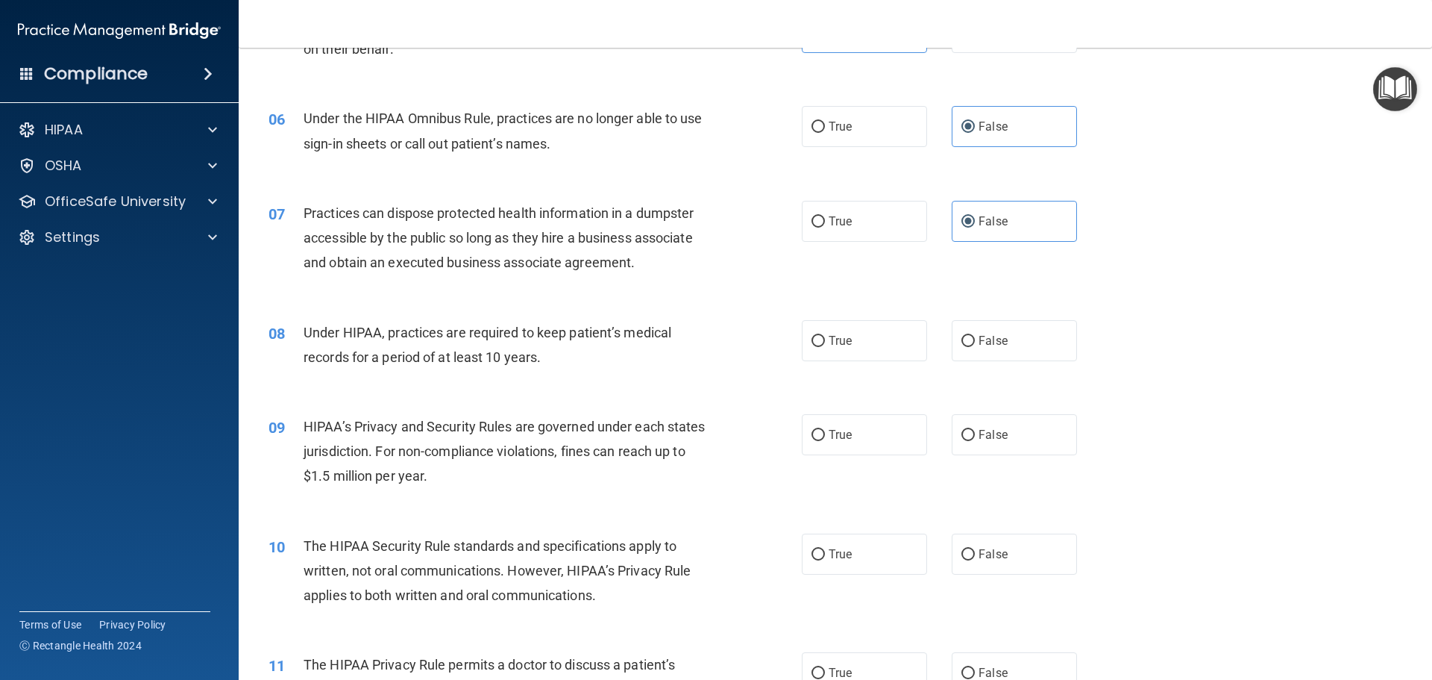
scroll to position [597, 0]
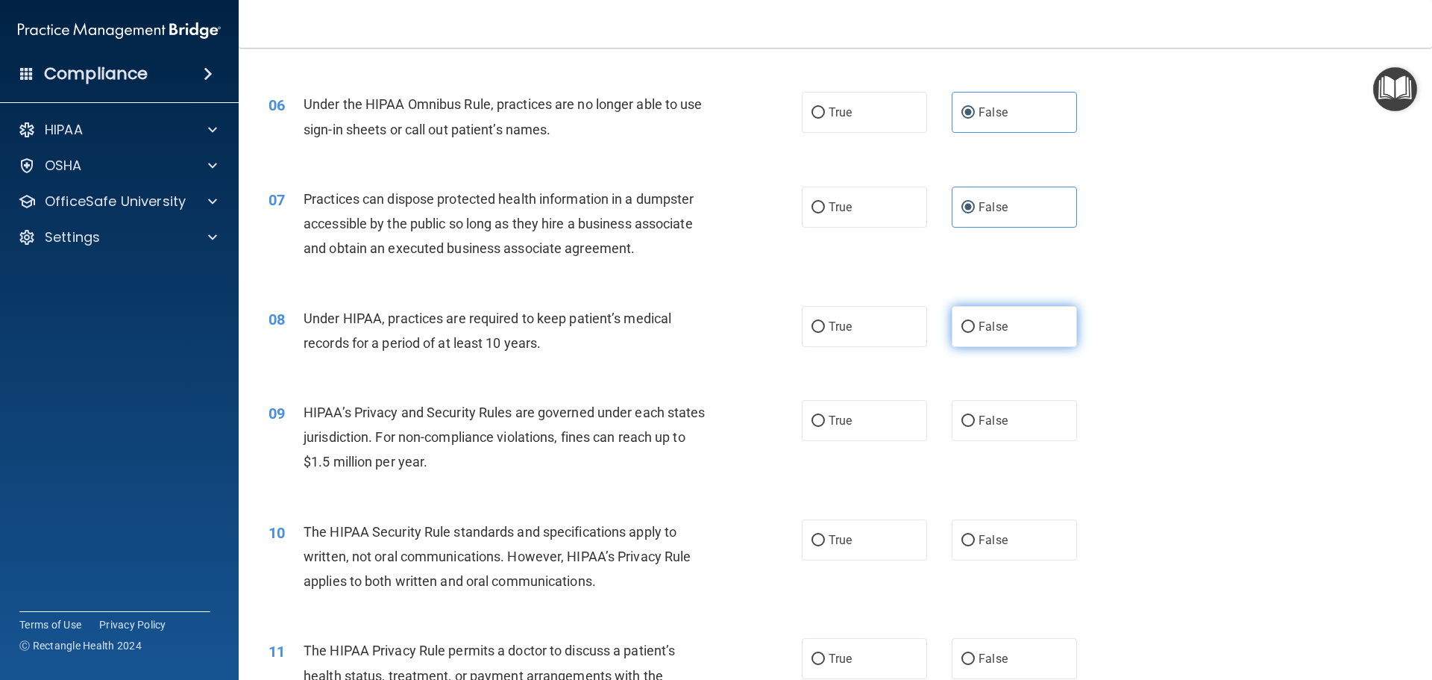
click at [983, 320] on span "False" at bounding box center [993, 326] width 29 height 14
click at [975, 322] on input "False" at bounding box center [968, 327] width 13 height 11
radio input "true"
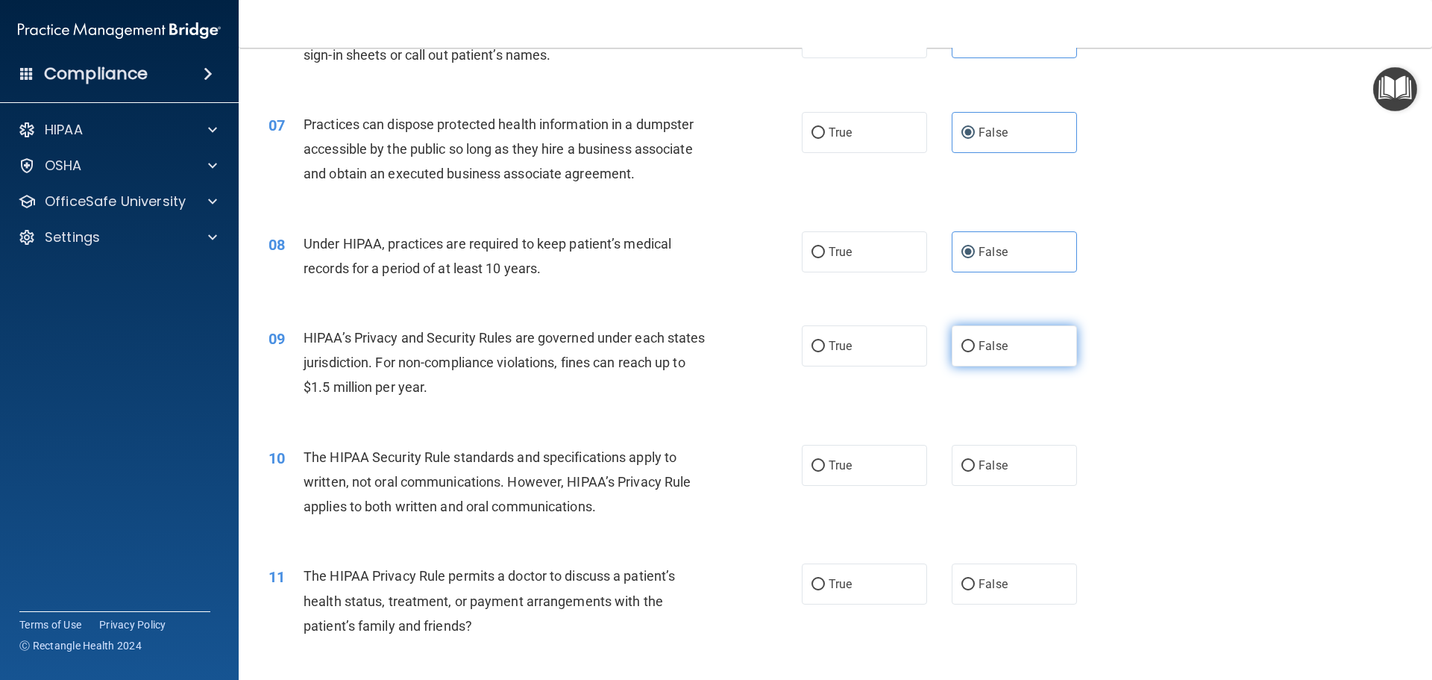
click at [1017, 351] on label "False" at bounding box center [1014, 345] width 125 height 41
click at [975, 351] on input "False" at bounding box center [968, 346] width 13 height 11
radio input "true"
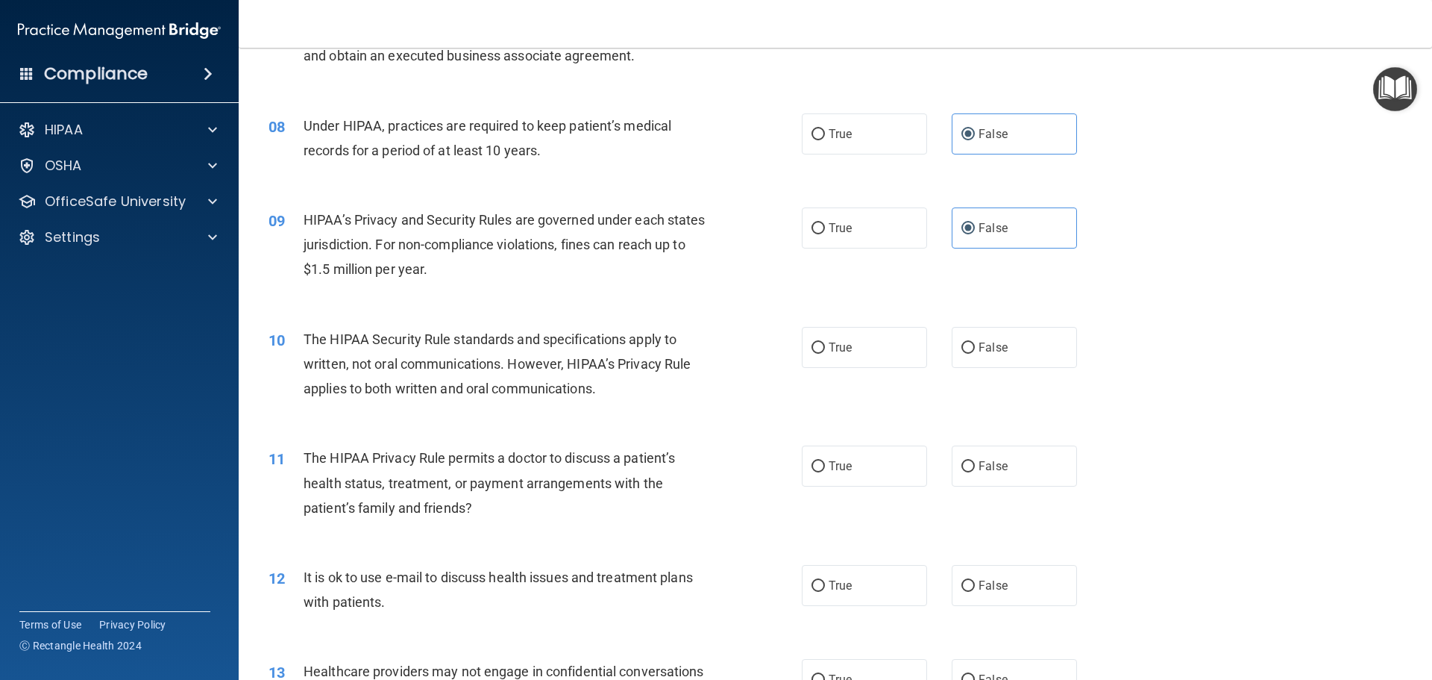
scroll to position [821, 0]
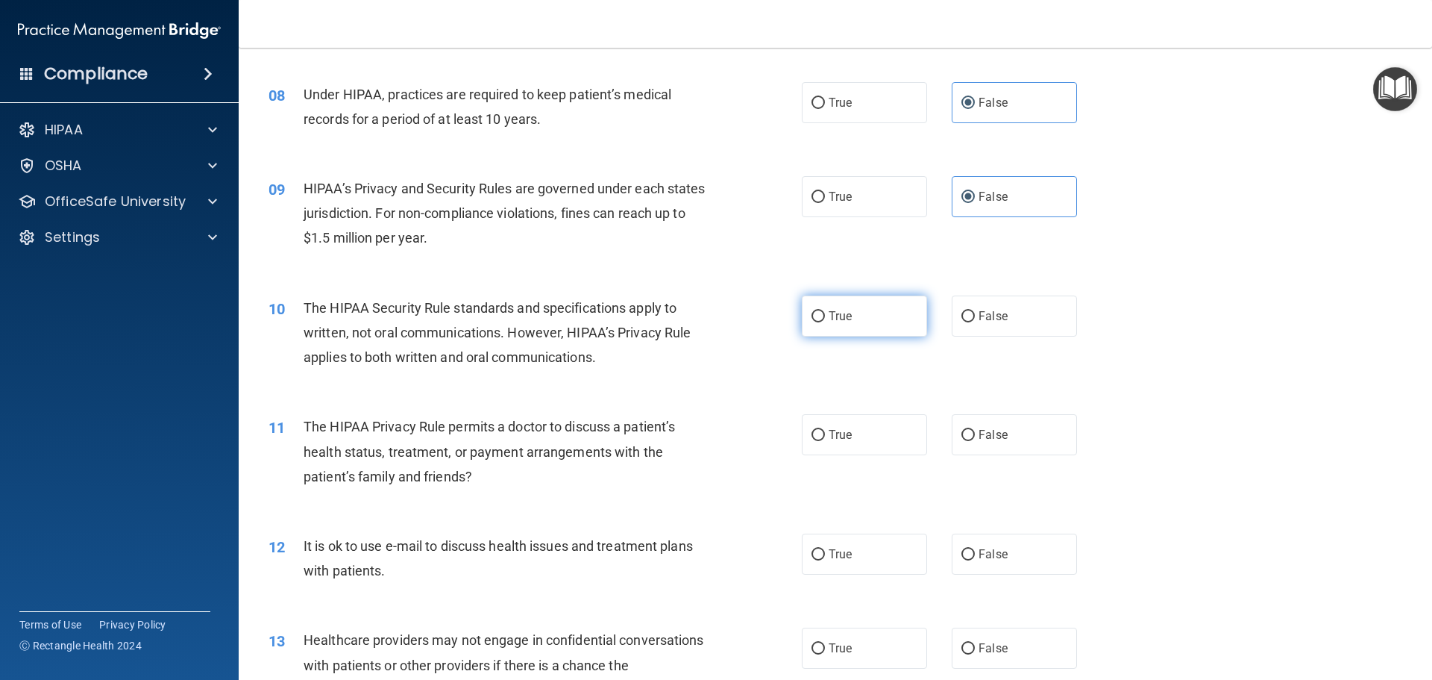
drag, startPoint x: 876, startPoint y: 304, endPoint x: 797, endPoint y: 310, distance: 79.3
click at [875, 305] on label "True" at bounding box center [864, 315] width 125 height 41
click at [825, 311] on input "True" at bounding box center [818, 316] width 13 height 11
radio input "true"
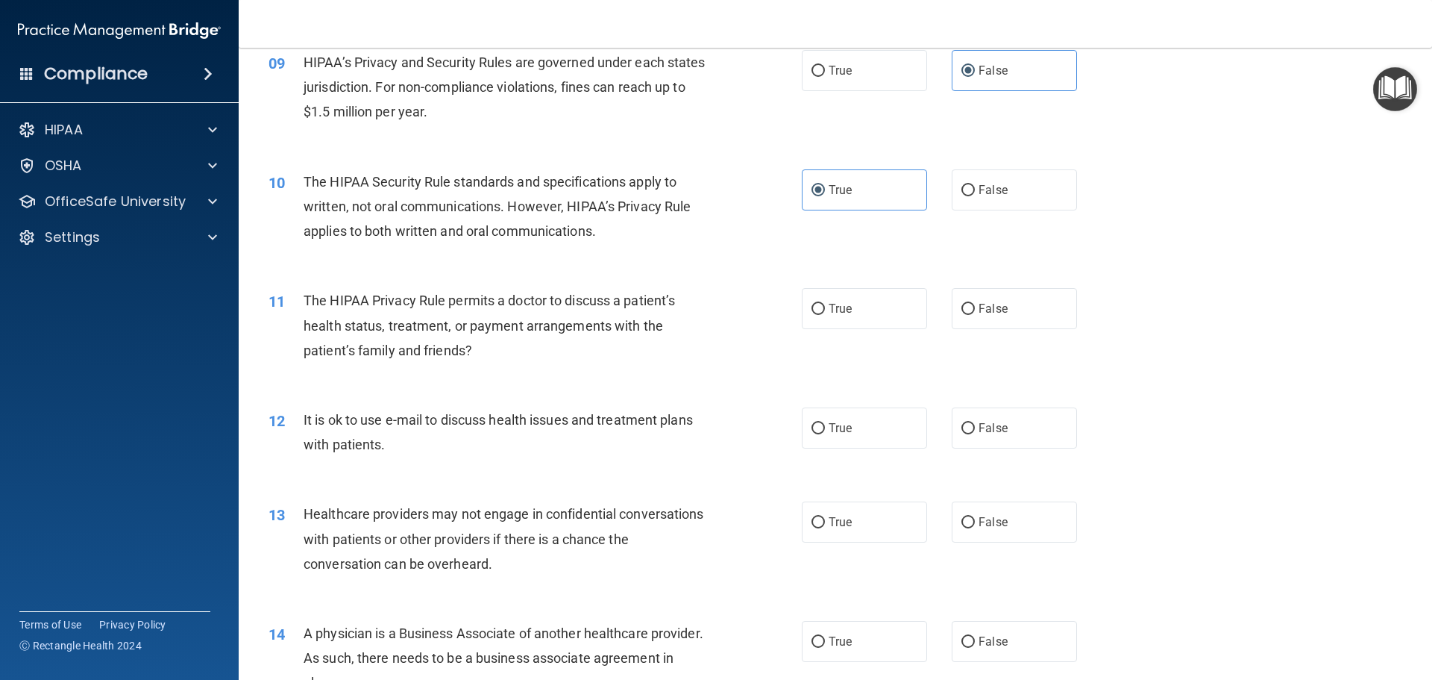
scroll to position [970, 0]
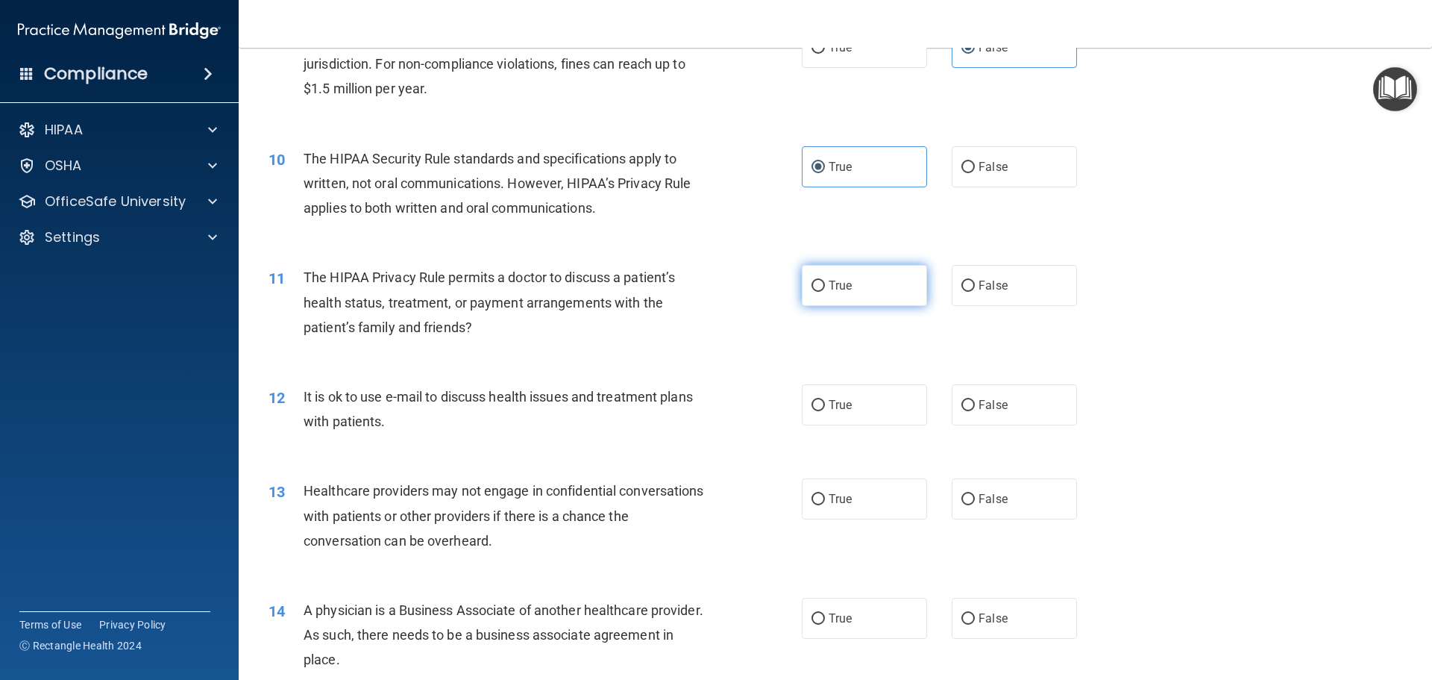
click at [875, 293] on label "True" at bounding box center [864, 285] width 125 height 41
click at [825, 292] on input "True" at bounding box center [818, 286] width 13 height 11
radio input "true"
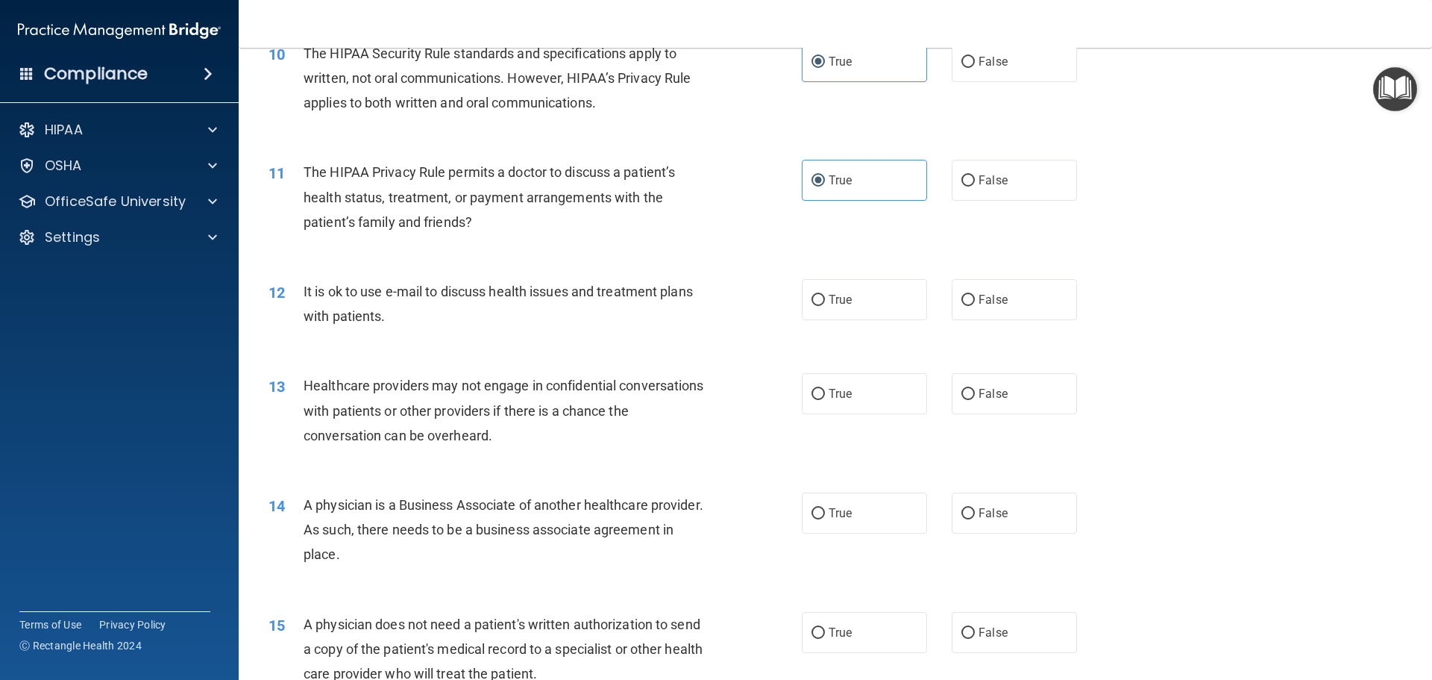
scroll to position [1119, 0]
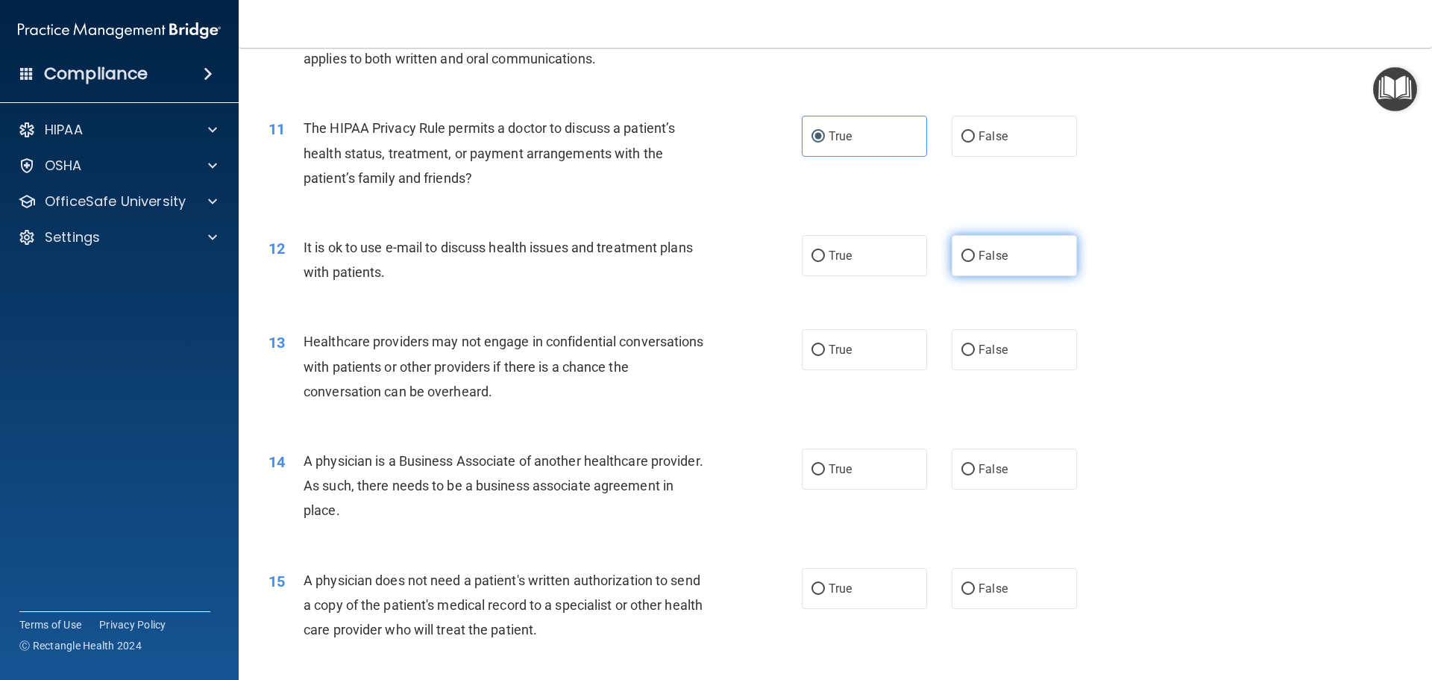
click at [1042, 258] on label "False" at bounding box center [1014, 255] width 125 height 41
click at [975, 258] on input "False" at bounding box center [968, 256] width 13 height 11
radio input "true"
click at [843, 263] on label "True" at bounding box center [864, 255] width 125 height 41
click at [825, 262] on input "True" at bounding box center [818, 256] width 13 height 11
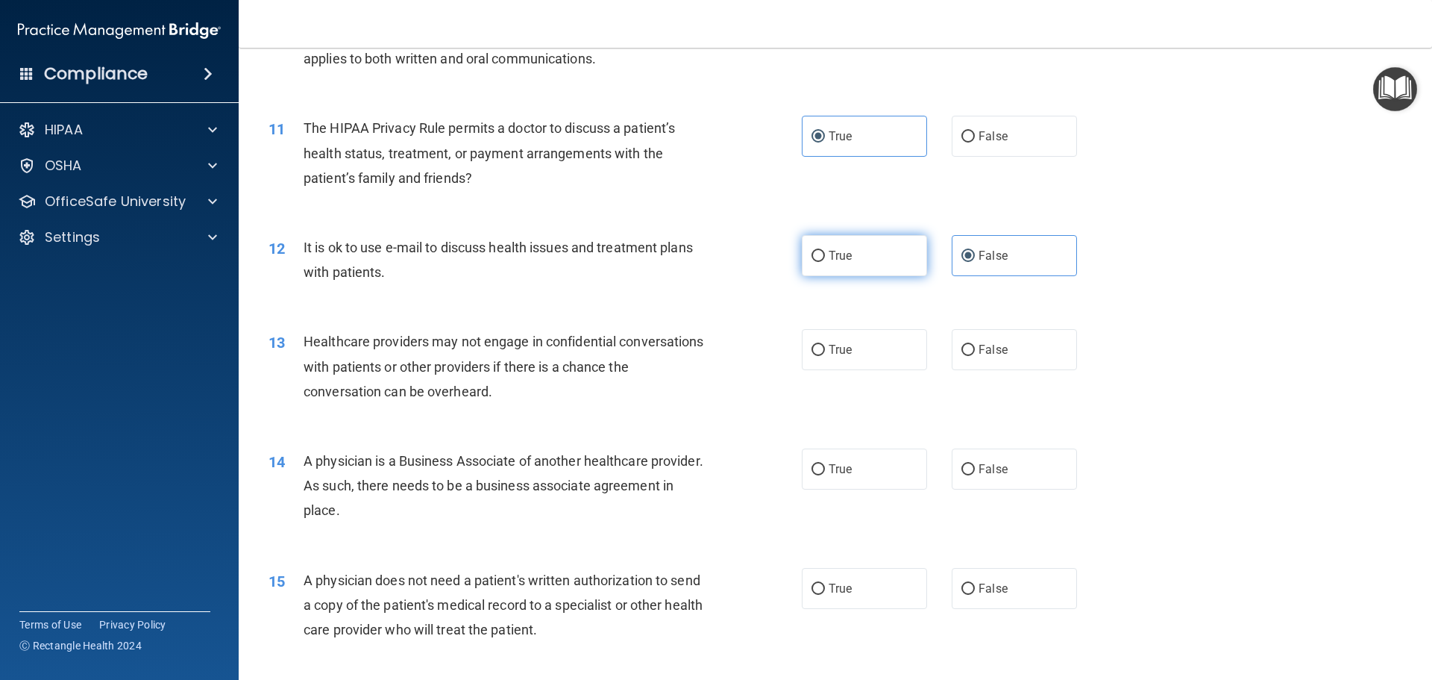
radio input "true"
radio input "false"
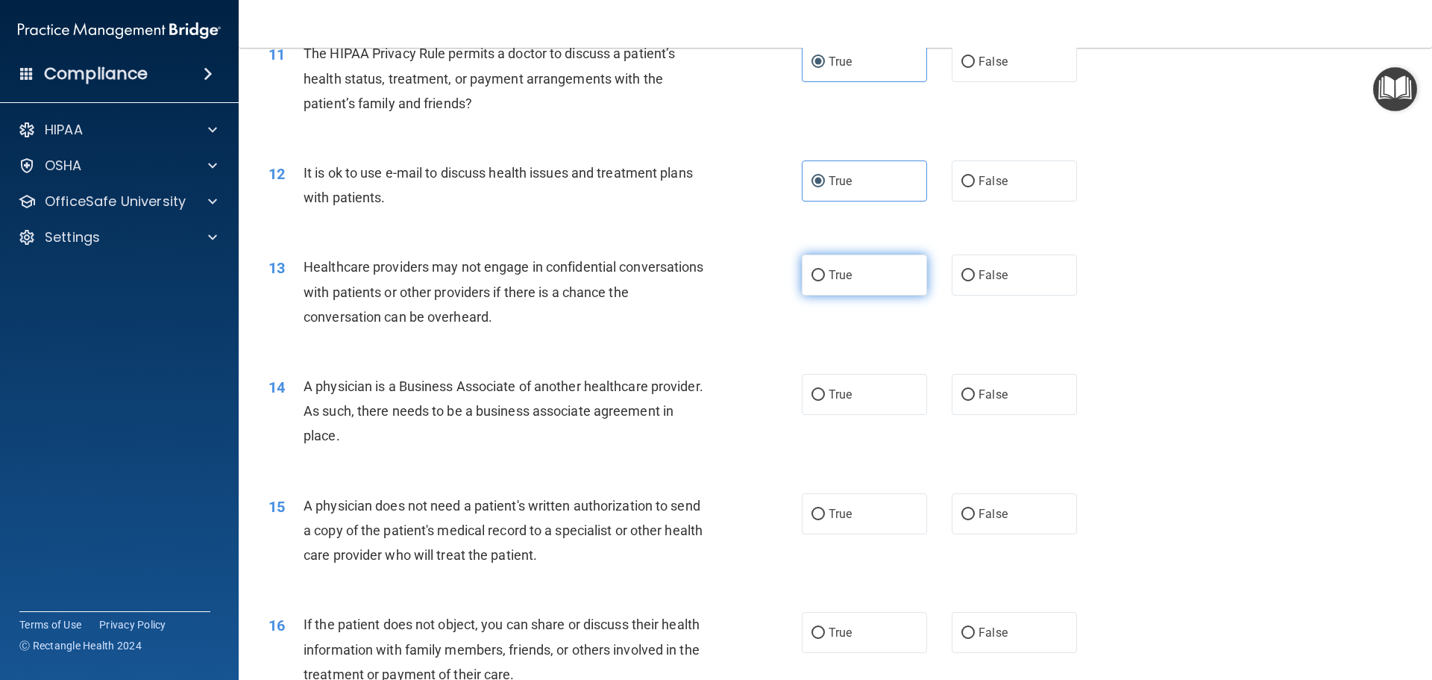
click at [854, 285] on label "True" at bounding box center [864, 274] width 125 height 41
click at [825, 281] on input "True" at bounding box center [818, 275] width 13 height 11
radio input "true"
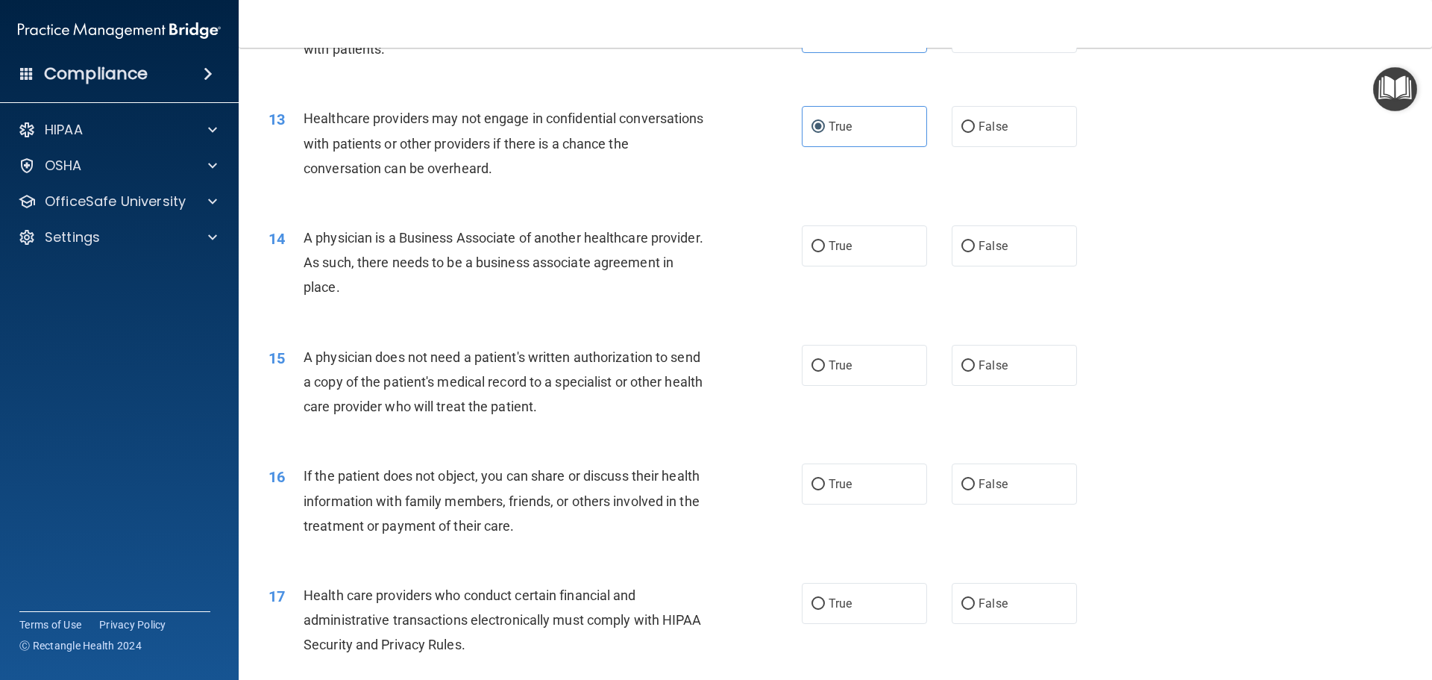
scroll to position [1343, 0]
click at [1069, 249] on div "True False" at bounding box center [952, 245] width 301 height 41
click at [1045, 252] on label "False" at bounding box center [1014, 245] width 125 height 41
click at [975, 251] on input "False" at bounding box center [968, 245] width 13 height 11
radio input "true"
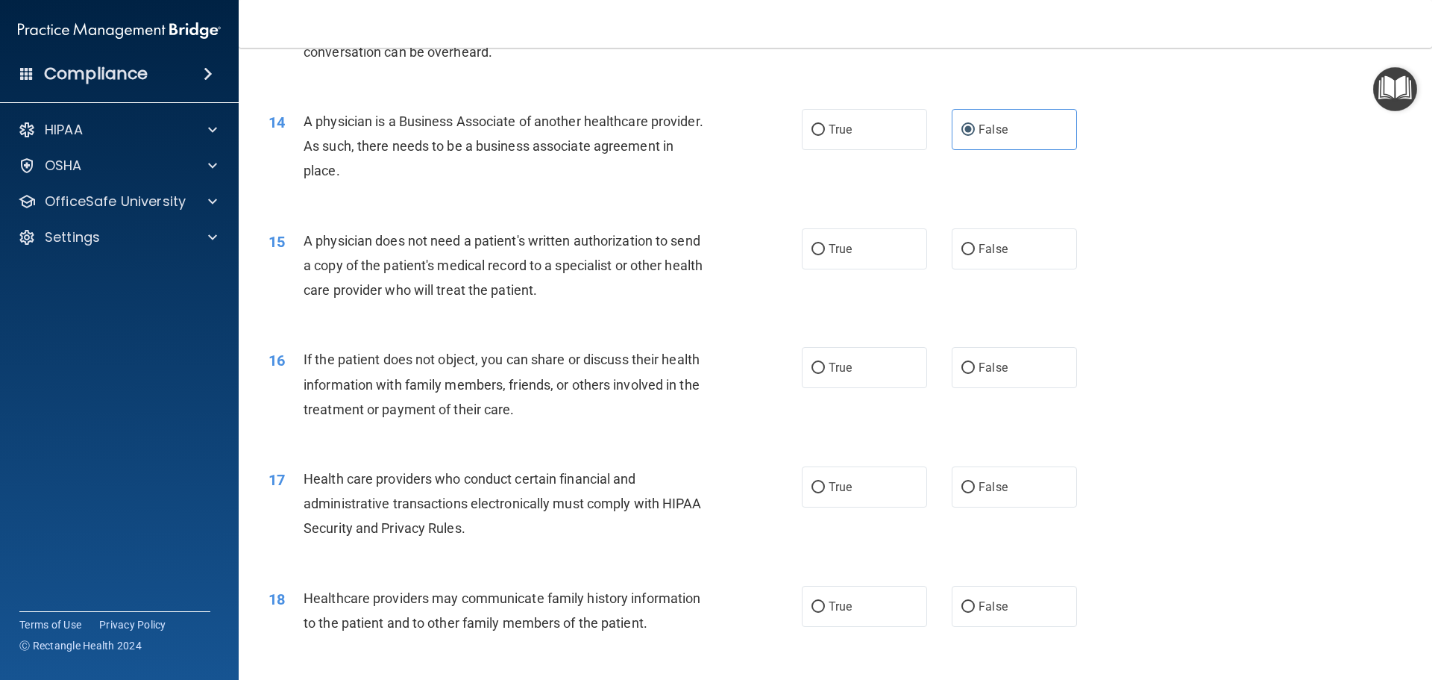
scroll to position [1492, 0]
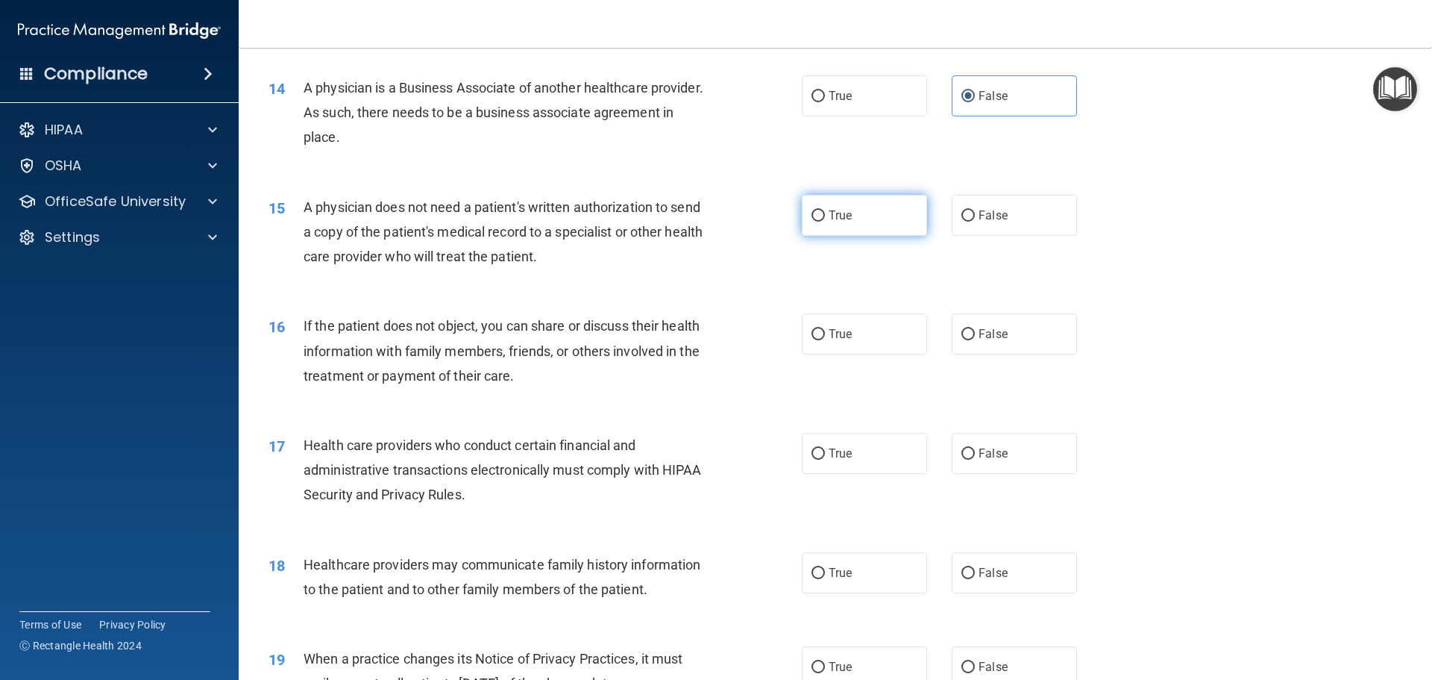
click at [882, 209] on label "True" at bounding box center [864, 215] width 125 height 41
click at [825, 210] on input "True" at bounding box center [818, 215] width 13 height 11
radio input "true"
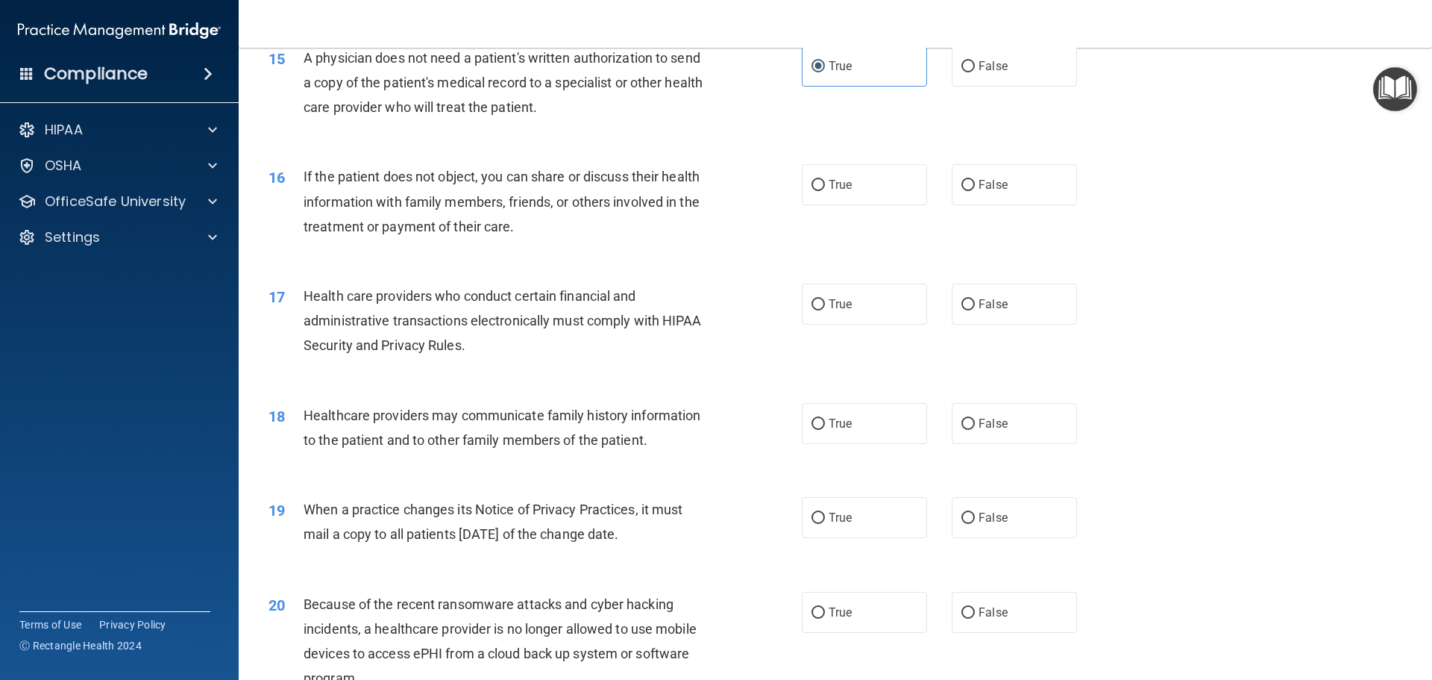
scroll to position [1567, 0]
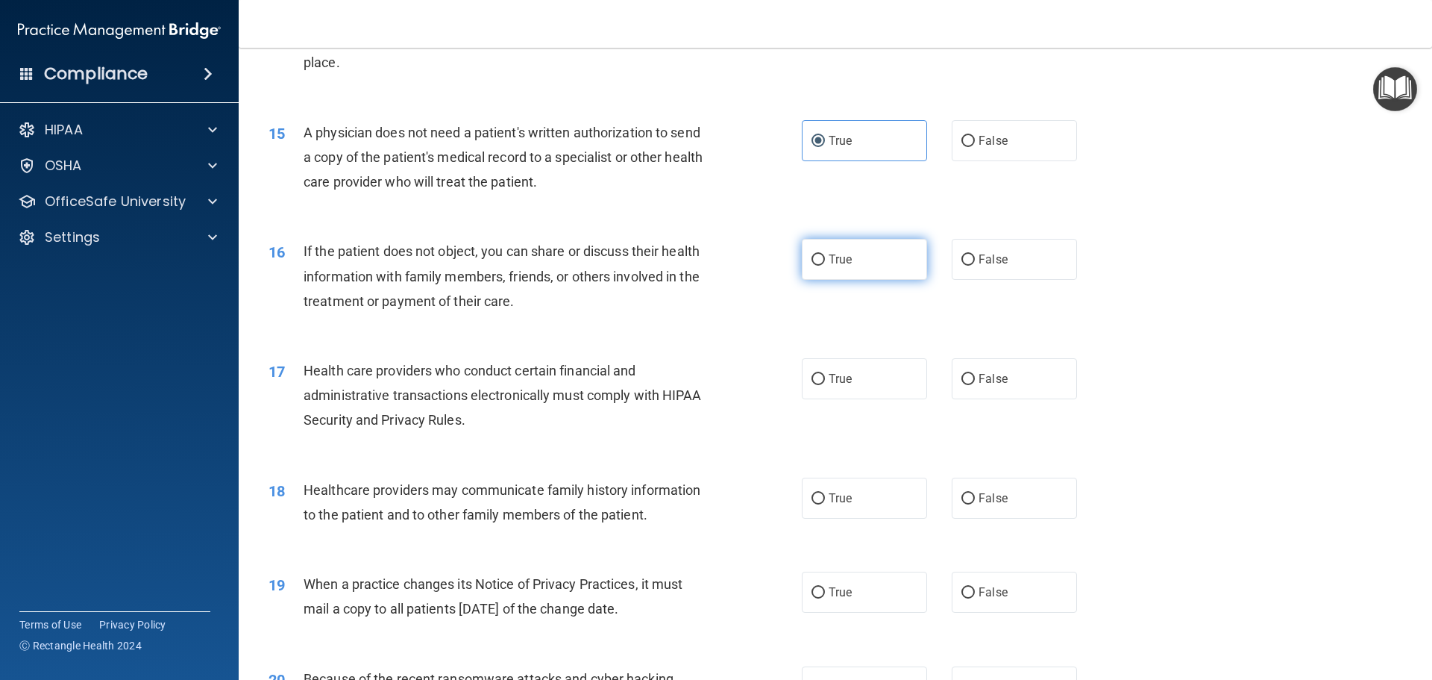
click at [854, 262] on label "True" at bounding box center [864, 259] width 125 height 41
click at [825, 262] on input "True" at bounding box center [818, 259] width 13 height 11
radio input "true"
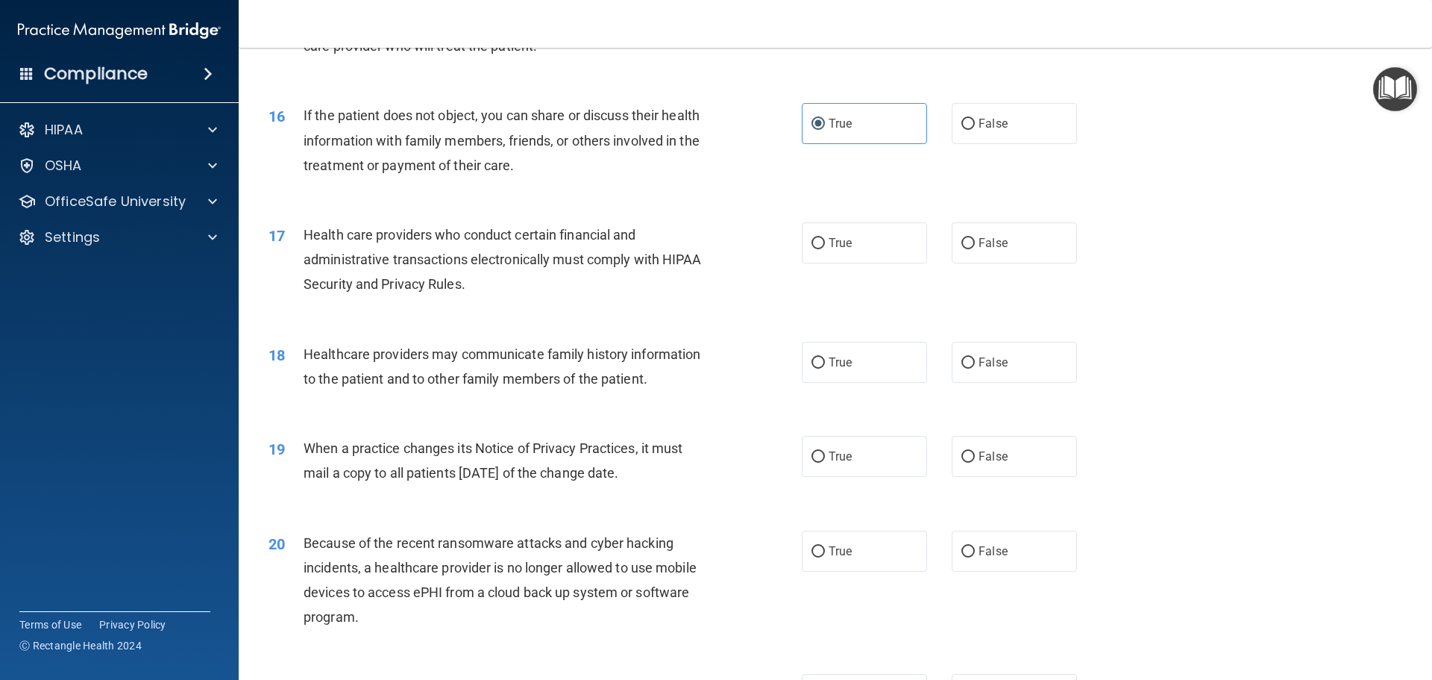
scroll to position [1716, 0]
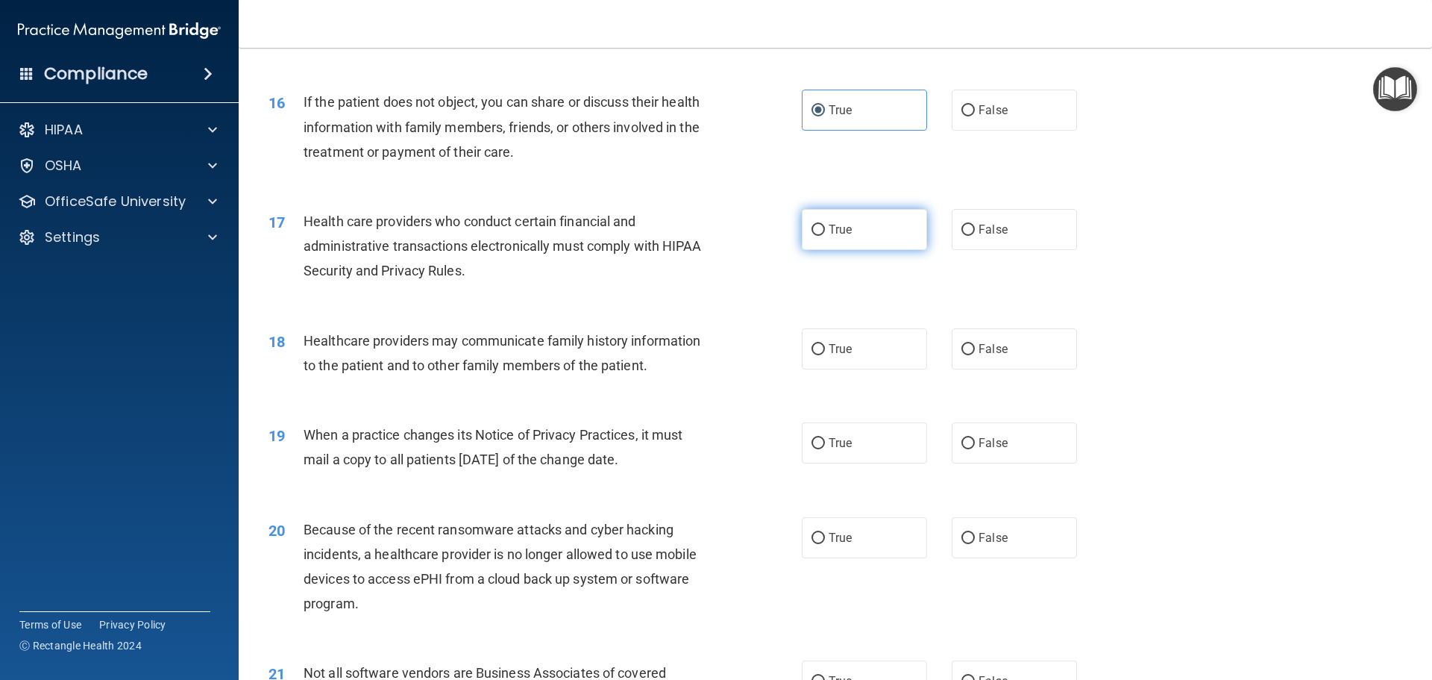
click at [862, 222] on label "True" at bounding box center [864, 229] width 125 height 41
click at [825, 225] on input "True" at bounding box center [818, 230] width 13 height 11
radio input "true"
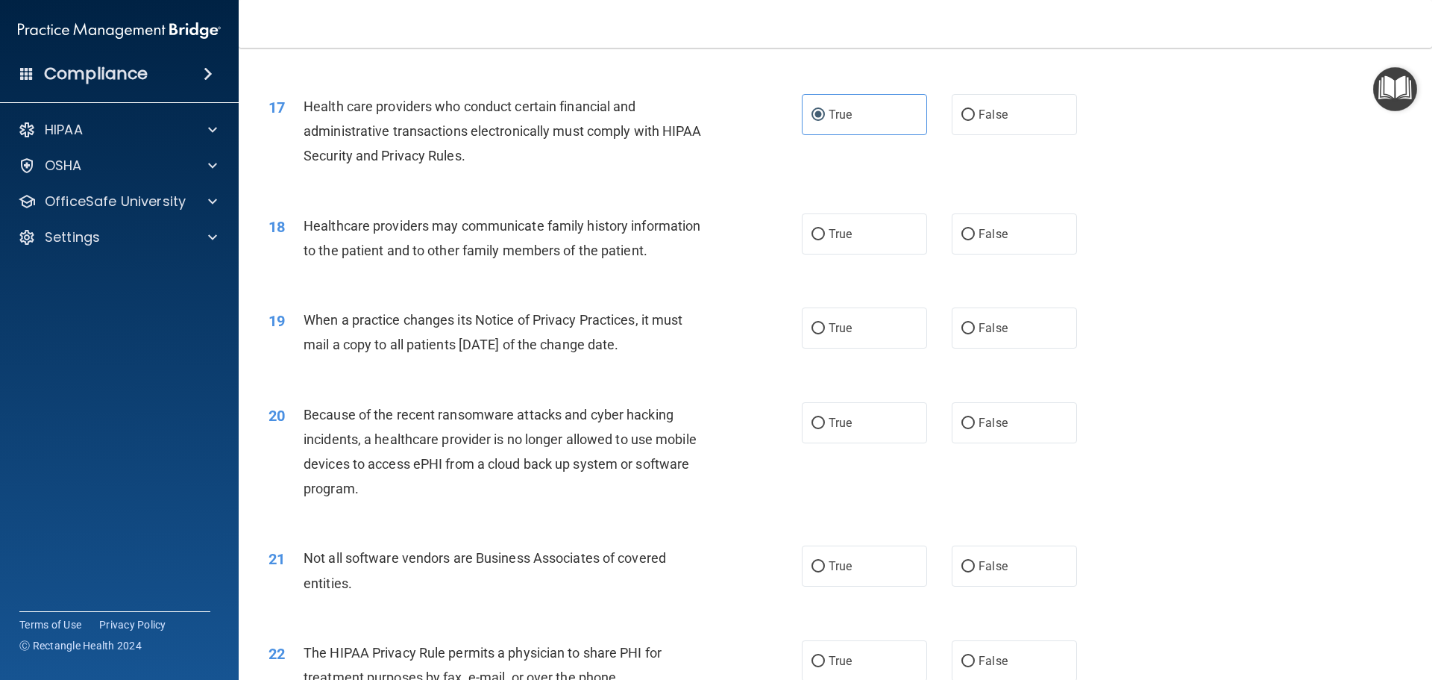
scroll to position [1865, 0]
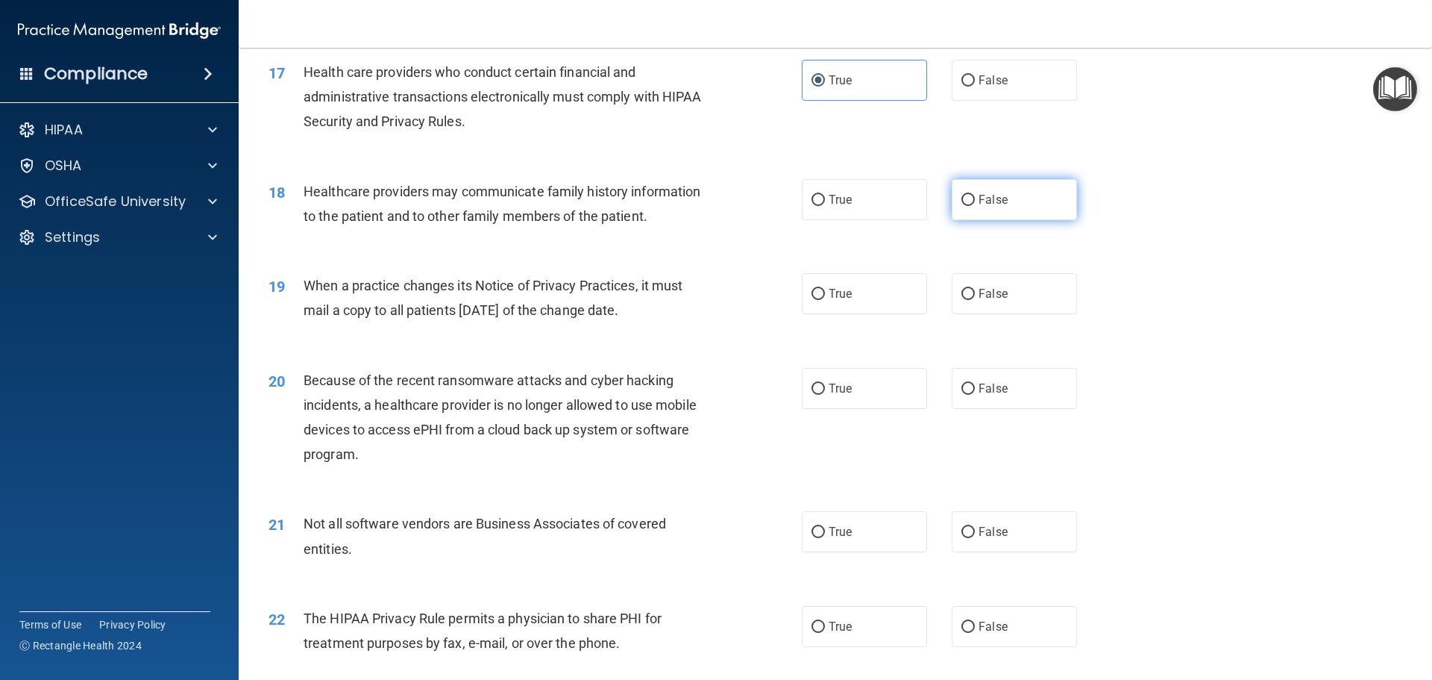
click at [968, 201] on label "False" at bounding box center [1014, 199] width 125 height 41
click at [968, 201] on input "False" at bounding box center [968, 200] width 13 height 11
radio input "true"
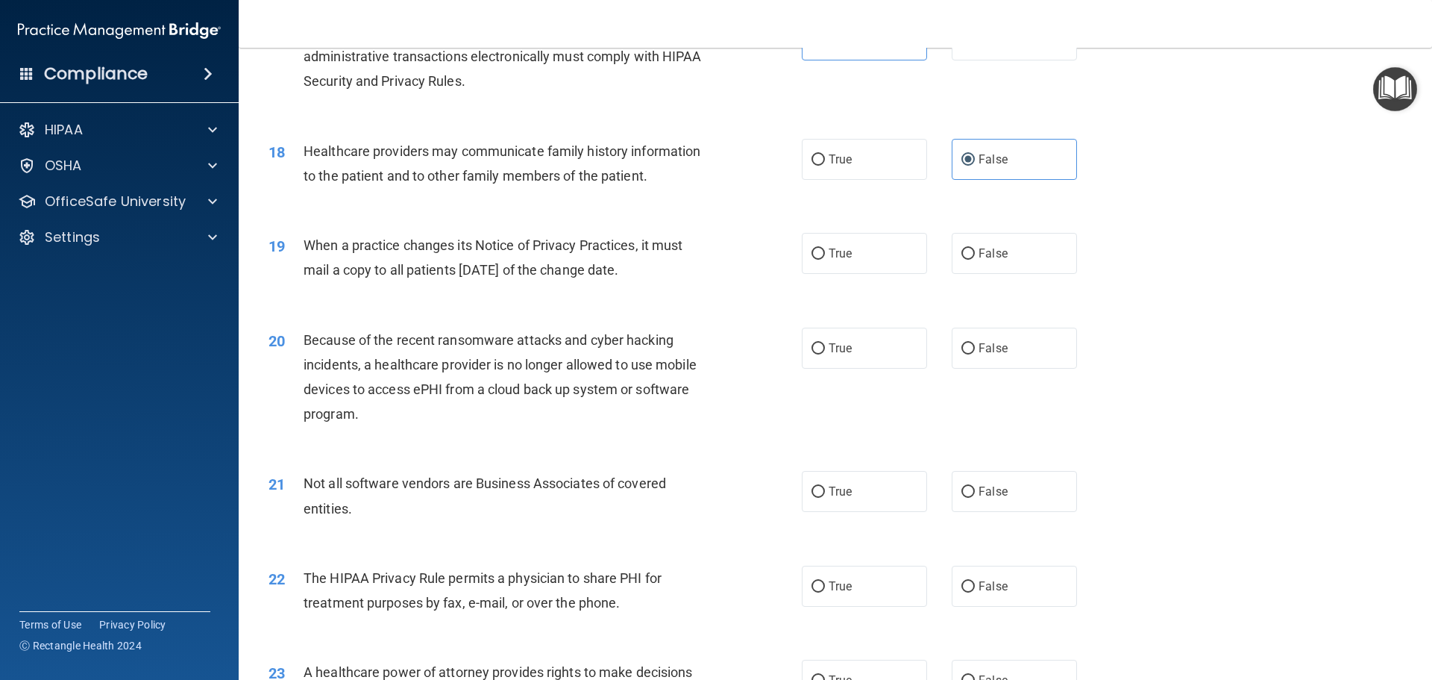
scroll to position [1940, 0]
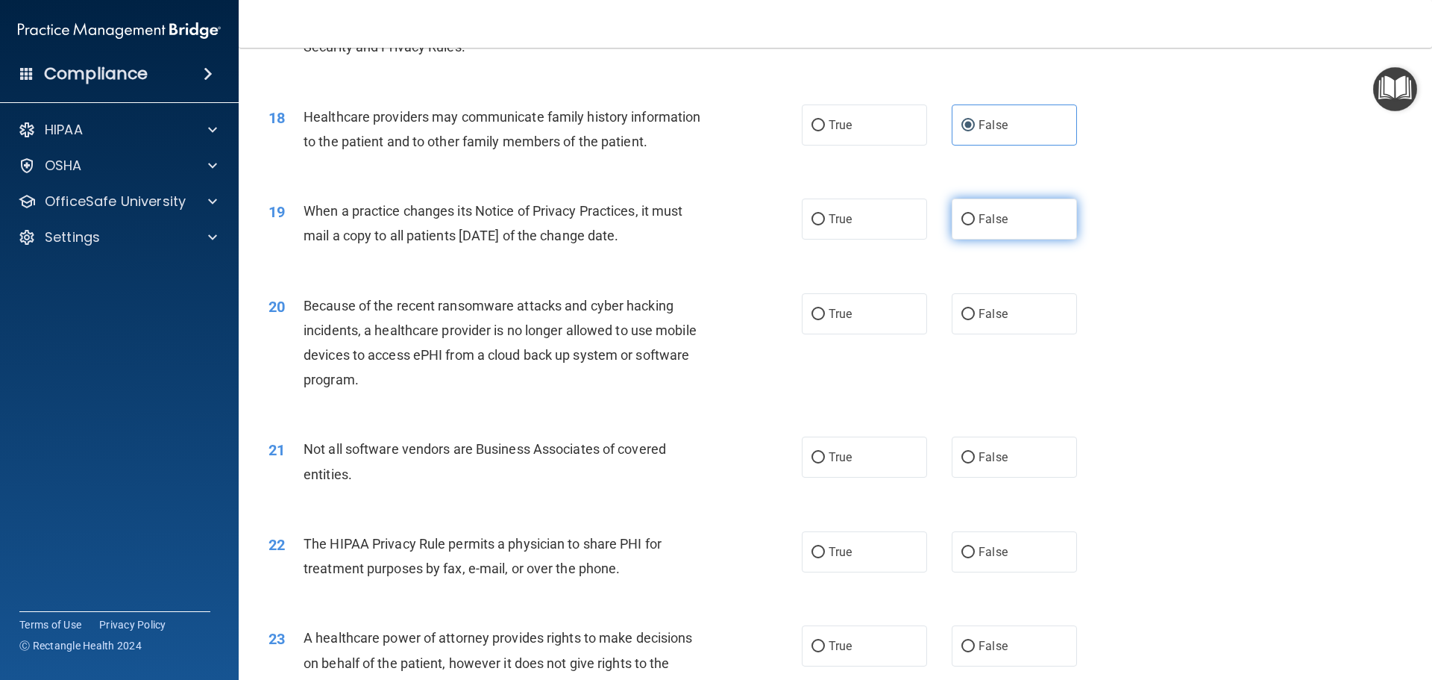
click at [998, 208] on label "False" at bounding box center [1014, 218] width 125 height 41
click at [975, 214] on input "False" at bounding box center [968, 219] width 13 height 11
radio input "true"
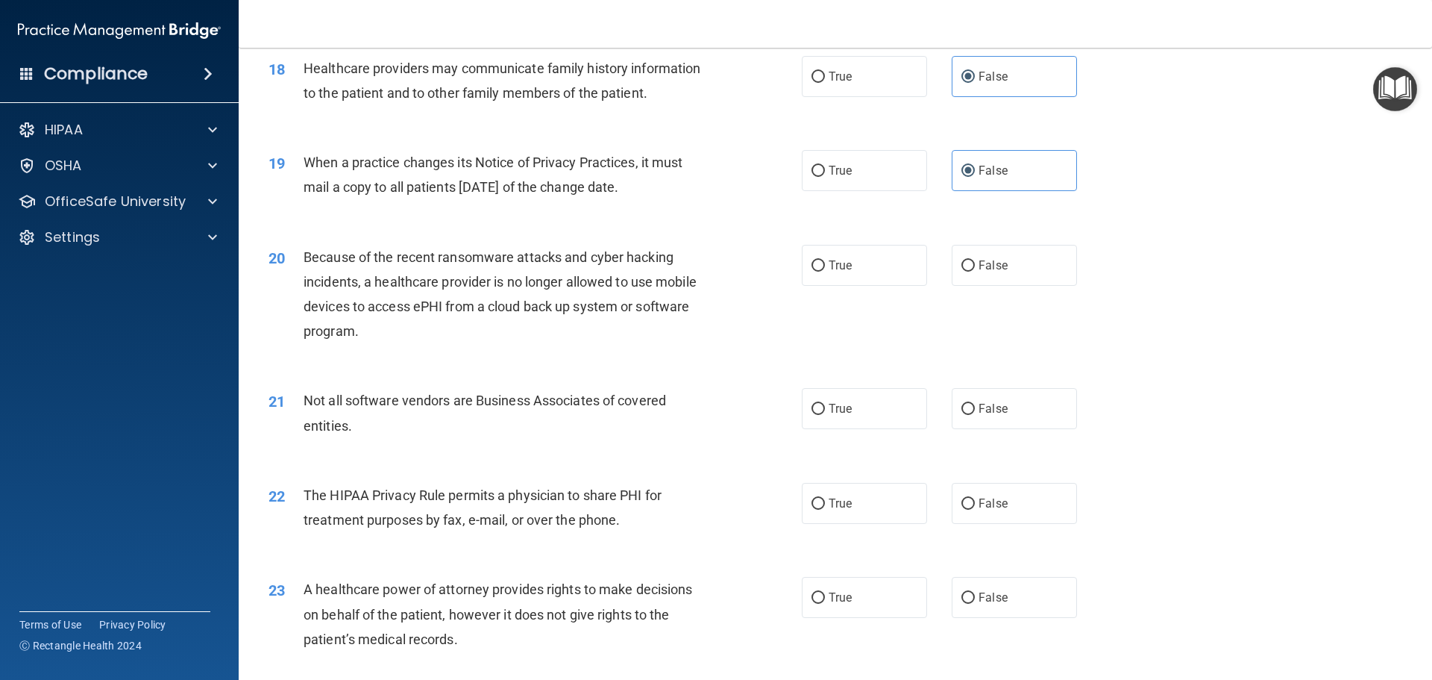
scroll to position [2014, 0]
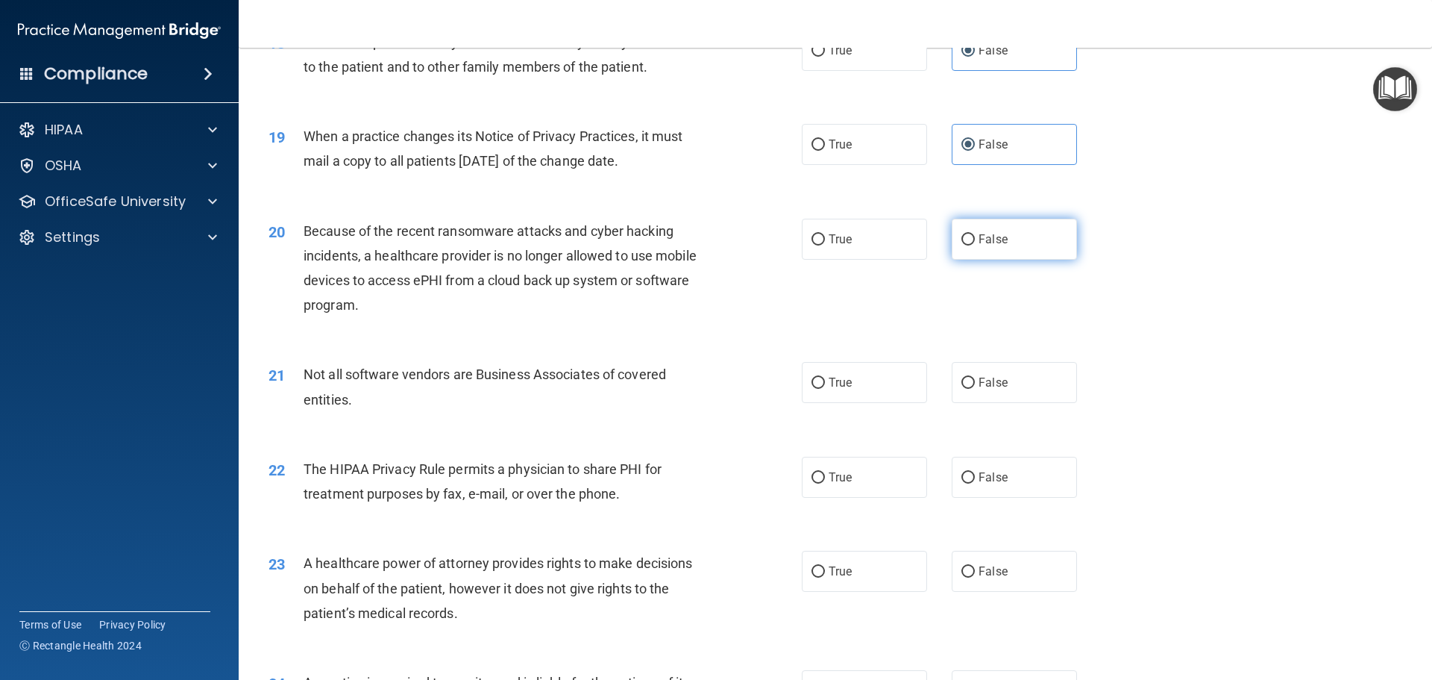
click at [999, 248] on label "False" at bounding box center [1014, 239] width 125 height 41
click at [975, 245] on input "False" at bounding box center [968, 239] width 13 height 11
radio input "true"
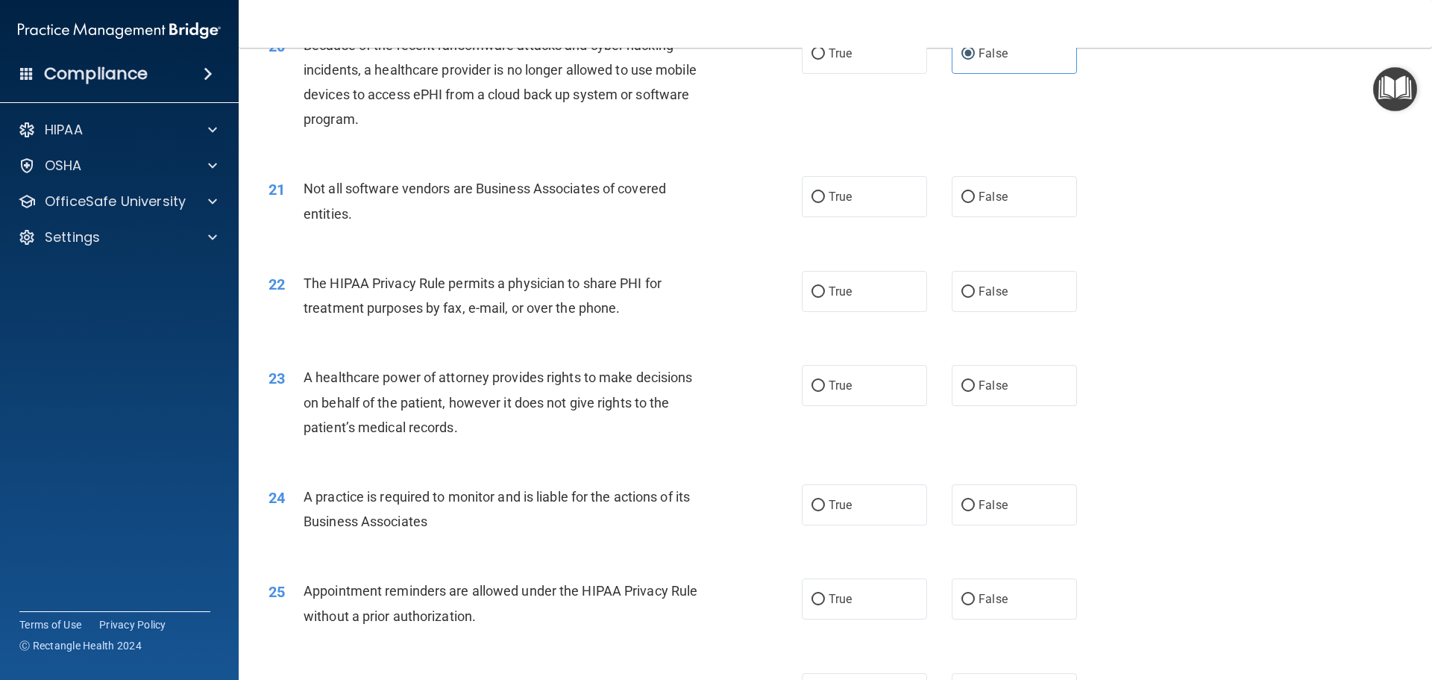
scroll to position [2164, 0]
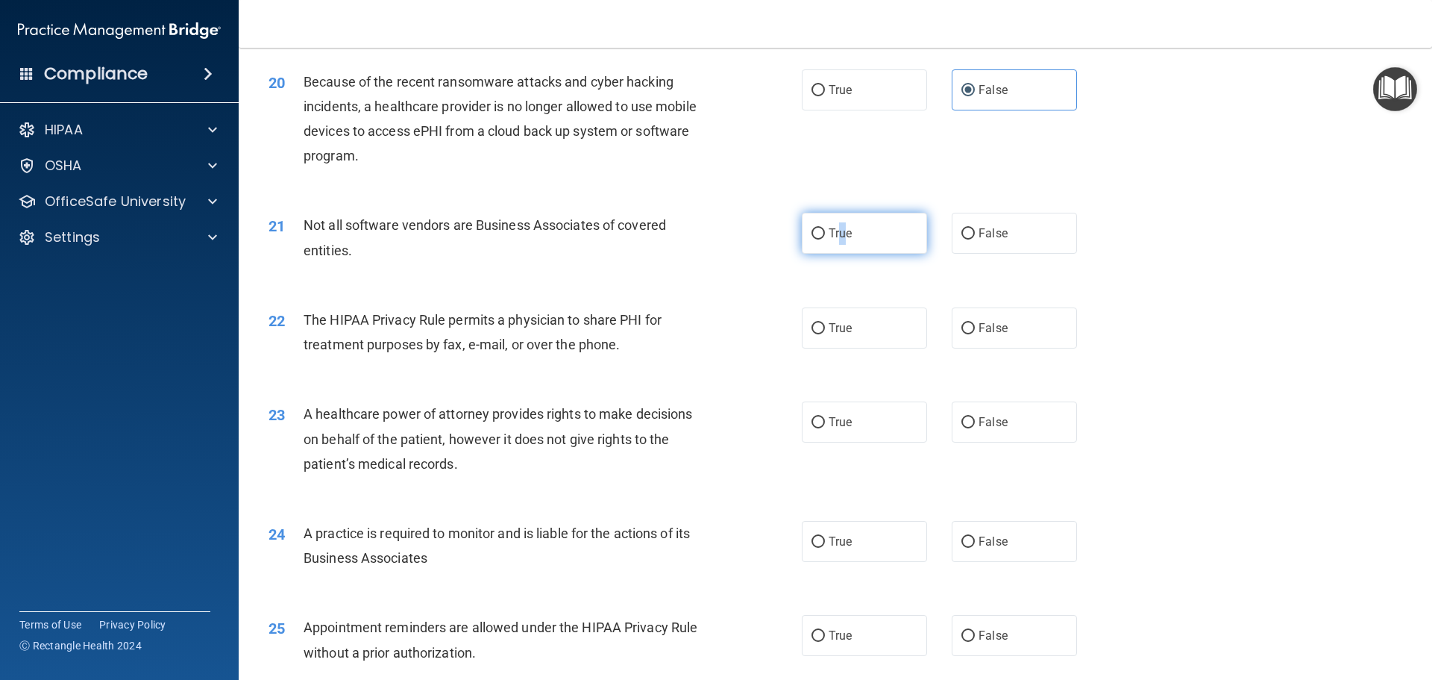
click at [838, 252] on label "True" at bounding box center [864, 233] width 125 height 41
click at [819, 251] on label "True" at bounding box center [864, 233] width 125 height 41
click at [819, 239] on input "True" at bounding box center [818, 233] width 13 height 11
radio input "true"
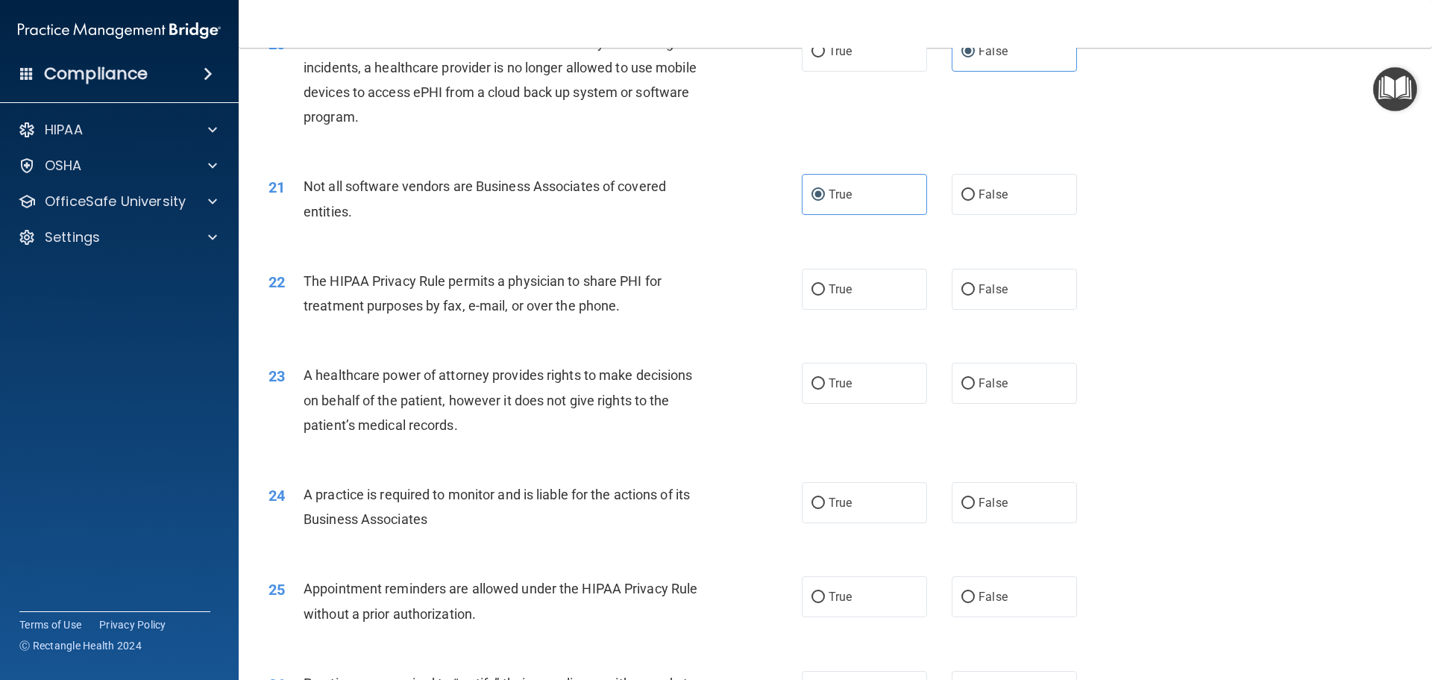
scroll to position [2238, 0]
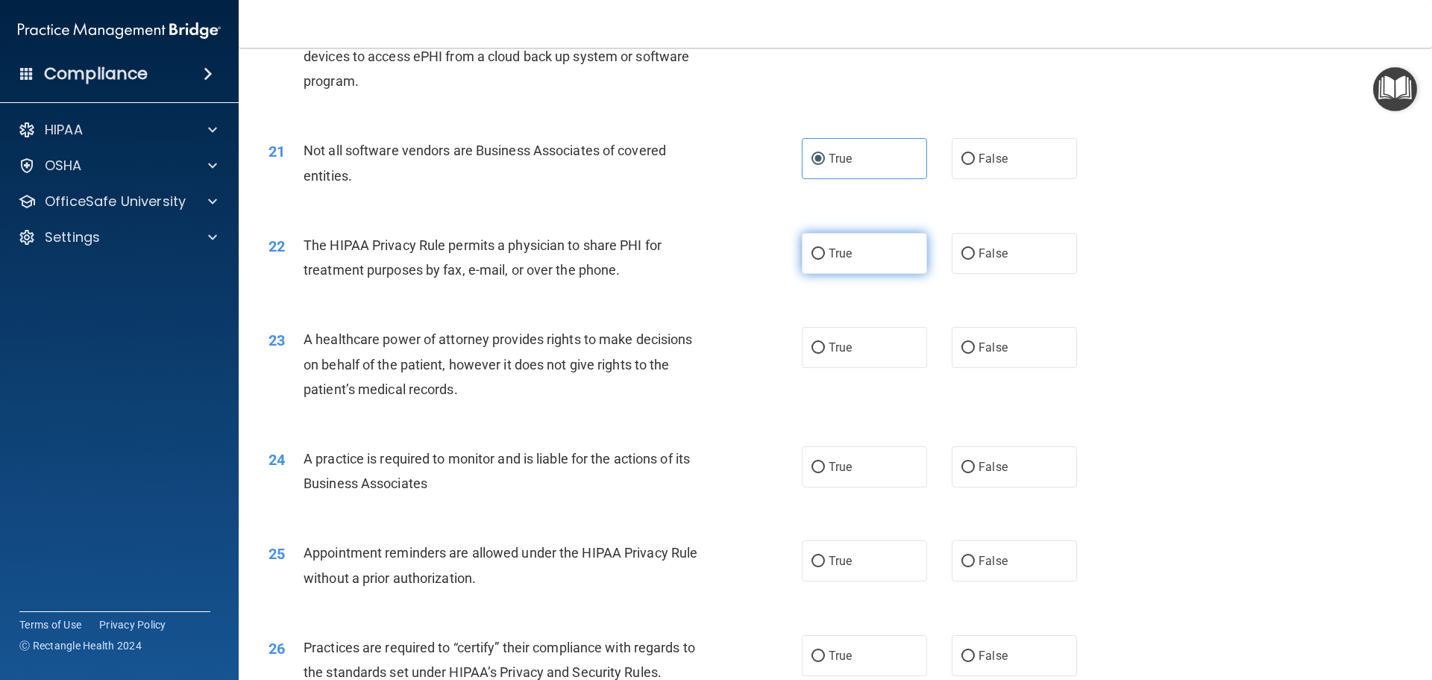
click at [821, 266] on label "True" at bounding box center [864, 253] width 125 height 41
click at [821, 260] on input "True" at bounding box center [818, 253] width 13 height 11
radio input "true"
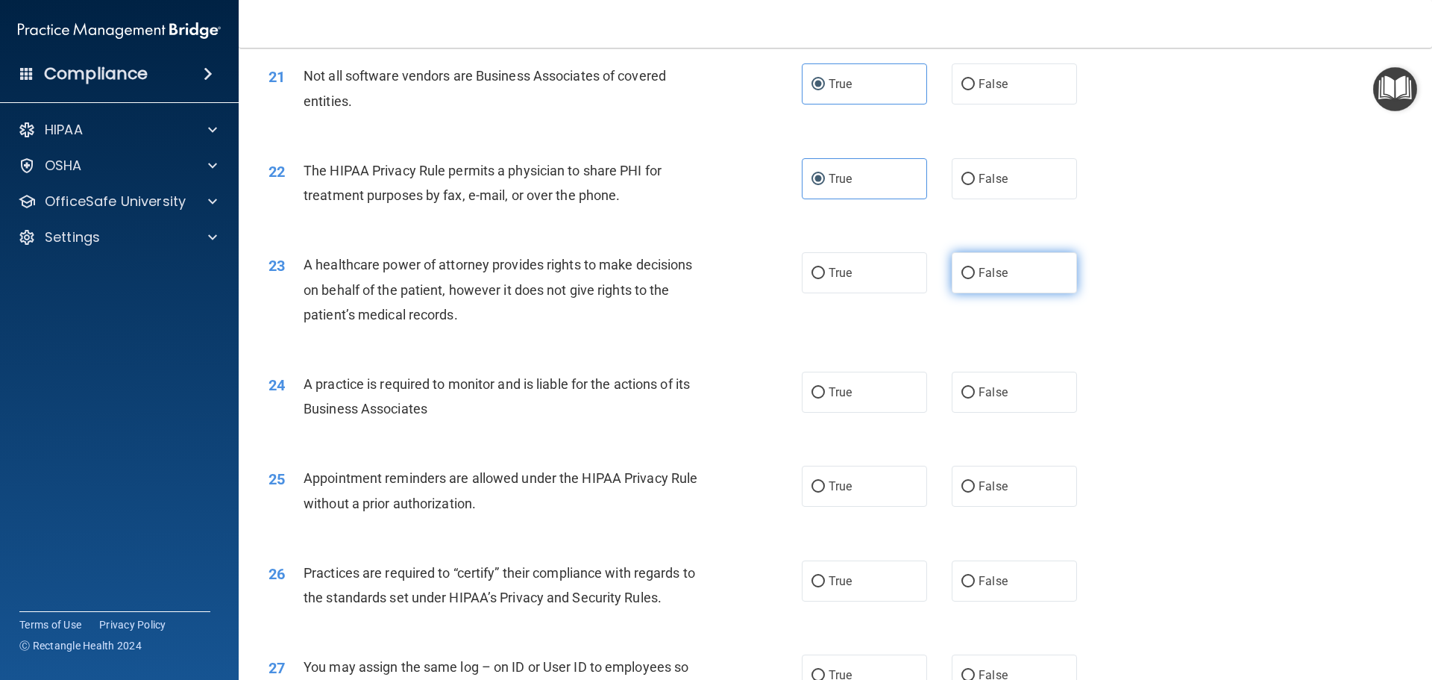
click at [984, 275] on span "False" at bounding box center [993, 273] width 29 height 14
click at [975, 275] on input "False" at bounding box center [968, 273] width 13 height 11
radio input "true"
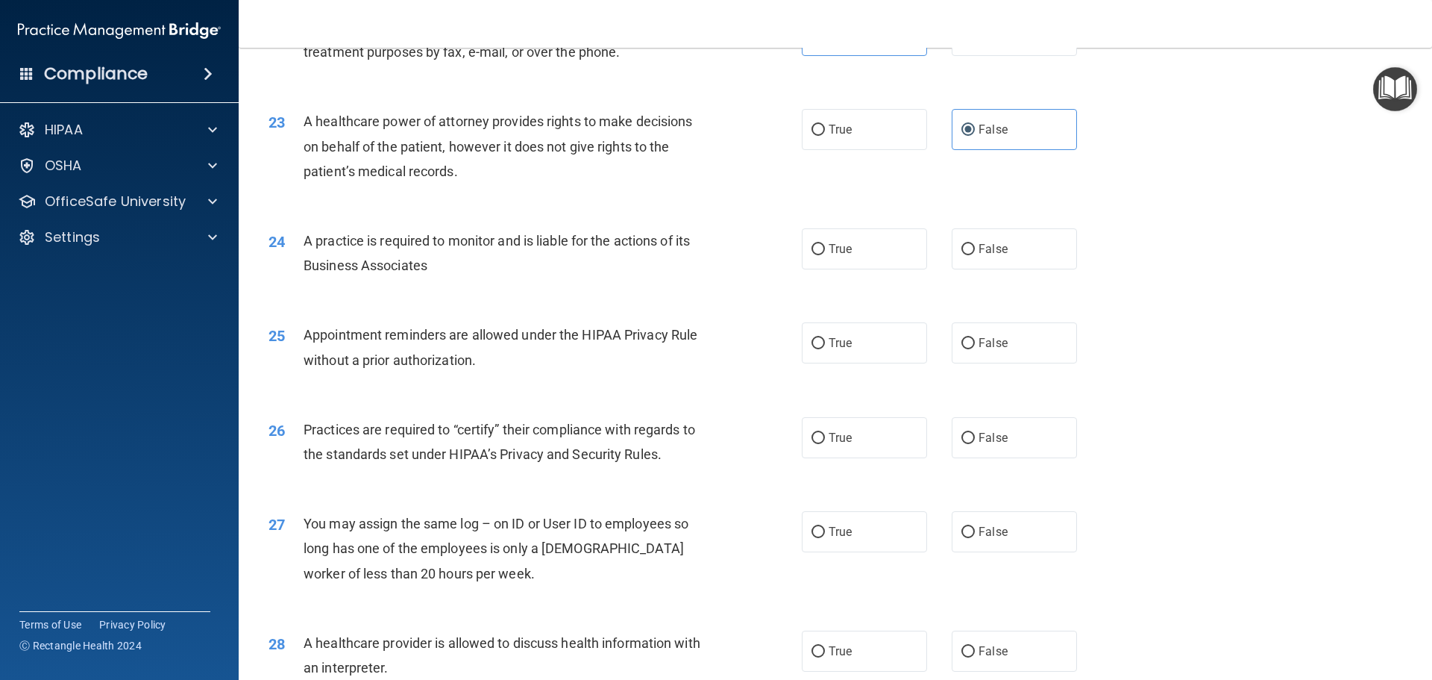
scroll to position [2462, 0]
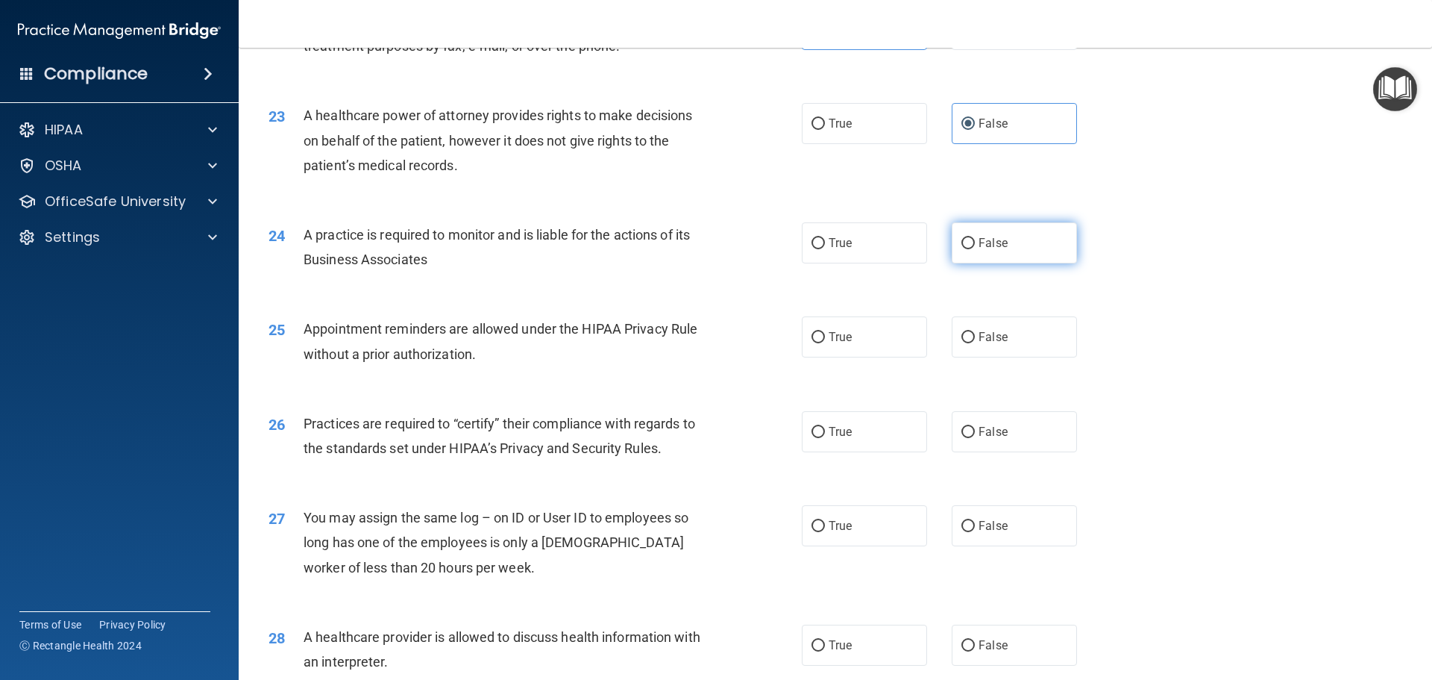
click at [968, 245] on label "False" at bounding box center [1014, 242] width 125 height 41
click at [968, 245] on input "False" at bounding box center [968, 243] width 13 height 11
radio input "true"
click at [833, 336] on span "True" at bounding box center [840, 337] width 23 height 14
click at [825, 336] on input "True" at bounding box center [818, 337] width 13 height 11
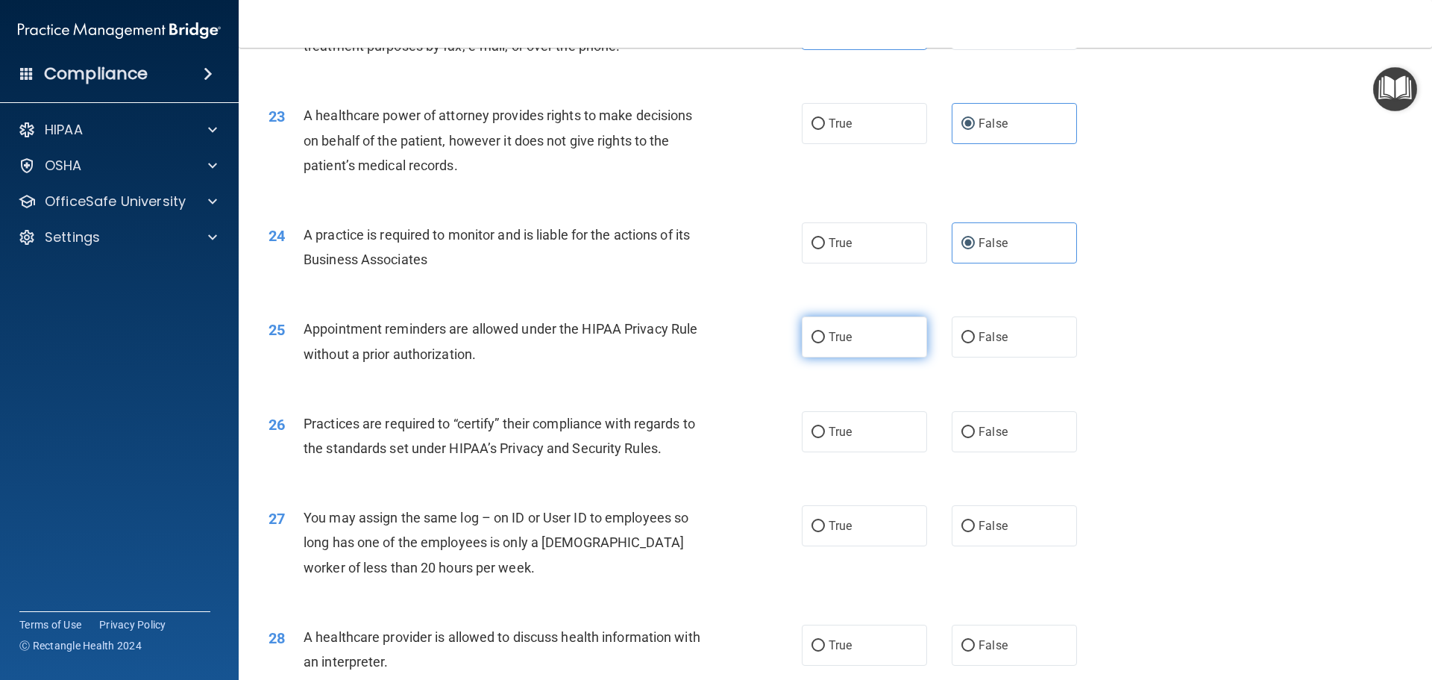
radio input "true"
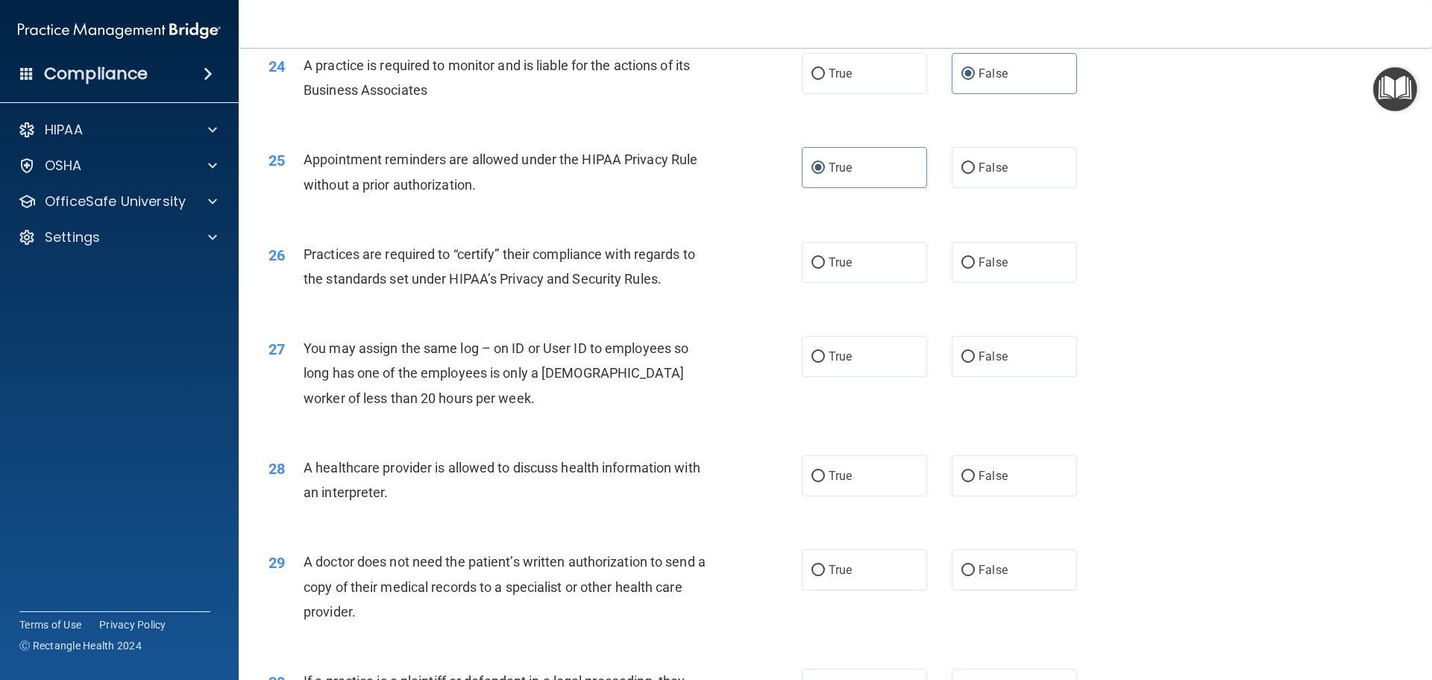
scroll to position [2686, 0]
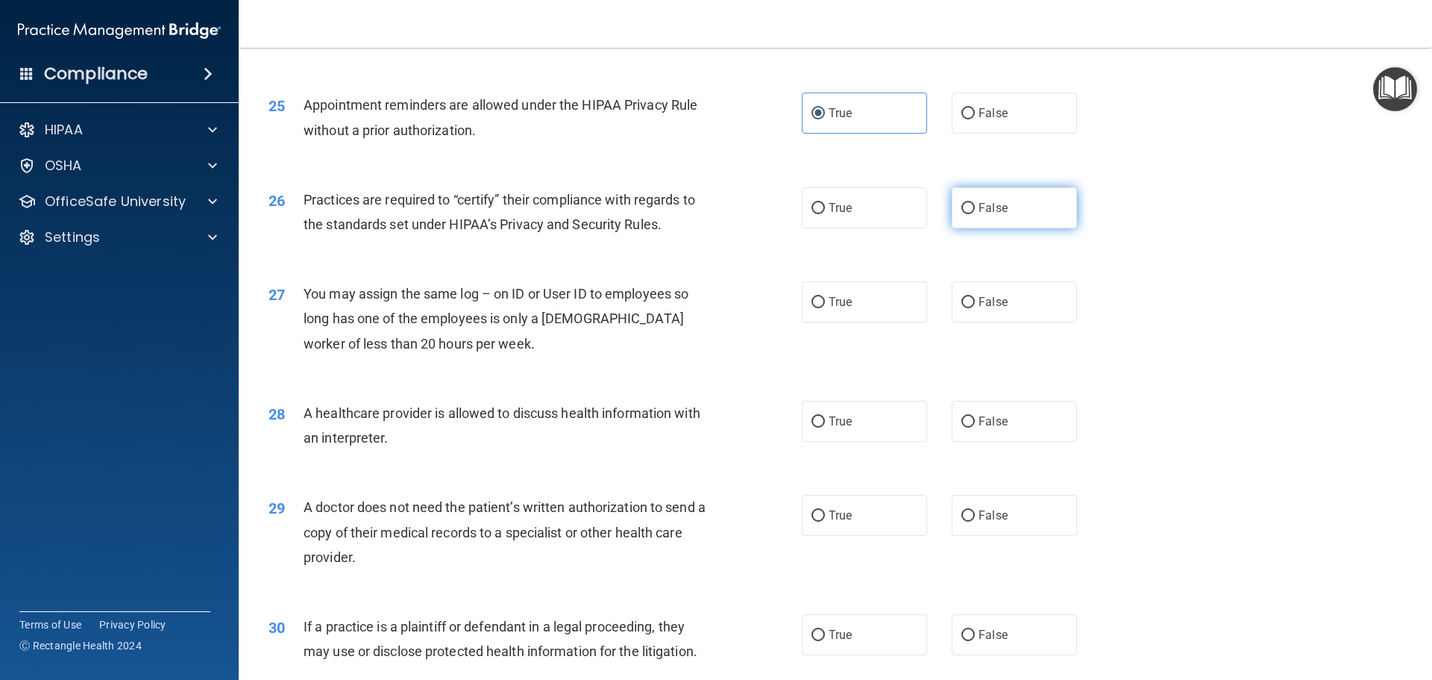
click at [995, 217] on label "False" at bounding box center [1014, 207] width 125 height 41
click at [975, 214] on input "False" at bounding box center [968, 208] width 13 height 11
radio input "true"
click at [1026, 307] on label "False" at bounding box center [1014, 301] width 125 height 41
click at [975, 307] on input "False" at bounding box center [968, 302] width 13 height 11
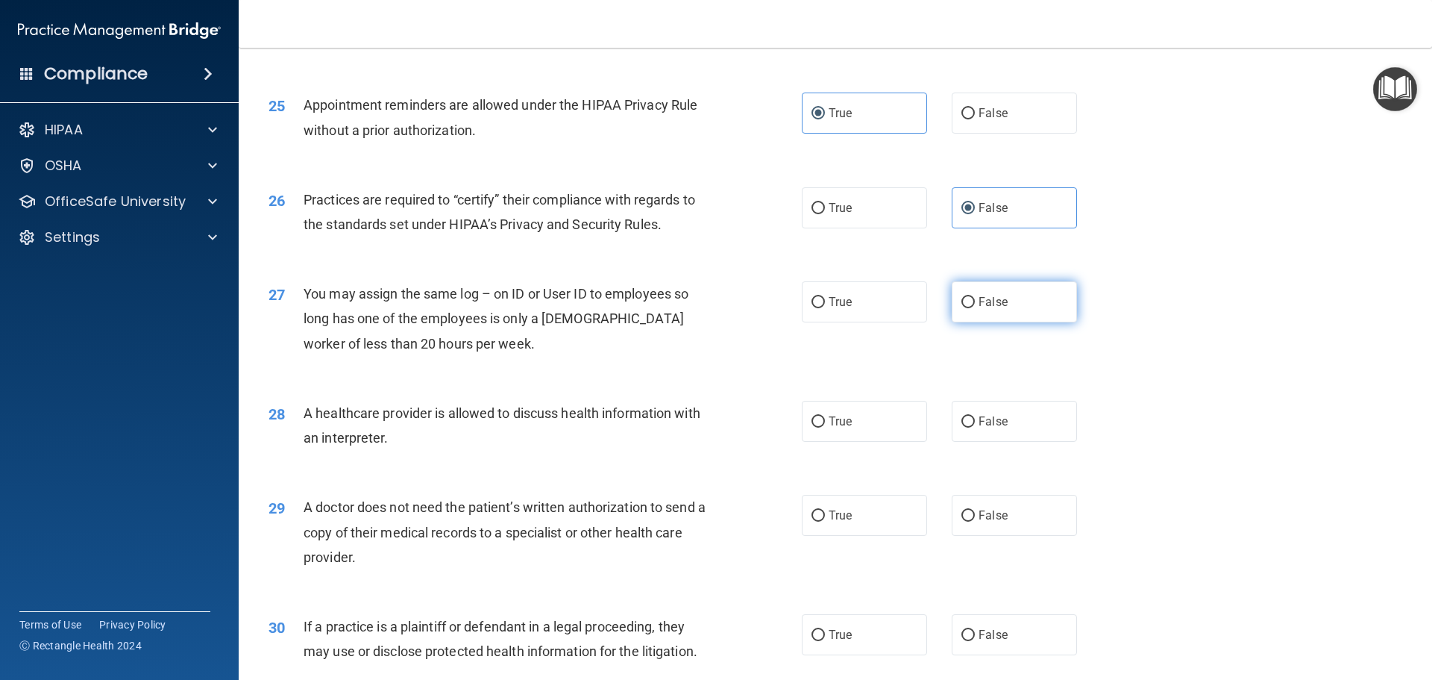
radio input "true"
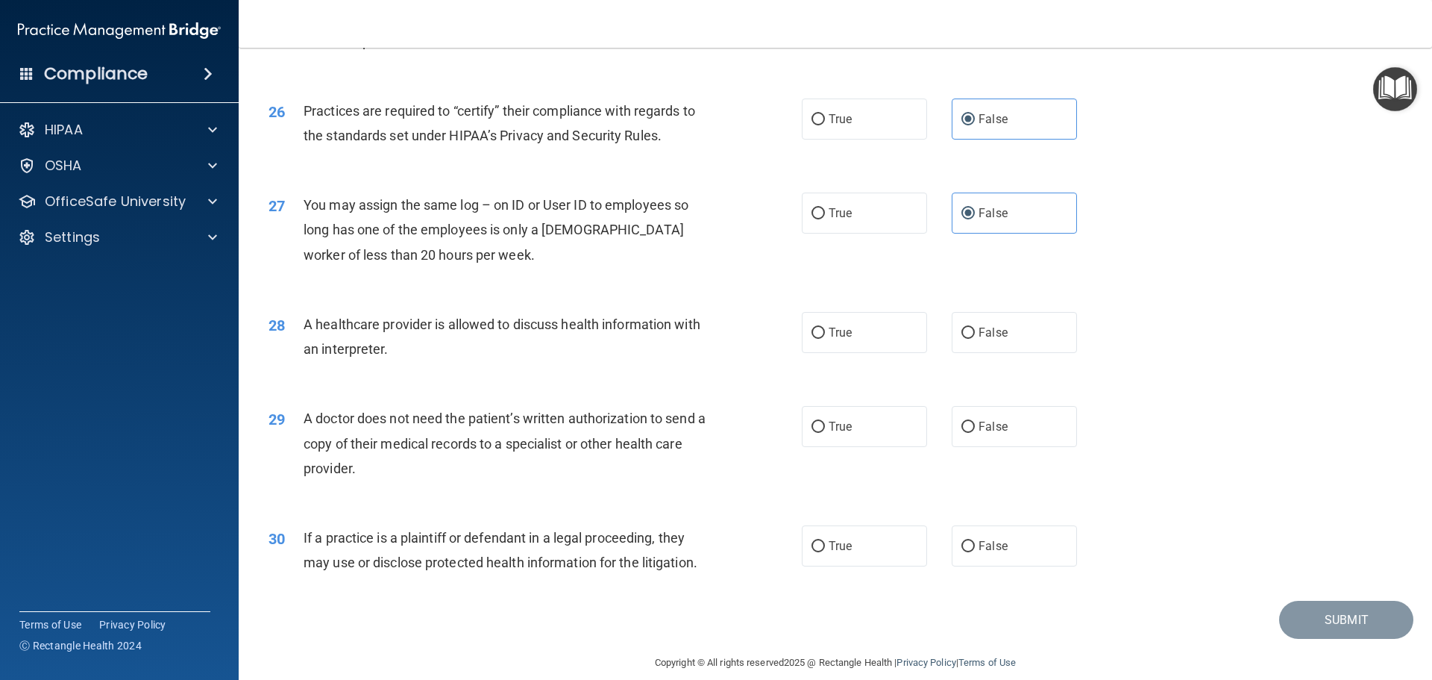
scroll to position [2793, 0]
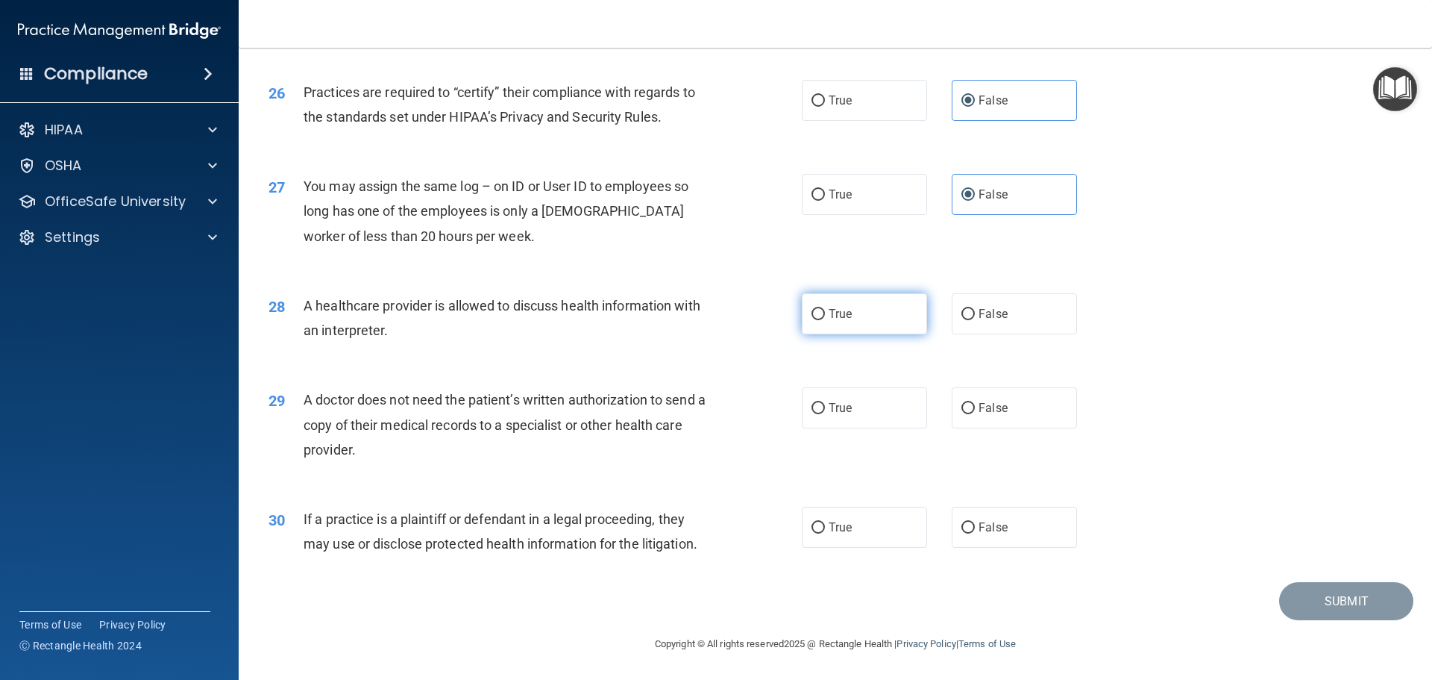
click at [889, 318] on label "True" at bounding box center [864, 313] width 125 height 41
click at [825, 318] on input "True" at bounding box center [818, 314] width 13 height 11
radio input "true"
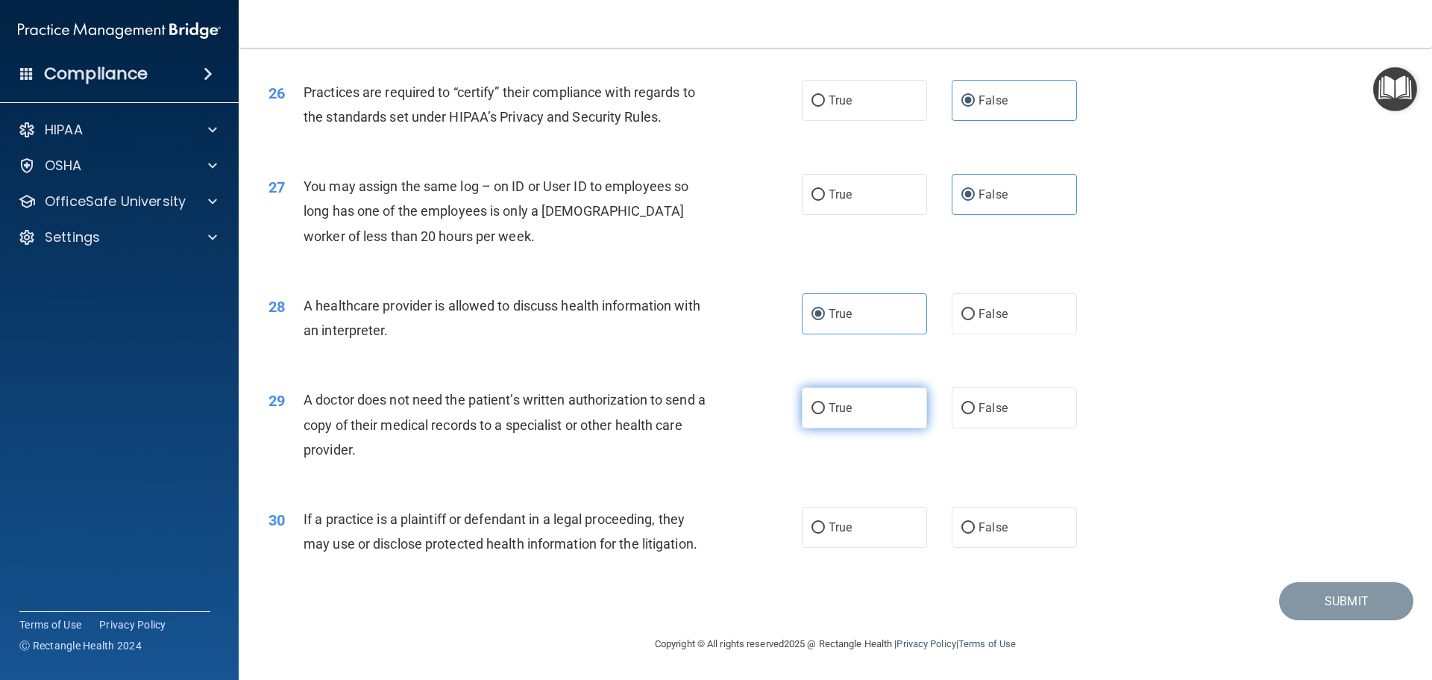
click at [870, 410] on label "True" at bounding box center [864, 407] width 125 height 41
click at [825, 410] on input "True" at bounding box center [818, 408] width 13 height 11
radio input "true"
click at [844, 527] on span "True" at bounding box center [840, 527] width 23 height 14
click at [825, 527] on input "True" at bounding box center [818, 527] width 13 height 11
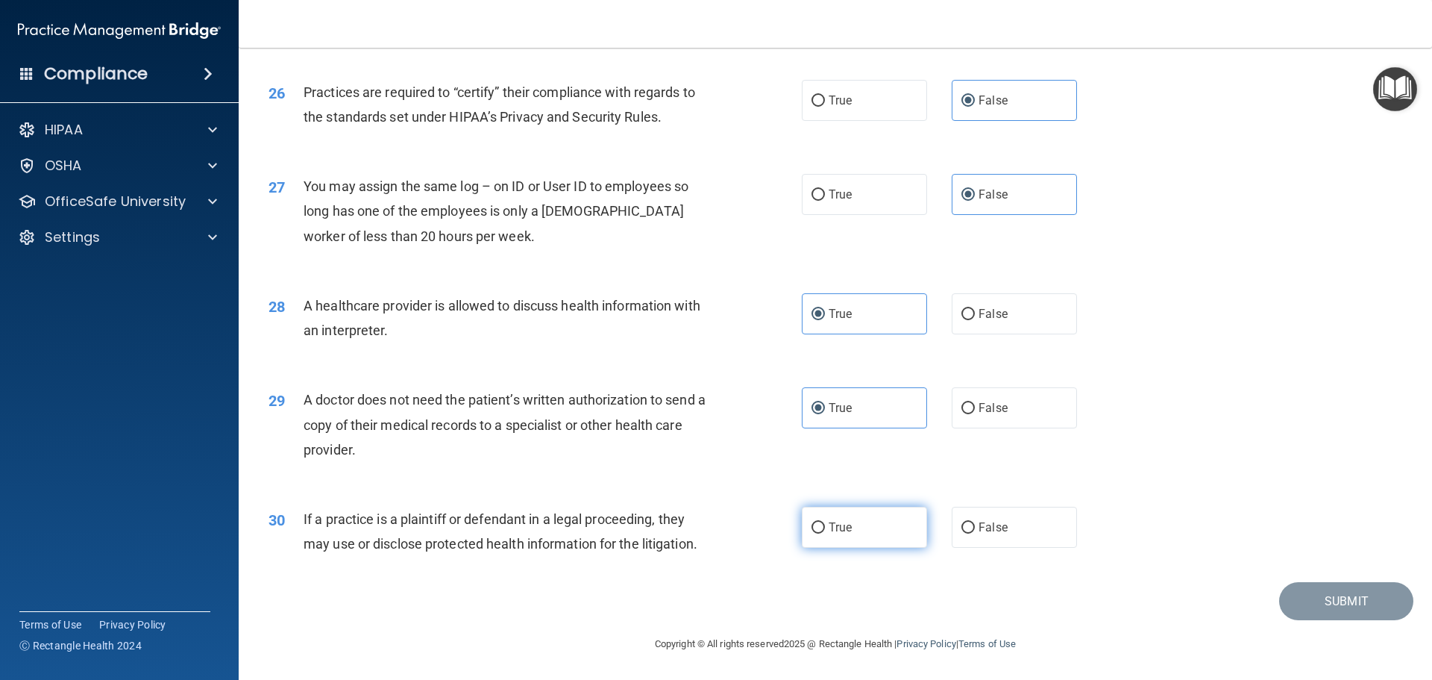
radio input "true"
click at [1313, 600] on button "Submit" at bounding box center [1347, 601] width 134 height 38
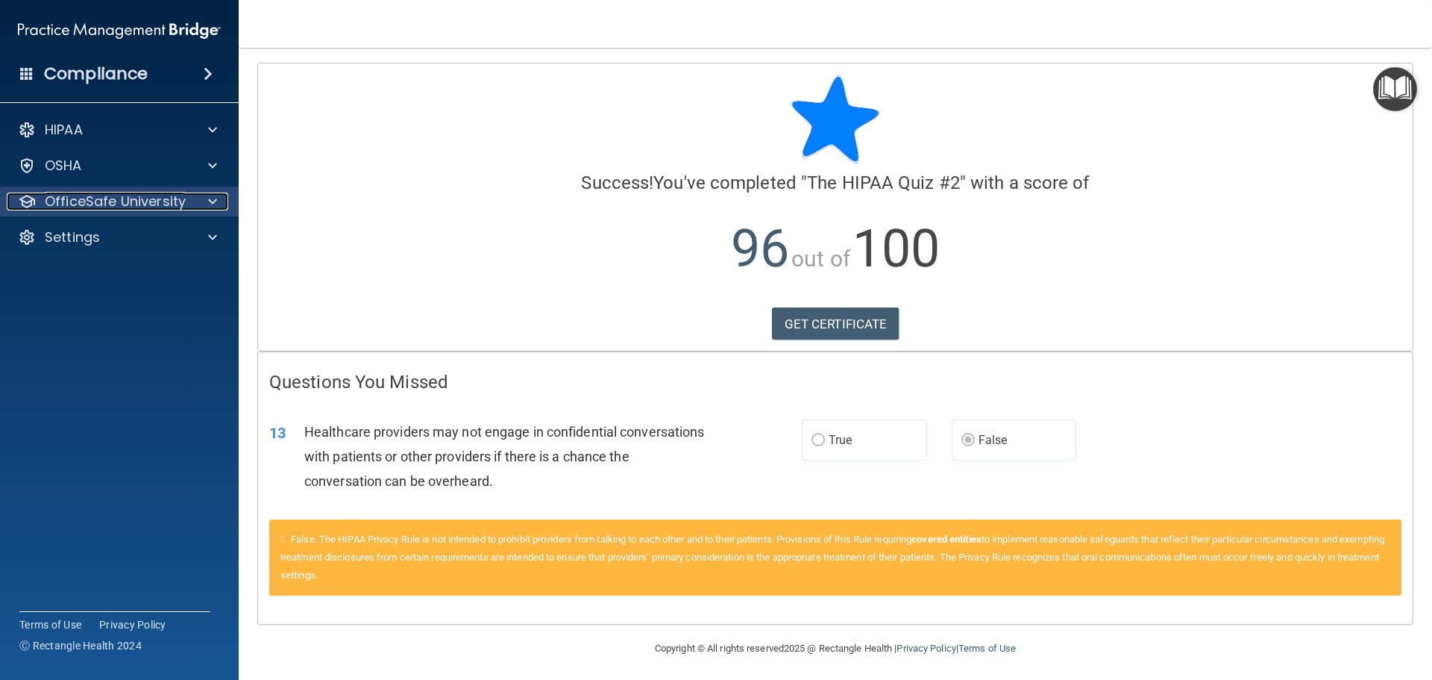
click at [93, 202] on p "OfficeSafe University" at bounding box center [115, 201] width 141 height 18
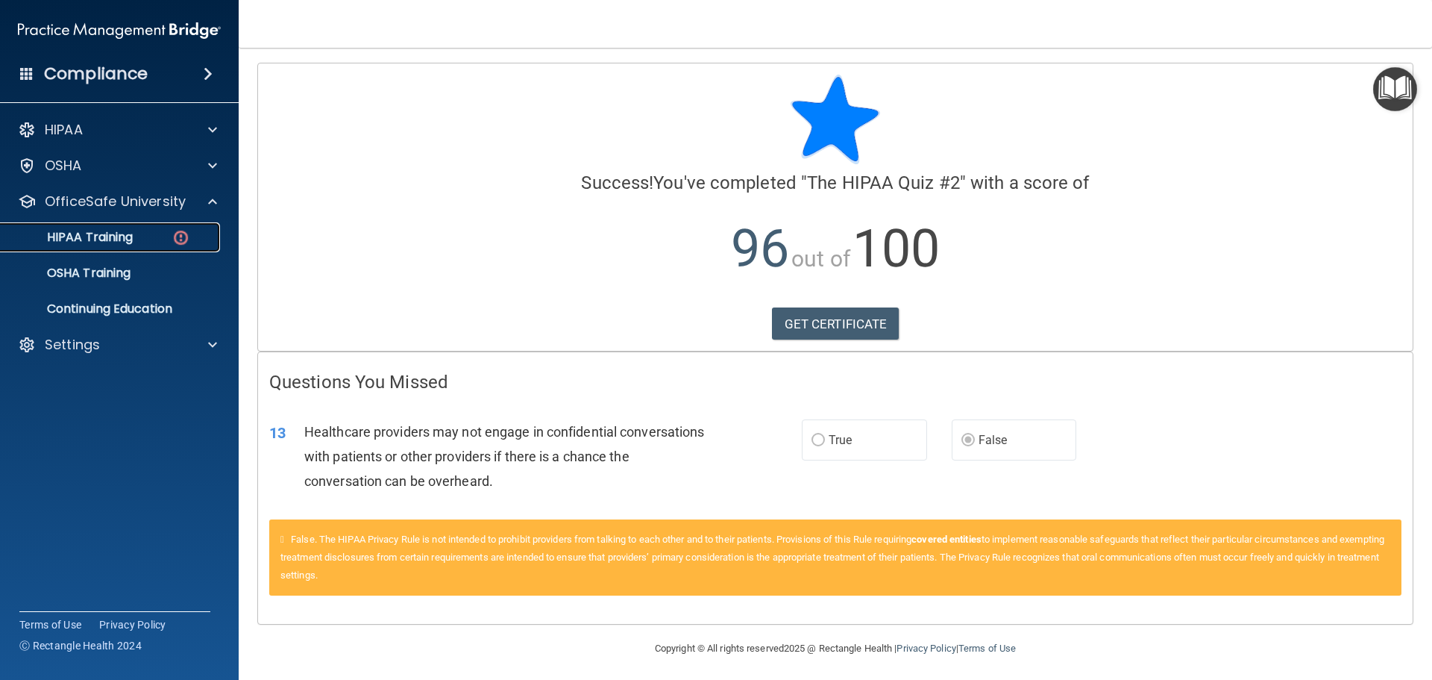
click at [145, 245] on link "HIPAA Training" at bounding box center [102, 237] width 235 height 30
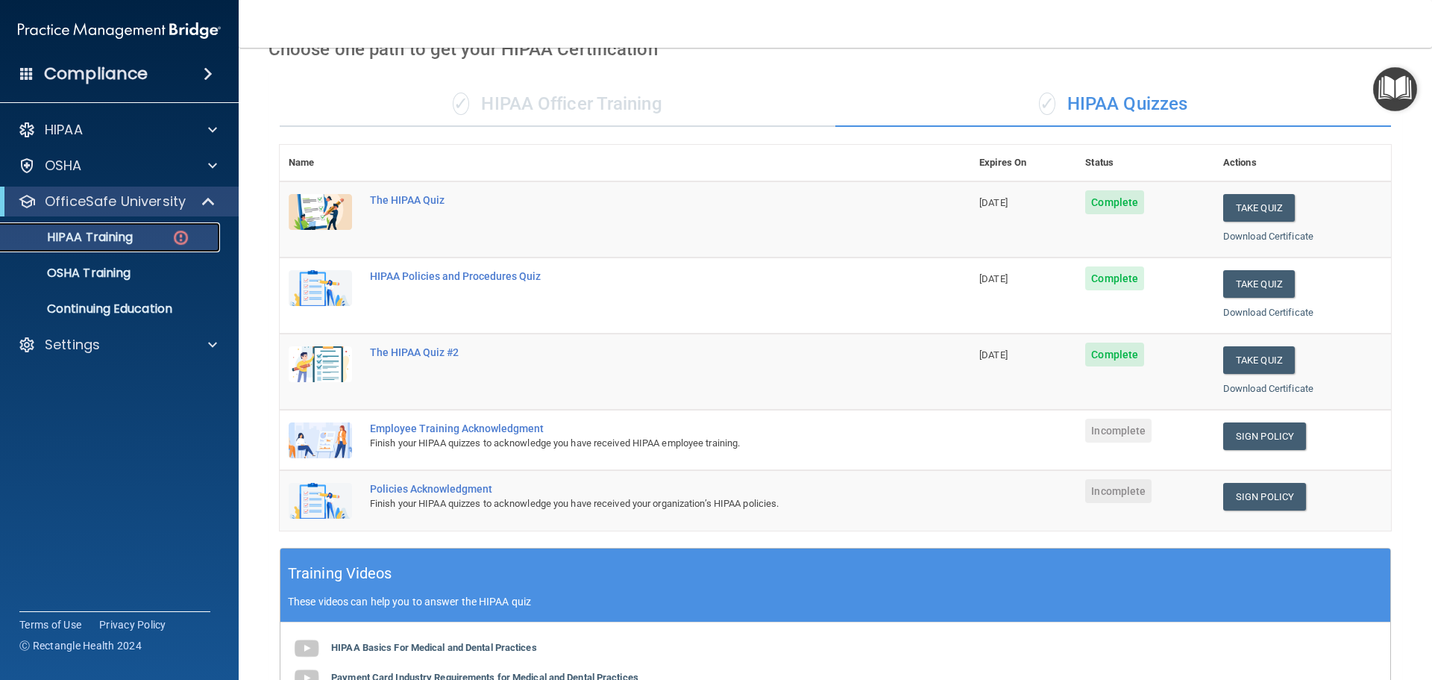
scroll to position [75, 0]
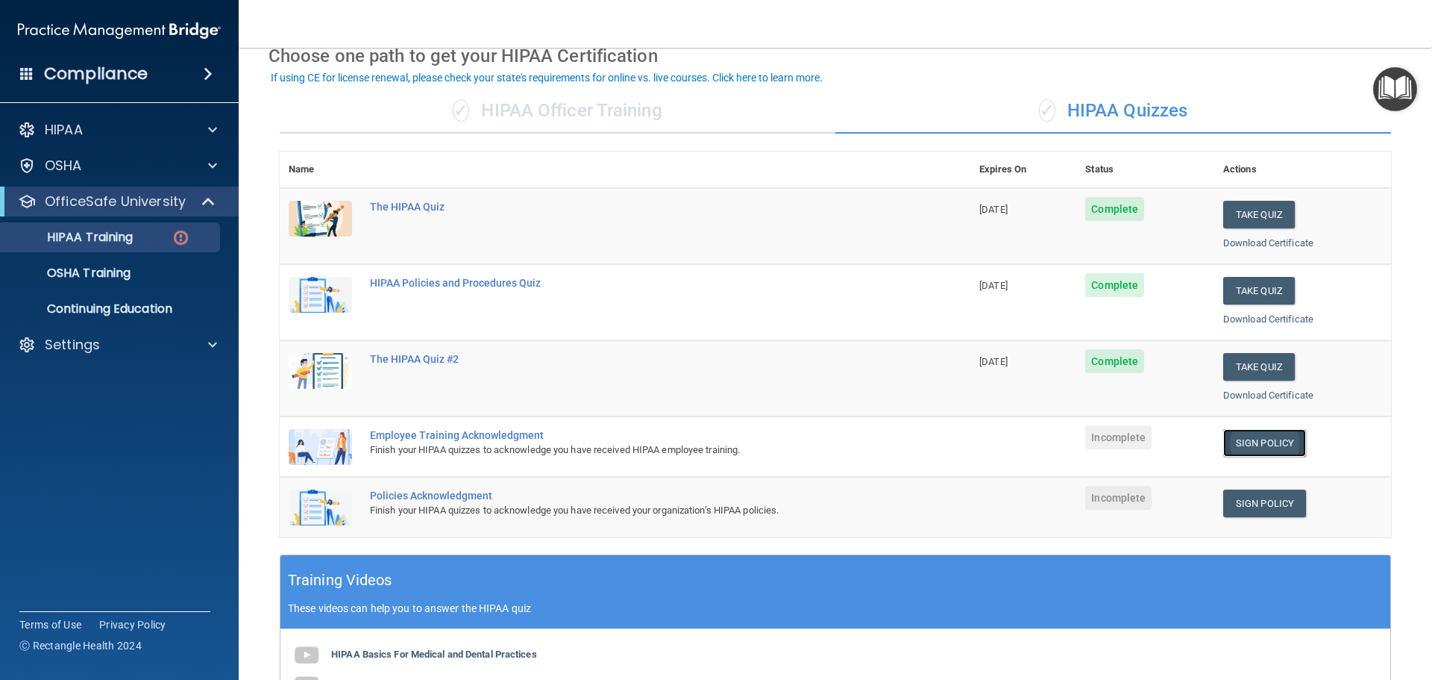
click at [1251, 452] on link "Sign Policy" at bounding box center [1265, 443] width 83 height 28
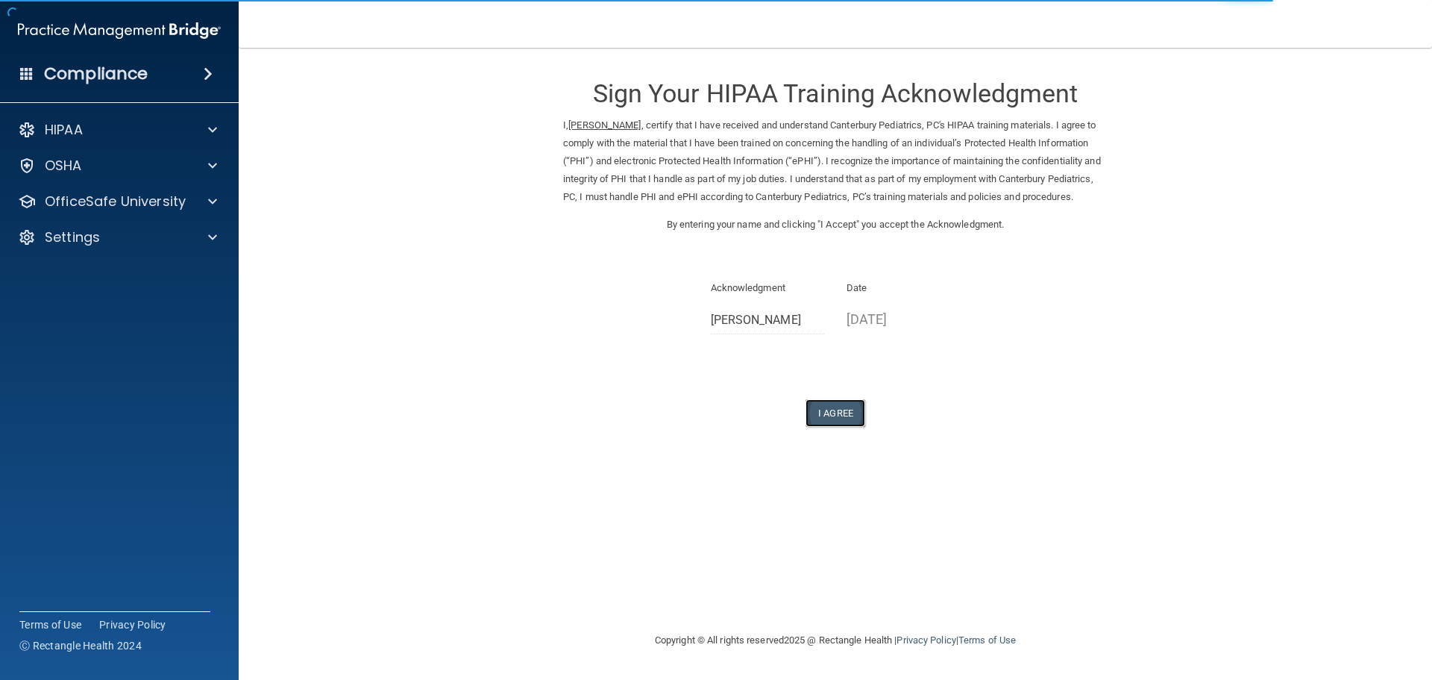
click at [861, 427] on button "I Agree" at bounding box center [836, 413] width 60 height 28
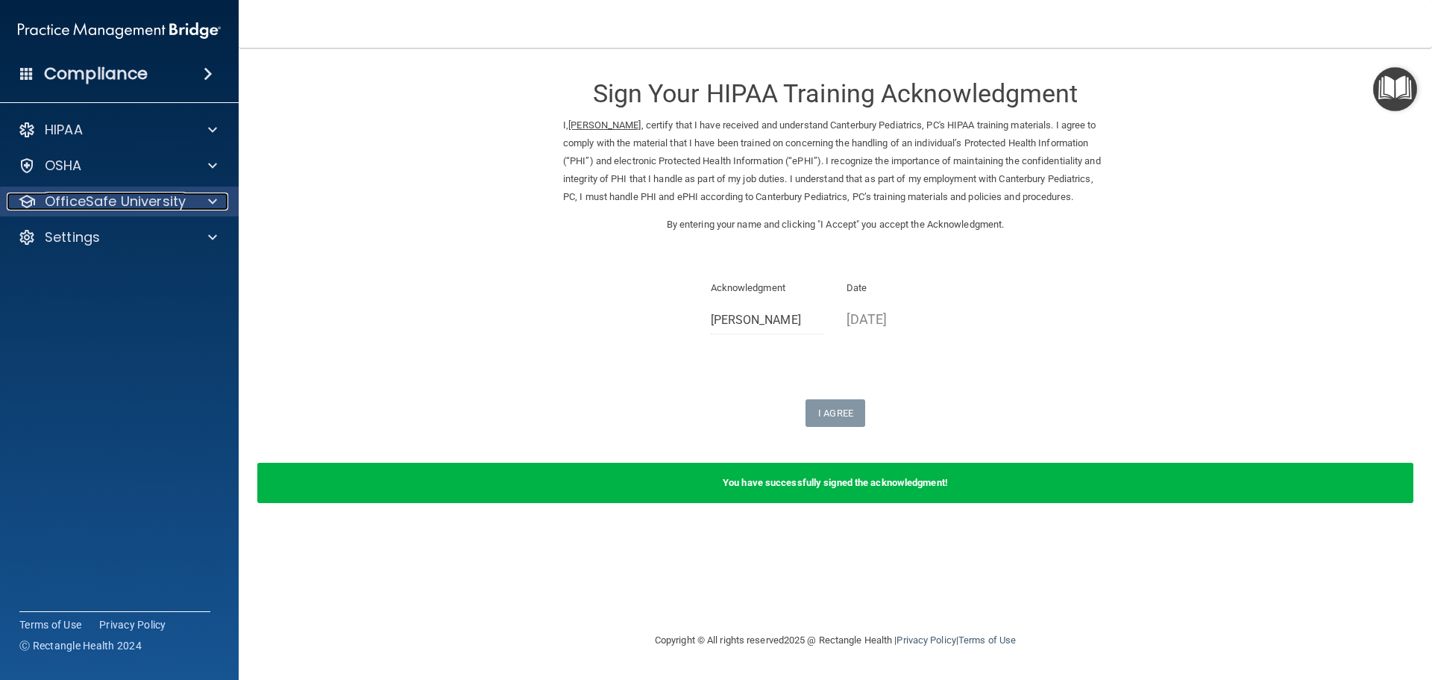
click at [95, 195] on p "OfficeSafe University" at bounding box center [115, 201] width 141 height 18
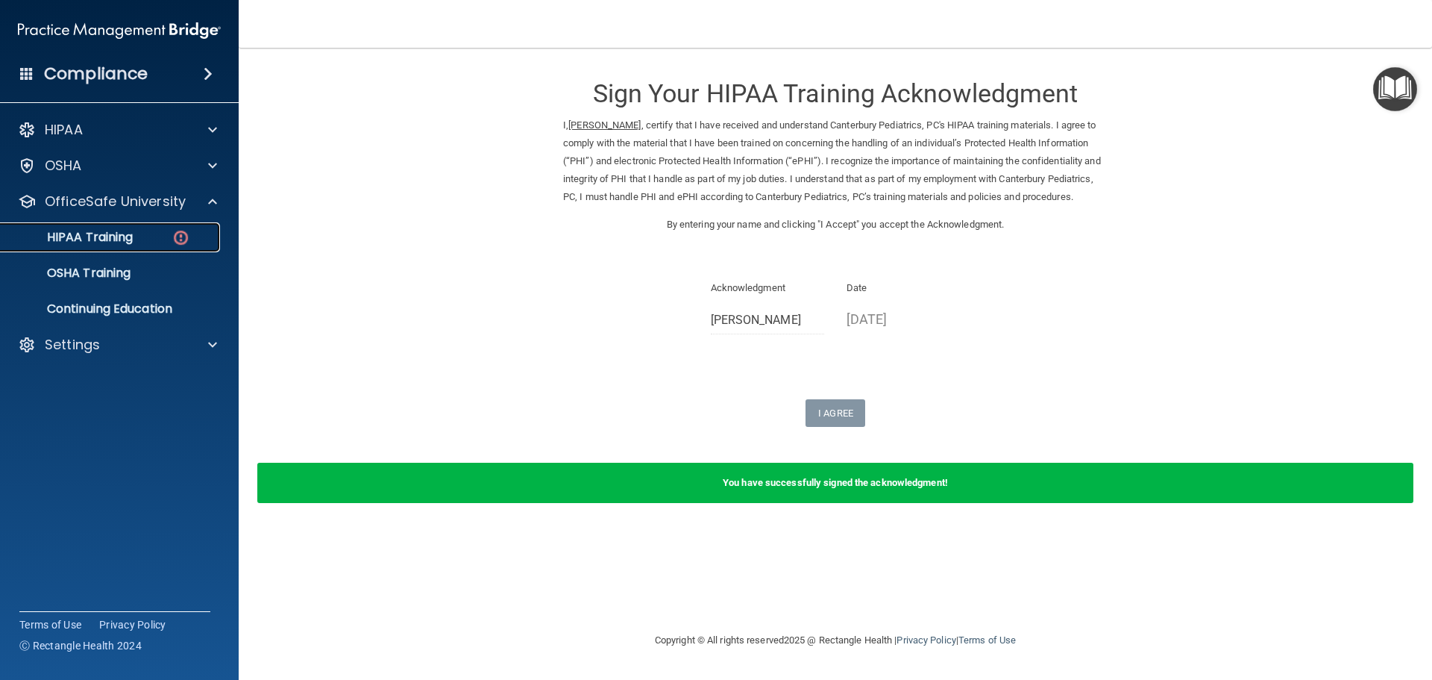
click at [139, 239] on div "HIPAA Training" at bounding box center [112, 237] width 204 height 15
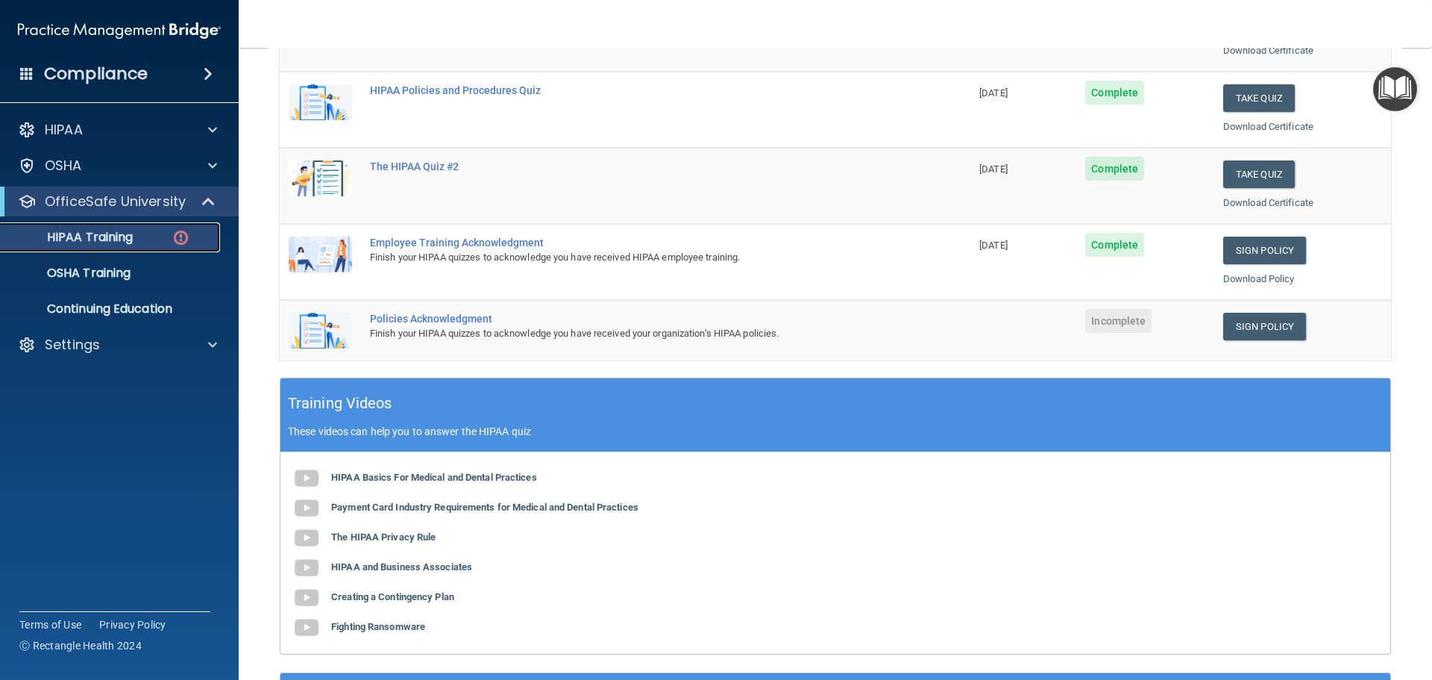
scroll to position [298, 0]
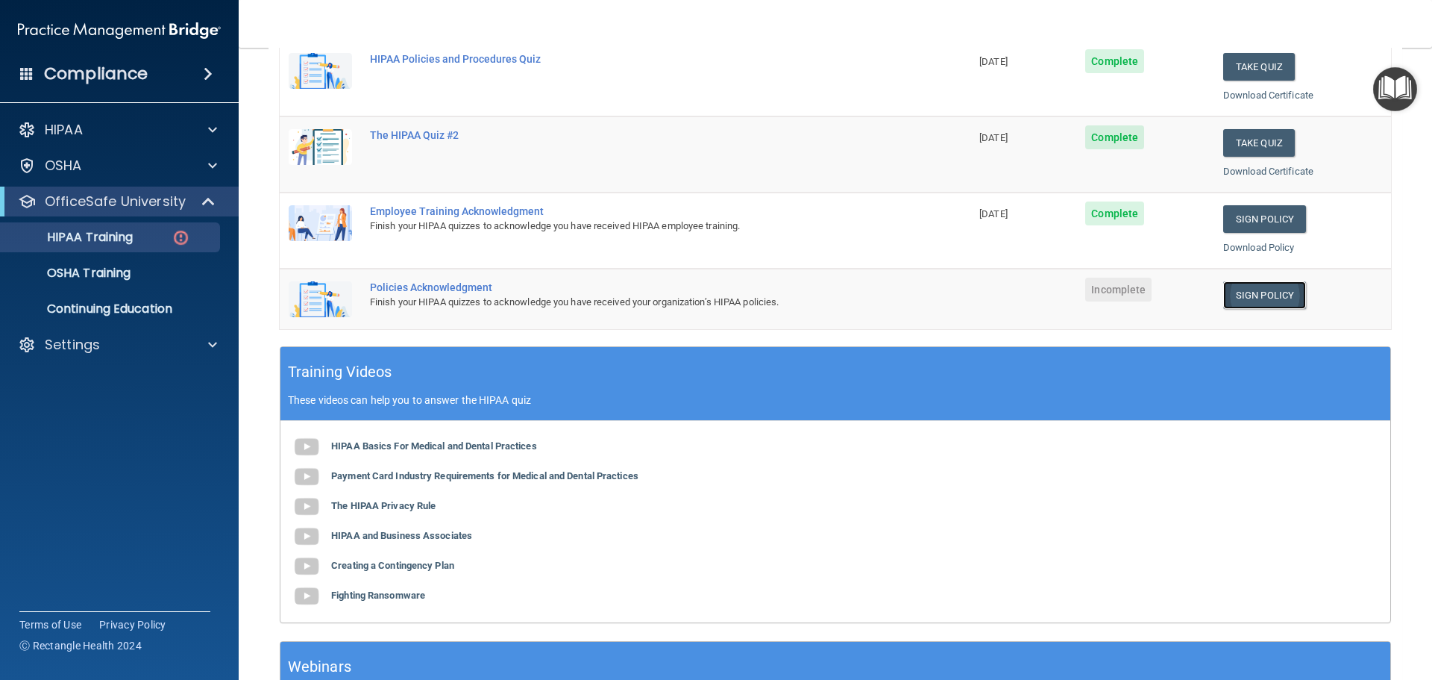
click at [1244, 289] on link "Sign Policy" at bounding box center [1265, 295] width 83 height 28
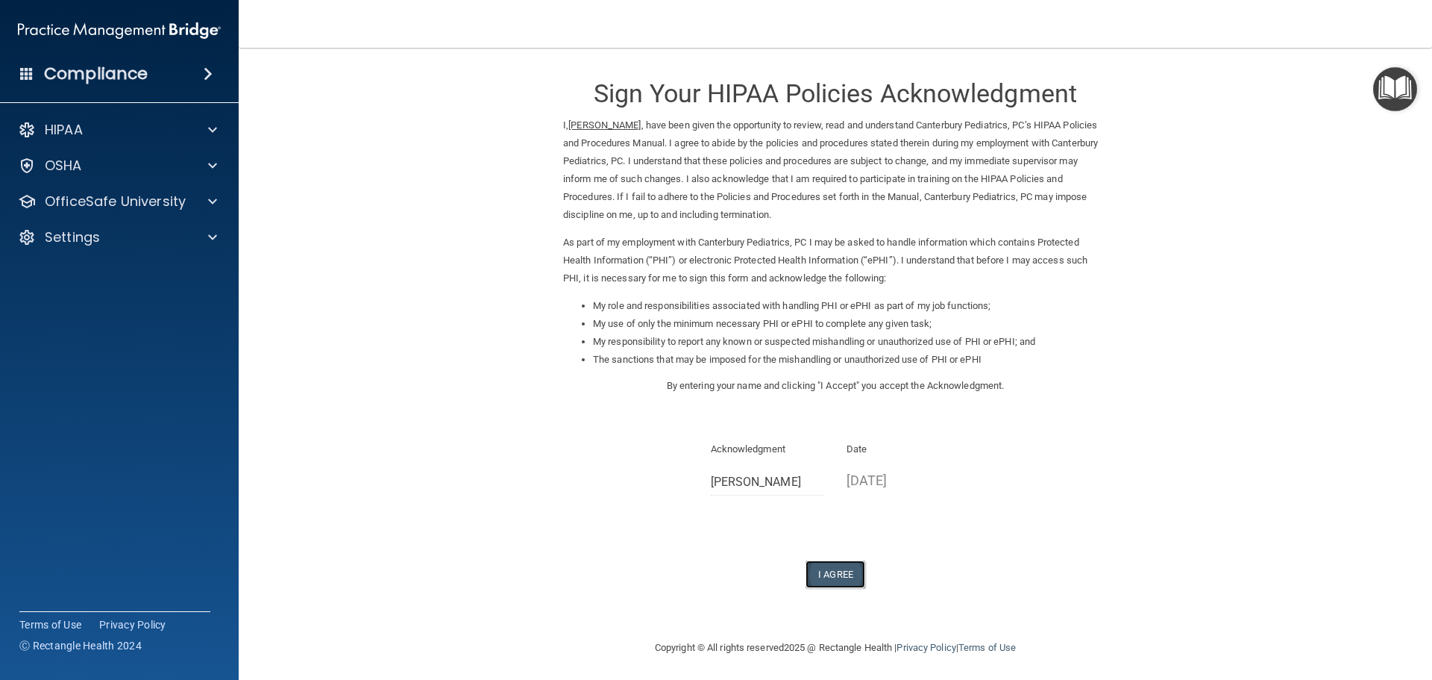
click at [813, 578] on button "I Agree" at bounding box center [836, 574] width 60 height 28
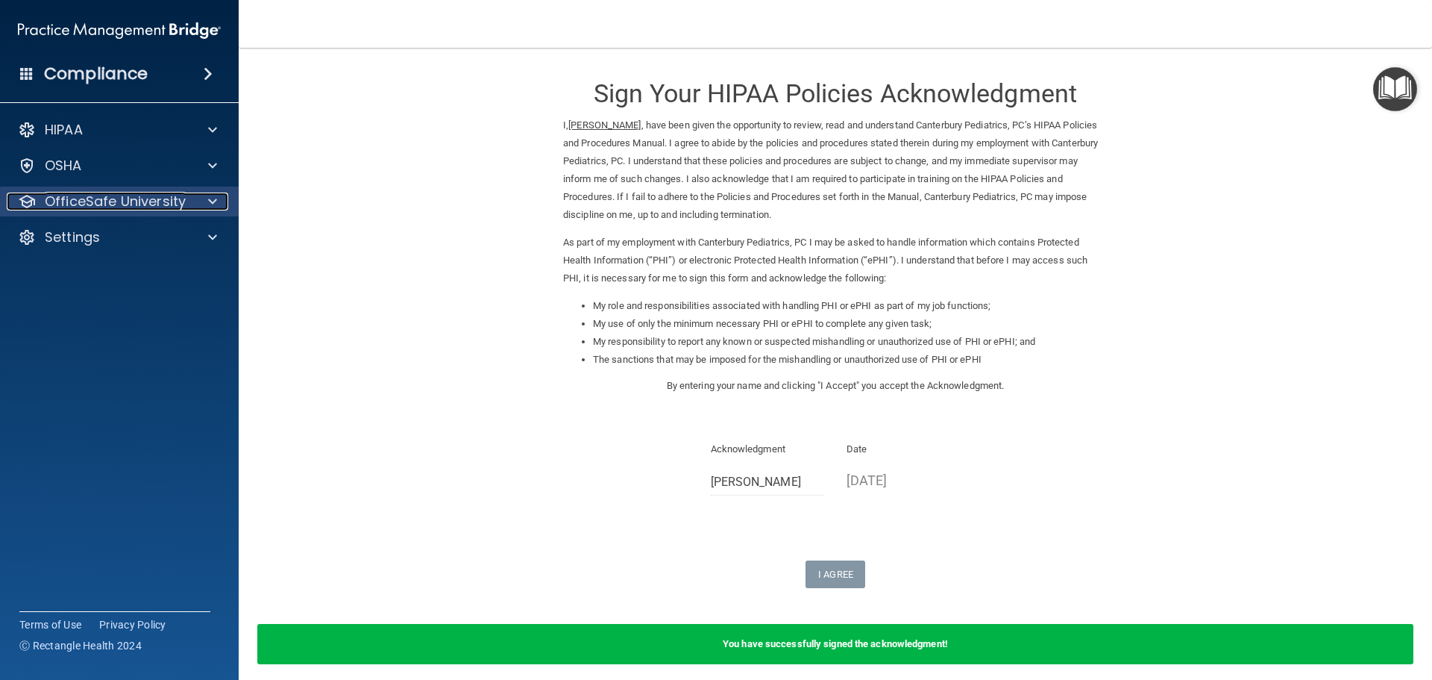
click at [171, 206] on p "OfficeSafe University" at bounding box center [115, 201] width 141 height 18
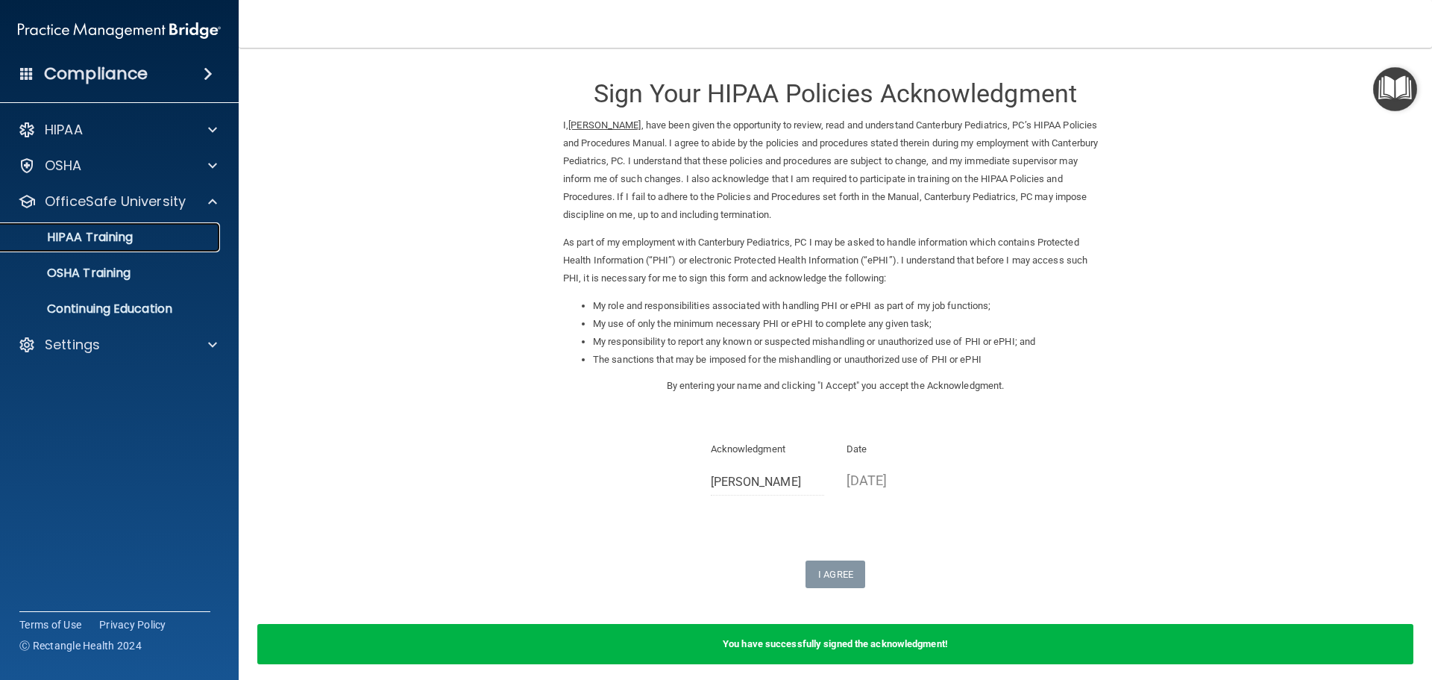
click at [150, 237] on div "HIPAA Training" at bounding box center [112, 237] width 204 height 15
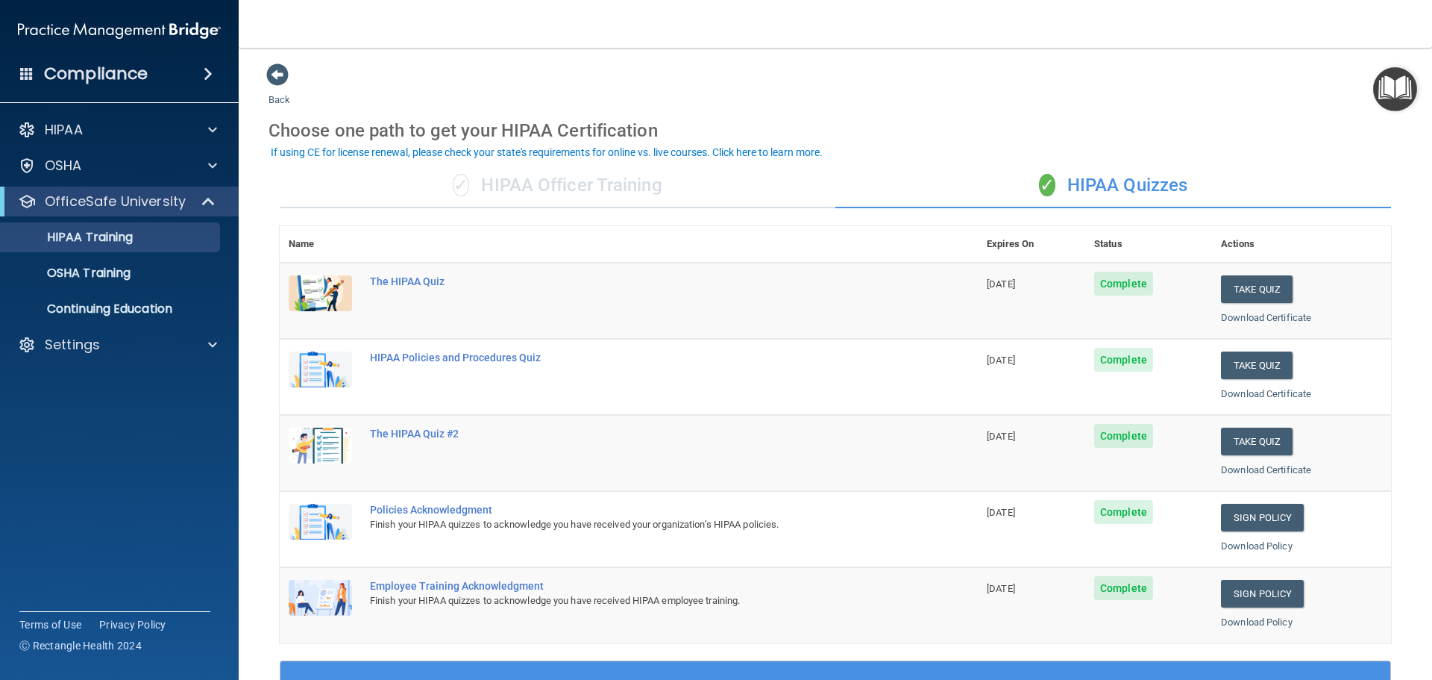
click at [536, 187] on div "✓ HIPAA Officer Training" at bounding box center [558, 185] width 556 height 45
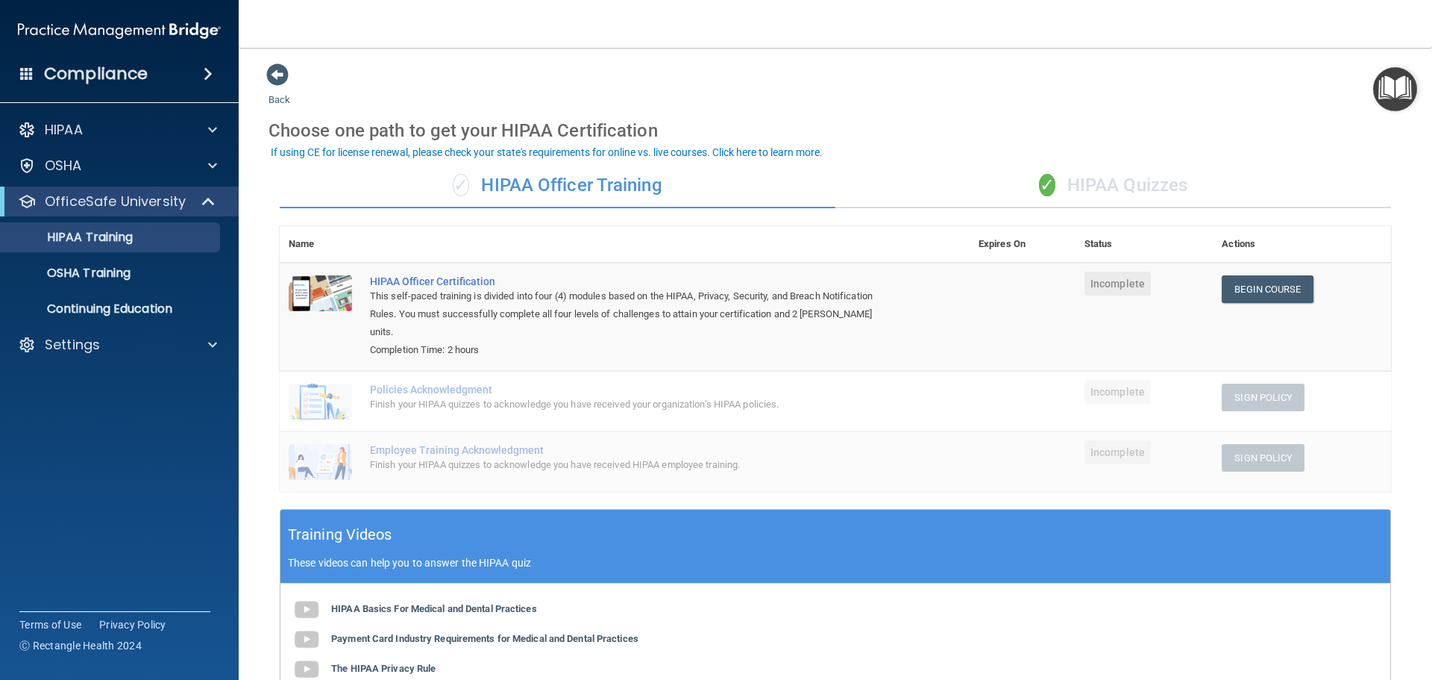
click at [1132, 191] on div "✓ HIPAA Quizzes" at bounding box center [1114, 185] width 556 height 45
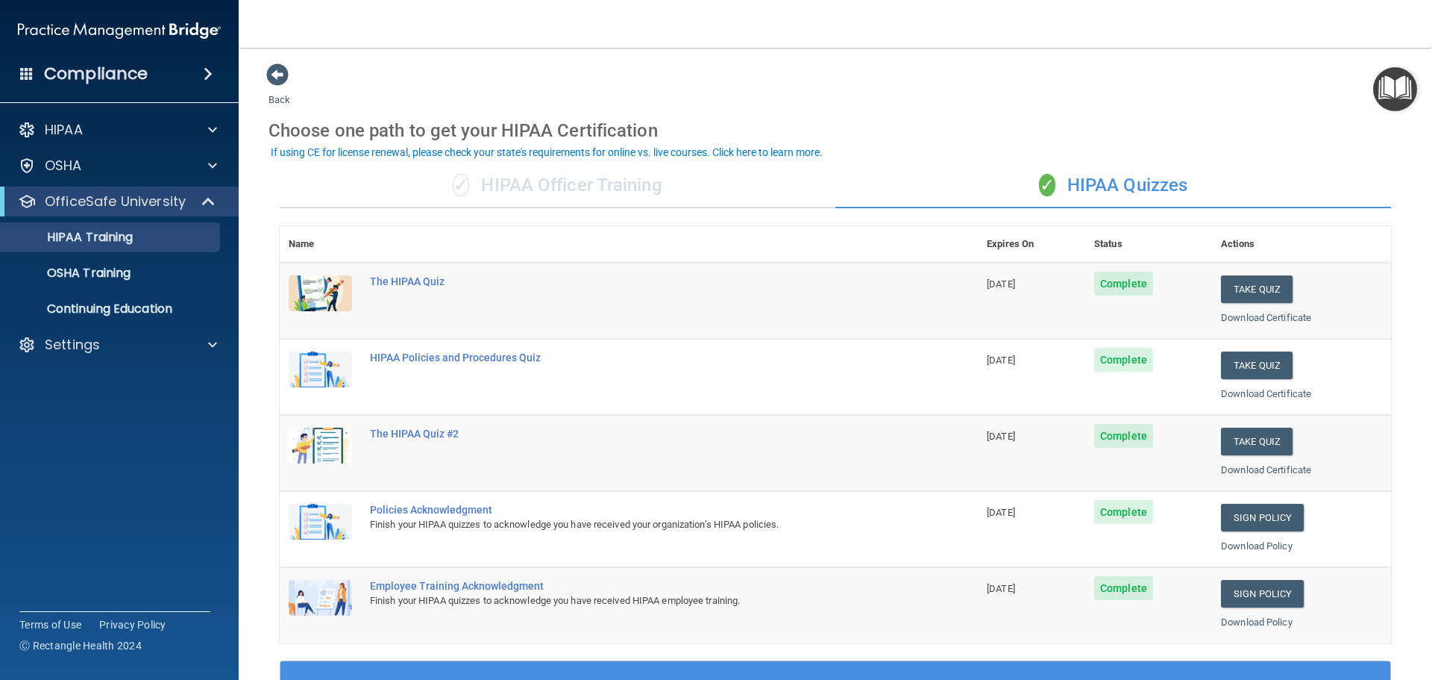
click at [545, 190] on div "✓ HIPAA Officer Training" at bounding box center [558, 185] width 556 height 45
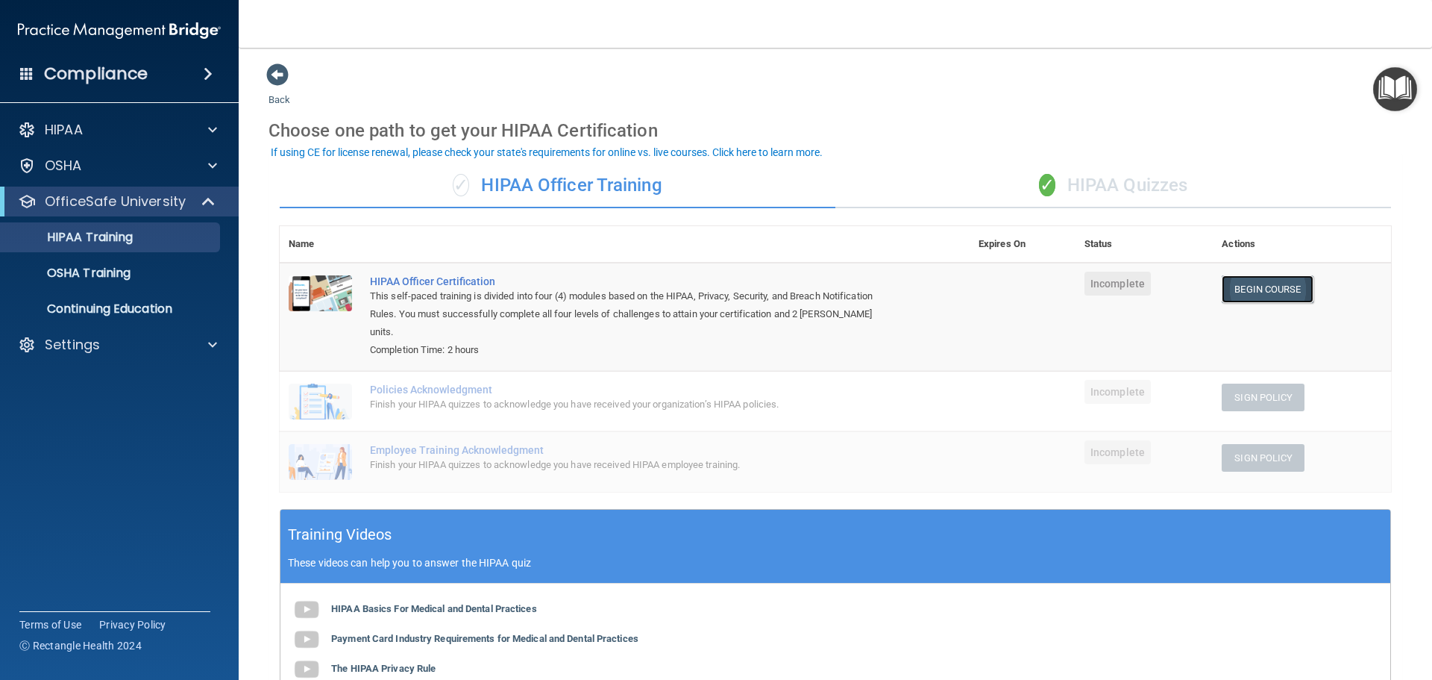
click at [1275, 292] on link "Begin Course" at bounding box center [1267, 289] width 91 height 28
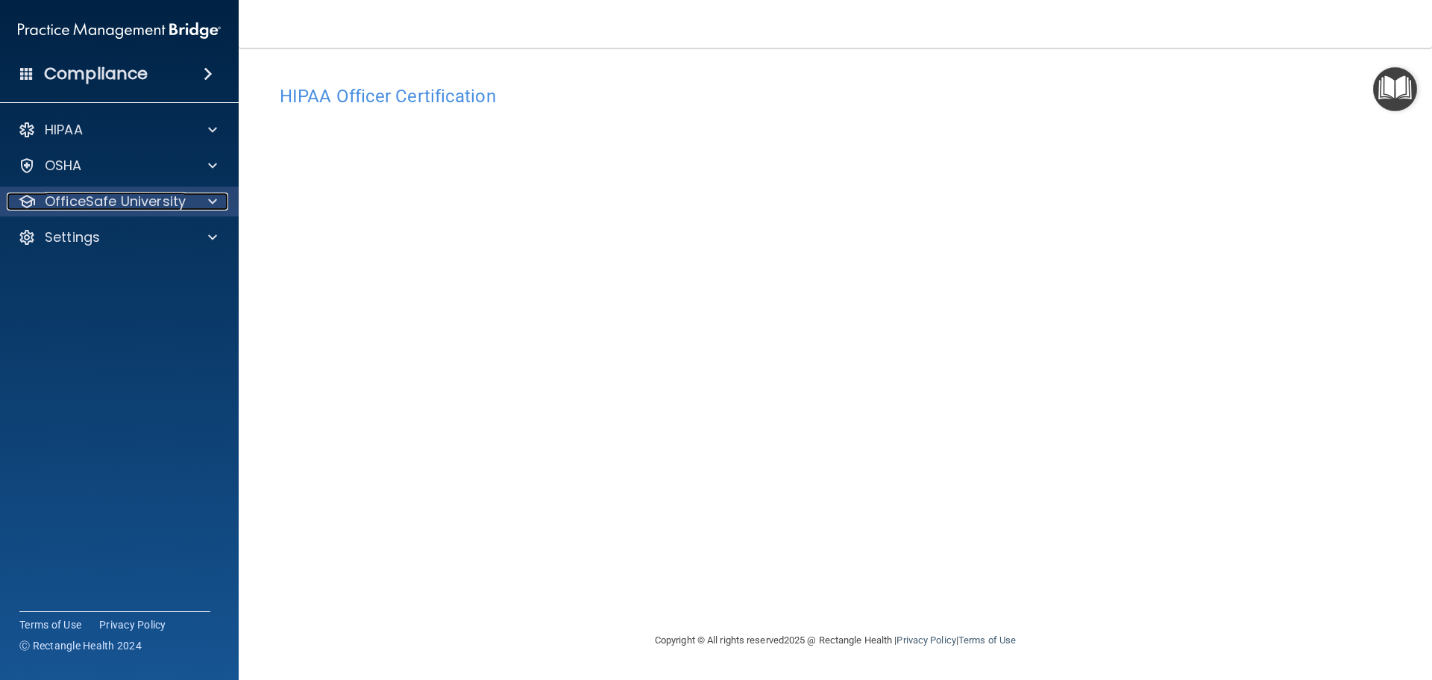
click at [132, 197] on p "OfficeSafe University" at bounding box center [115, 201] width 141 height 18
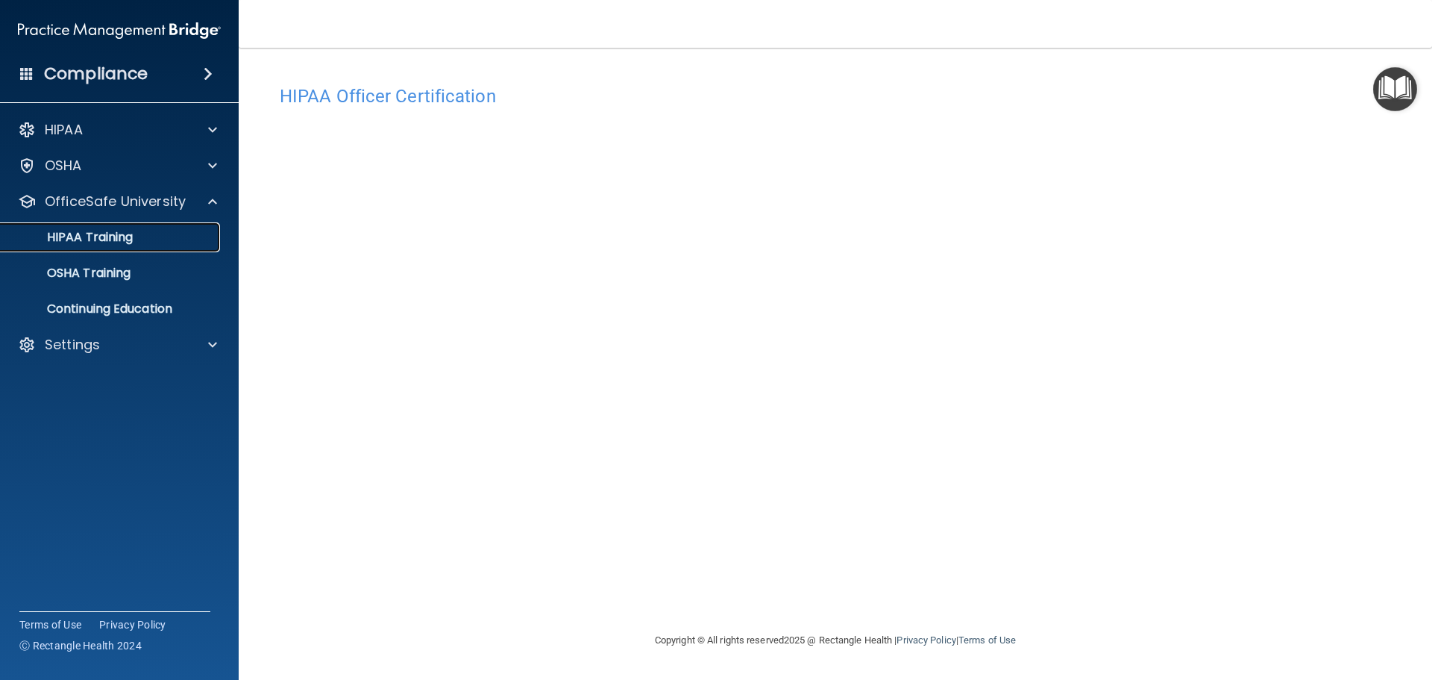
click at [160, 239] on div "HIPAA Training" at bounding box center [112, 237] width 204 height 15
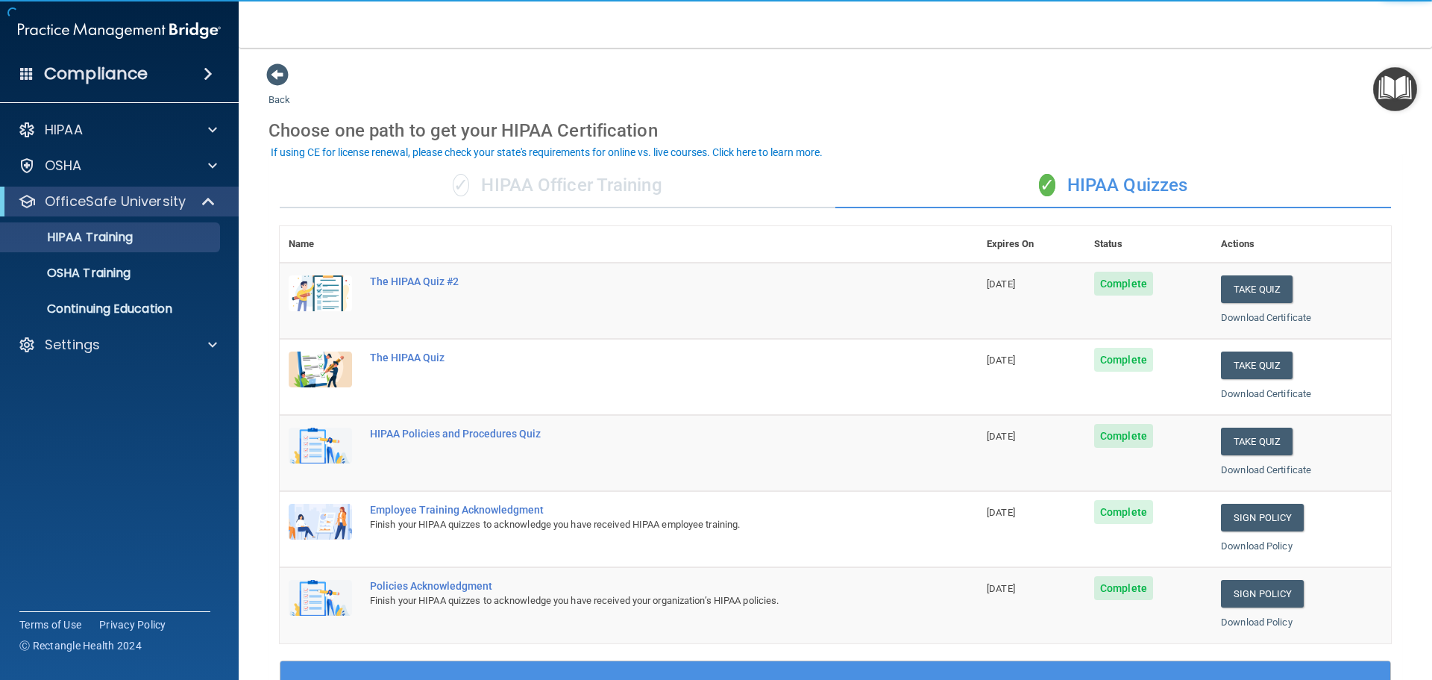
click at [562, 190] on div "✓ HIPAA Officer Training" at bounding box center [558, 185] width 556 height 45
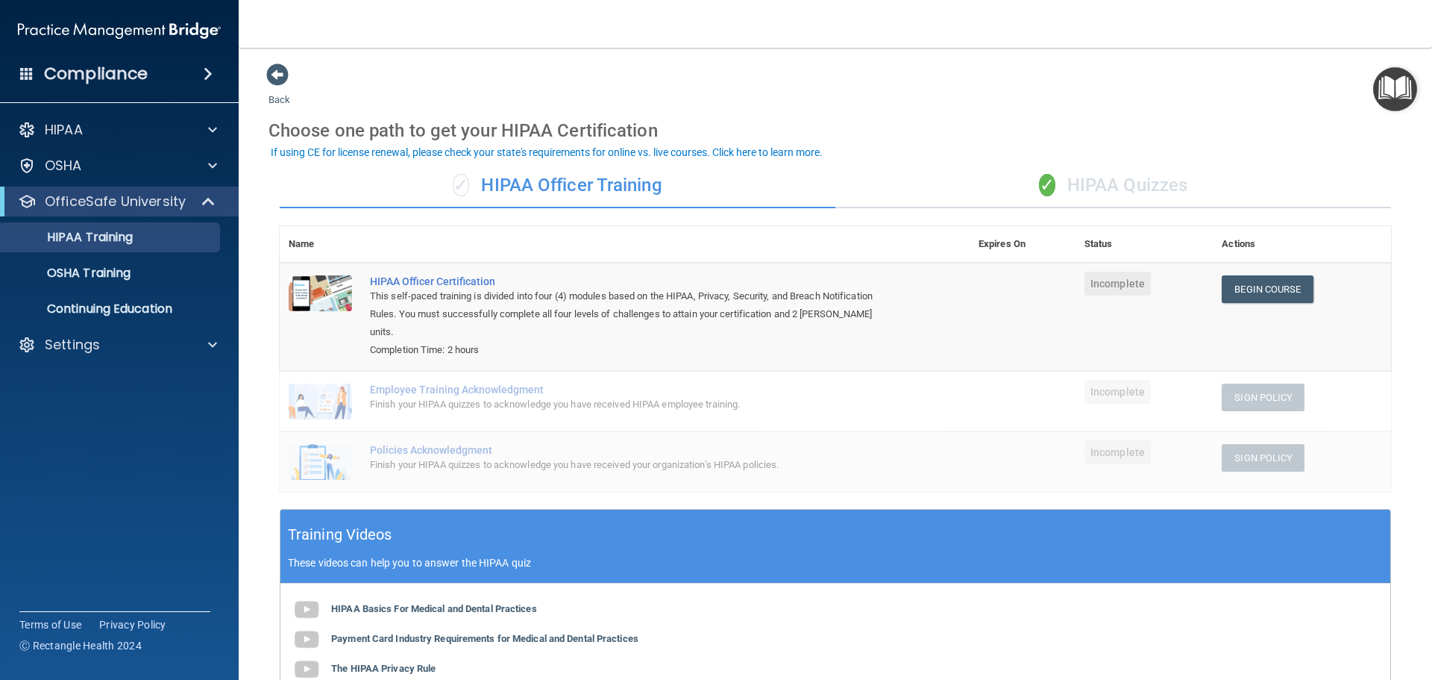
click at [784, 104] on div "Toggle navigation Mariah Watters mariahwatters40@gmail.com Manage My Enterprise…" at bounding box center [836, 340] width 1194 height 680
